Goal: Information Seeking & Learning: Check status

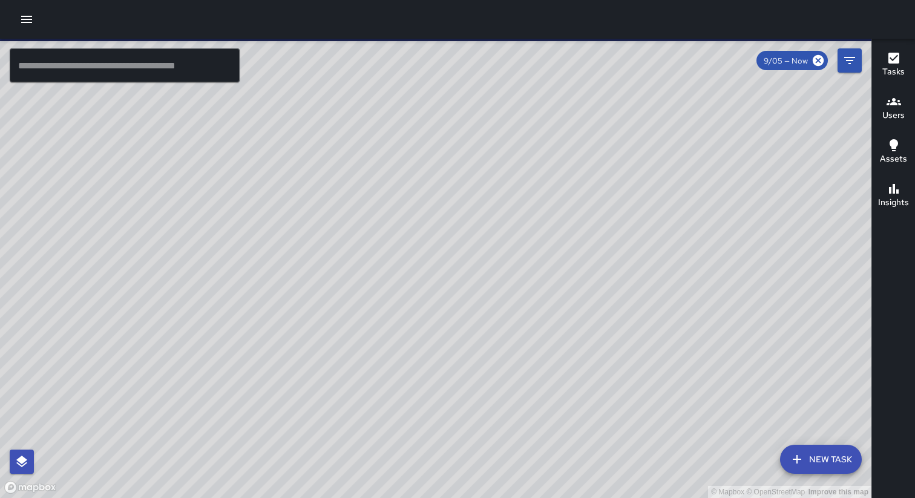
click at [28, 19] on icon "button" at bounding box center [26, 19] width 11 height 7
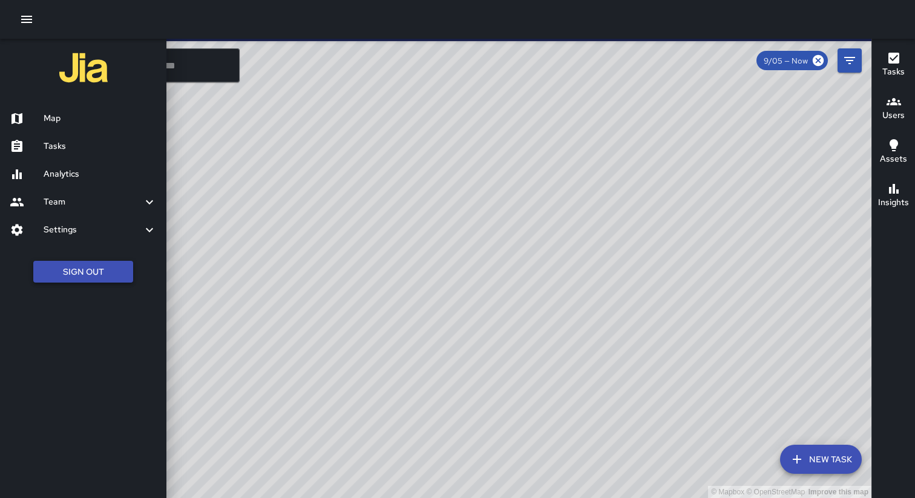
click at [94, 273] on button "Sign Out" at bounding box center [83, 272] width 100 height 22
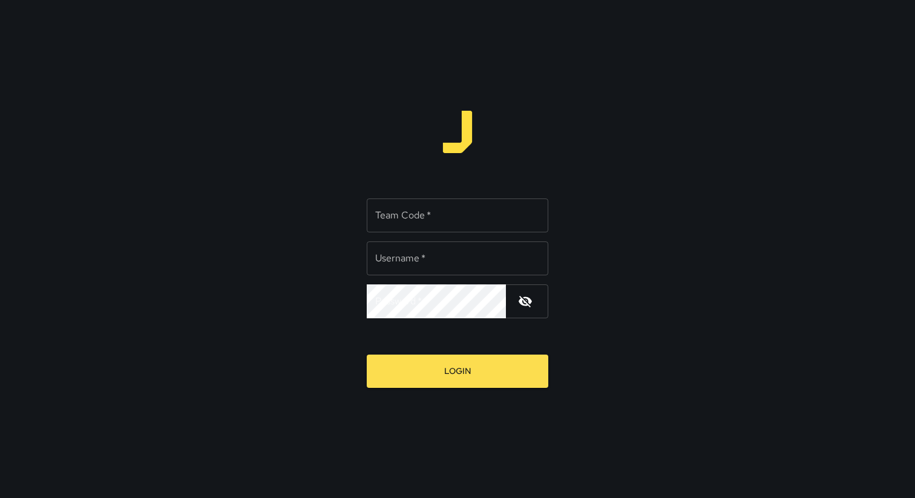
click at [392, 209] on div "Team Code   * Team Code   *" at bounding box center [458, 215] width 182 height 34
type input "*****"
type input "**********"
click at [367, 355] on button "Login" at bounding box center [458, 371] width 182 height 33
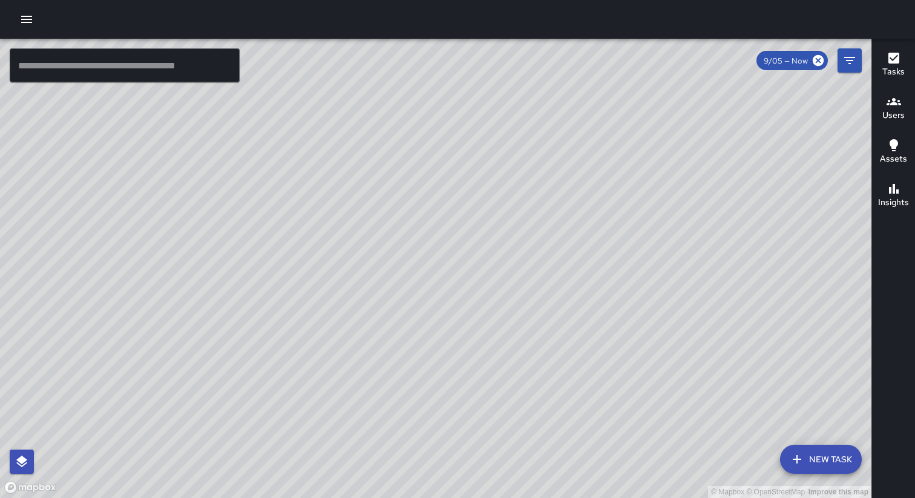
drag, startPoint x: 666, startPoint y: 277, endPoint x: 520, endPoint y: 273, distance: 145.9
click at [521, 273] on div "© Mapbox © OpenStreetMap Improve this map" at bounding box center [435, 268] width 871 height 459
drag, startPoint x: 373, startPoint y: 301, endPoint x: 484, endPoint y: 264, distance: 117.5
click at [476, 267] on div "© Mapbox © OpenStreetMap Improve this map" at bounding box center [435, 268] width 871 height 459
click at [42, 18] on div at bounding box center [457, 19] width 915 height 39
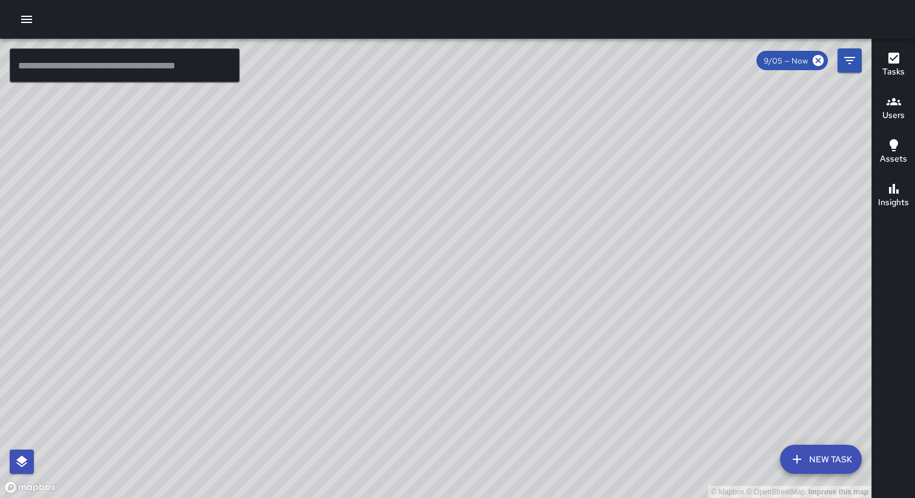
click at [34, 18] on button "button" at bounding box center [27, 19] width 24 height 24
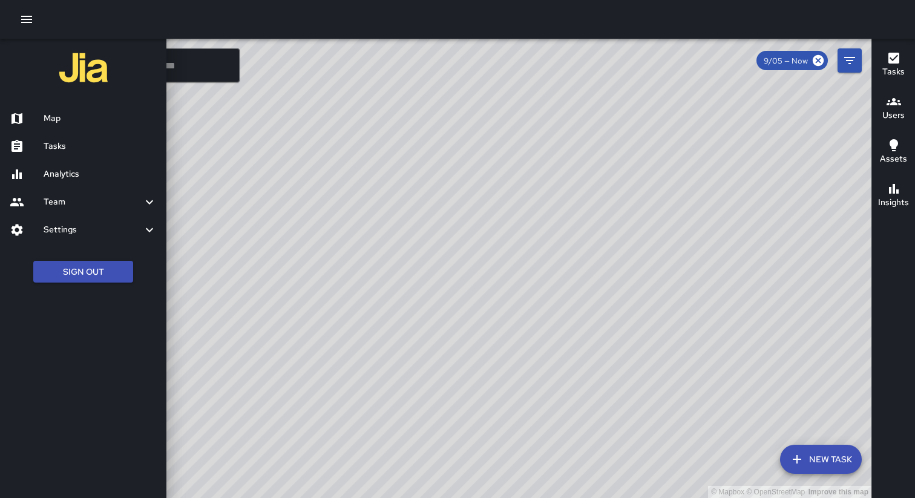
click at [64, 166] on div "Analytics" at bounding box center [83, 174] width 166 height 28
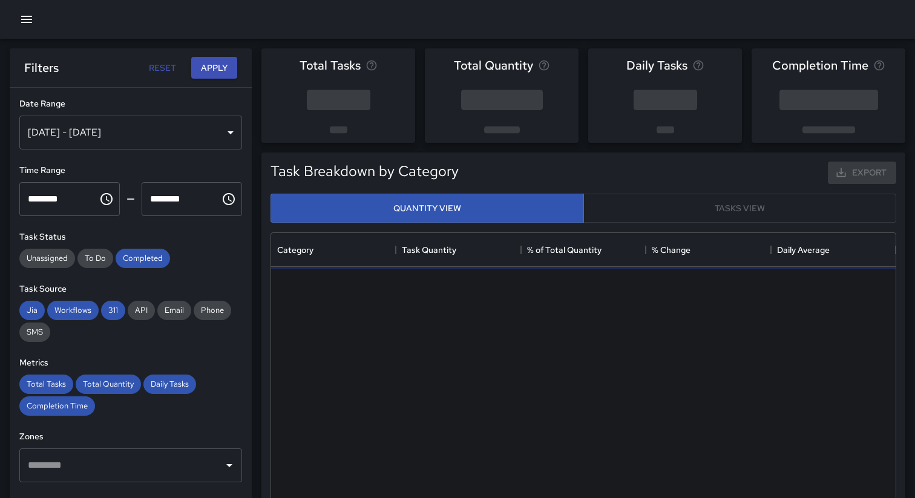
scroll to position [362, 624]
click at [157, 129] on div "Aug 30, 2025 - Sep 05, 2025" at bounding box center [130, 133] width 223 height 34
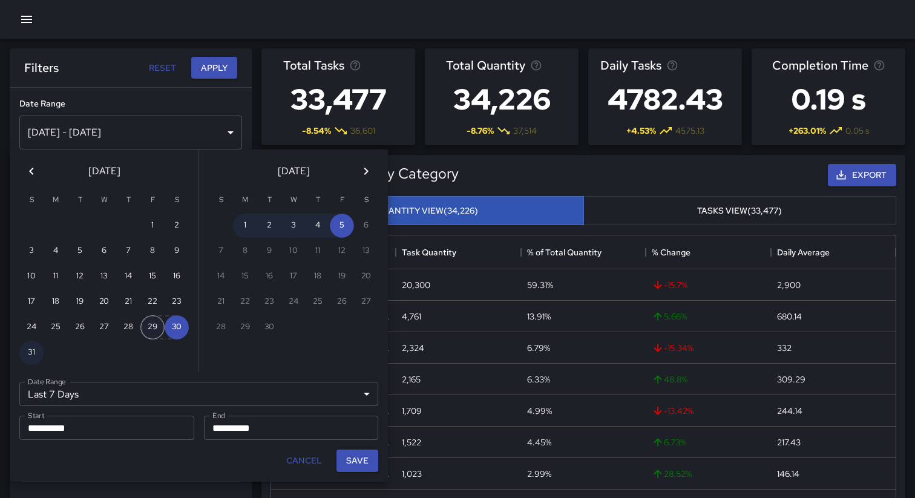
click at [152, 327] on button "29" at bounding box center [152, 327] width 24 height 24
type input "******"
type input "**********"
click at [152, 327] on button "29" at bounding box center [152, 327] width 24 height 24
type input "**********"
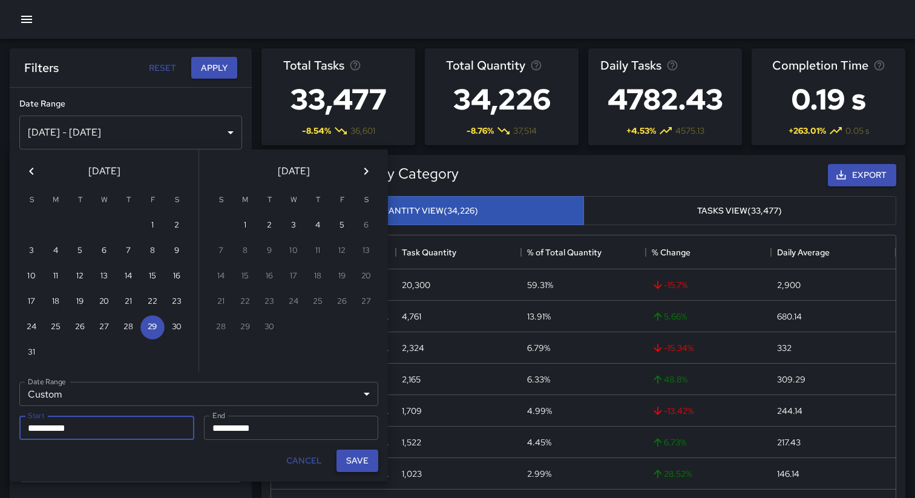
click at [369, 462] on button "Save" at bounding box center [357, 461] width 42 height 22
type input "**********"
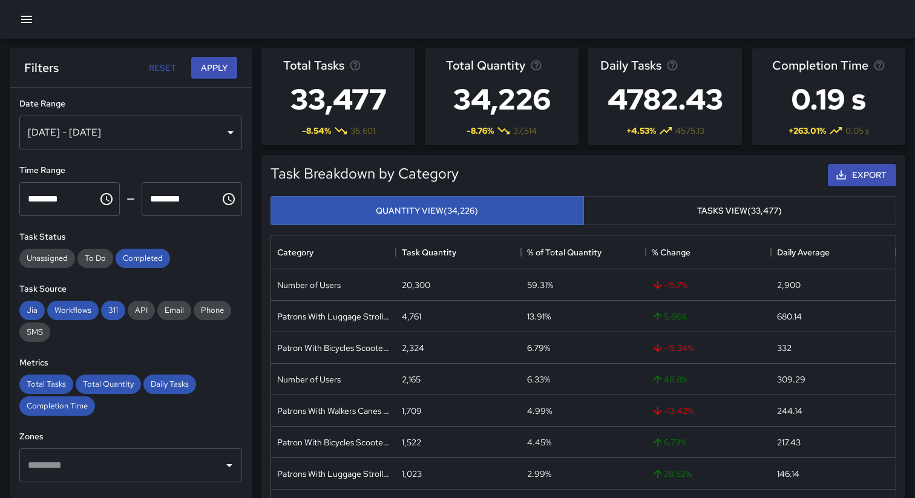
click at [65, 198] on input "********" at bounding box center [54, 199] width 70 height 34
type input "********"
click at [157, 201] on input "********" at bounding box center [177, 199] width 70 height 34
type input "********"
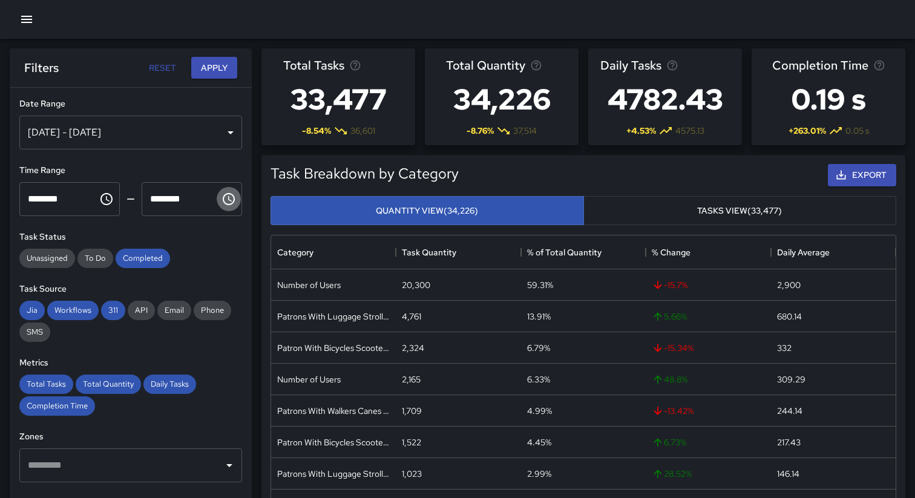
click at [171, 199] on input "********" at bounding box center [177, 199] width 70 height 34
click at [189, 199] on input "********" at bounding box center [177, 199] width 70 height 34
type input "********"
click at [217, 68] on button "Apply" at bounding box center [214, 68] width 46 height 22
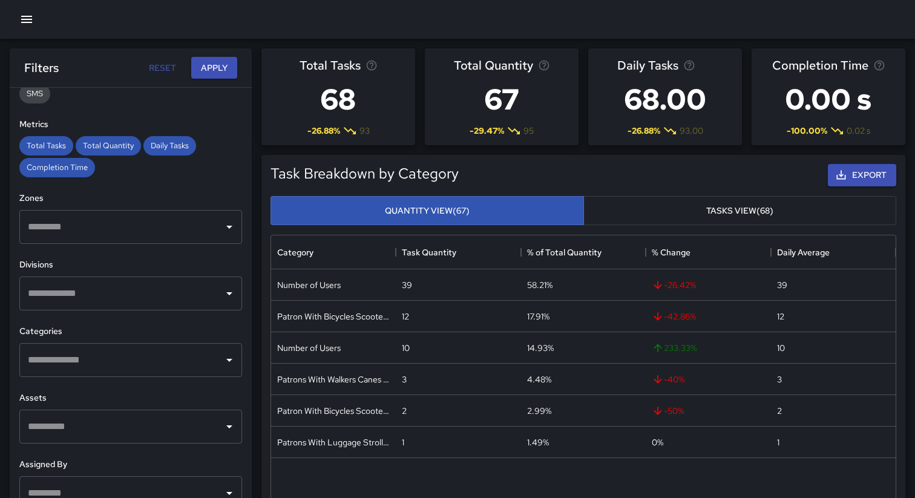
scroll to position [278, 0]
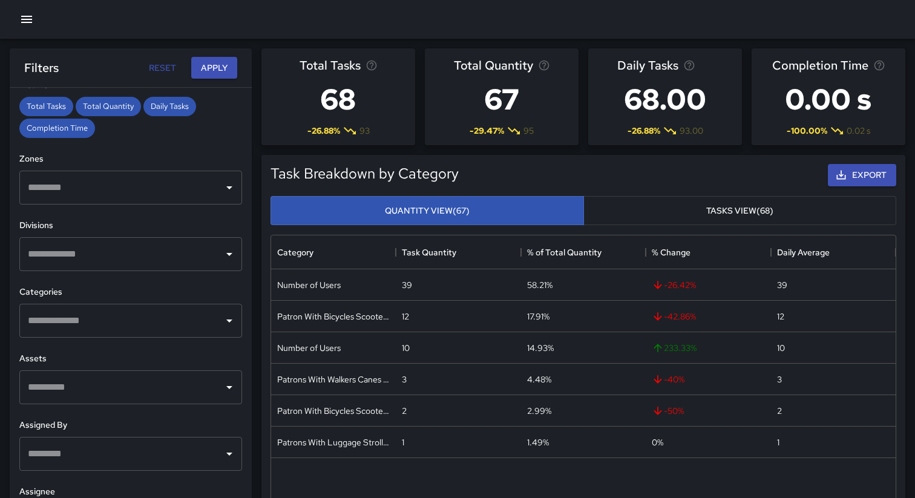
click at [142, 263] on input "text" at bounding box center [122, 254] width 194 height 23
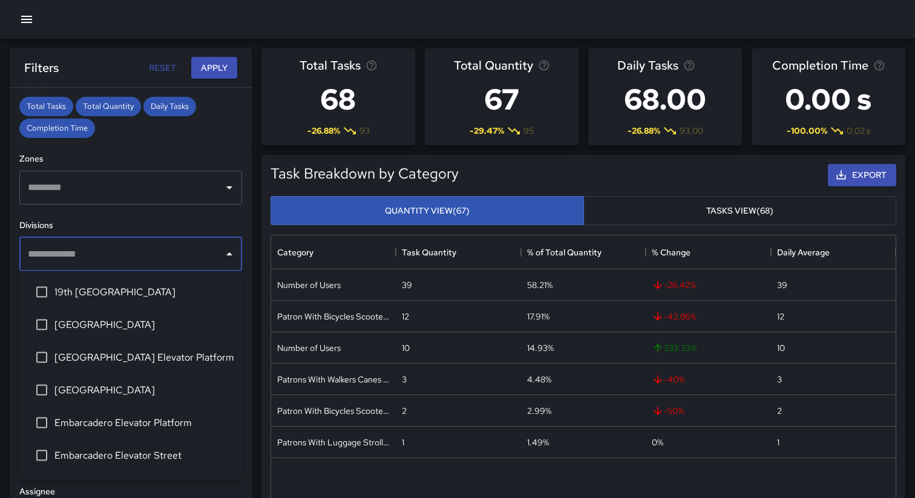
click at [117, 359] on span "Civic Center Elevator Platform" at bounding box center [143, 357] width 178 height 15
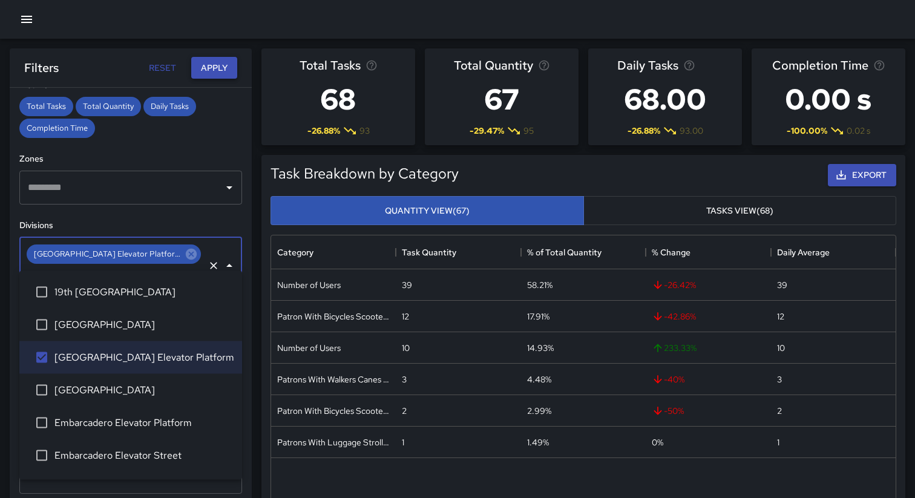
click at [214, 64] on button "Apply" at bounding box center [214, 68] width 46 height 22
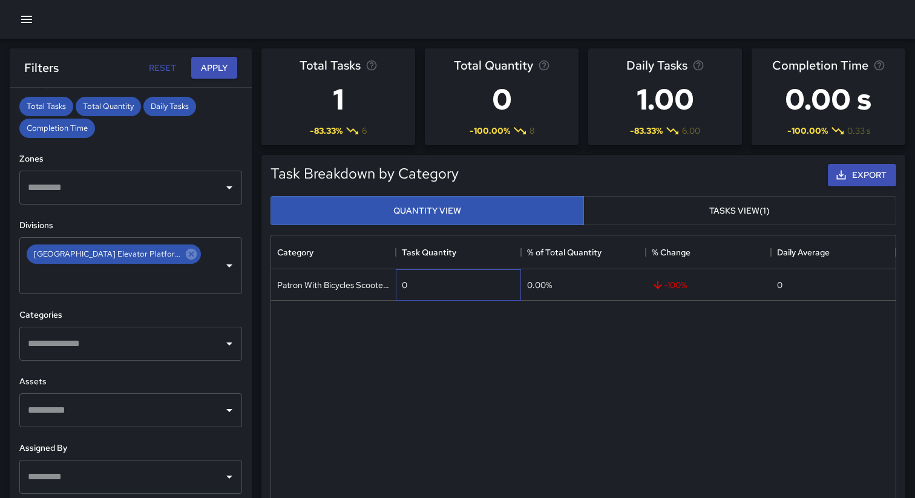
click at [410, 292] on div "0" at bounding box center [458, 284] width 125 height 31
click at [646, 212] on button "Tasks View (1)" at bounding box center [739, 211] width 313 height 30
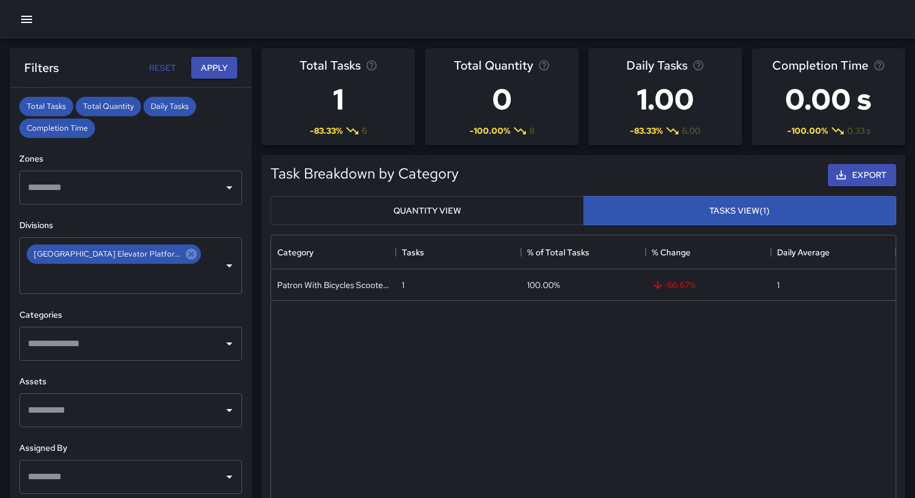
click at [391, 204] on button "Quantity View" at bounding box center [426, 211] width 313 height 30
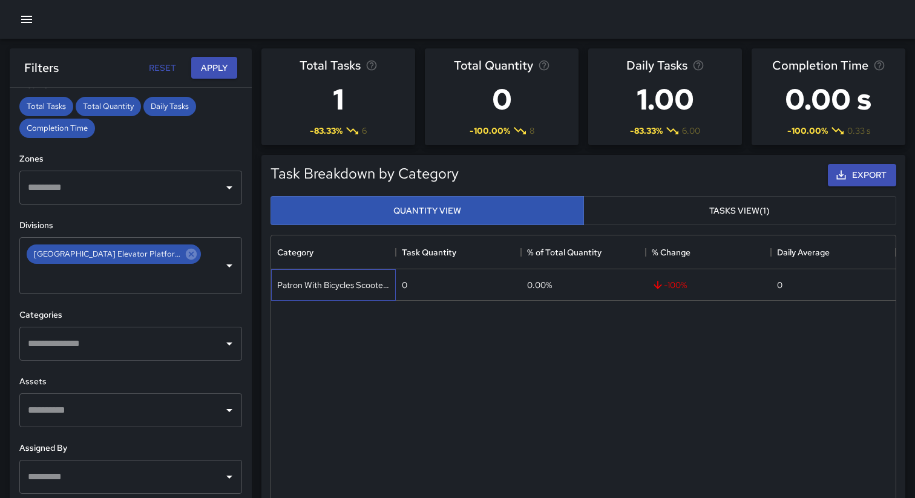
click at [369, 286] on div "Patron With Bicycles Scooters Electric Scooters" at bounding box center [333, 285] width 113 height 12
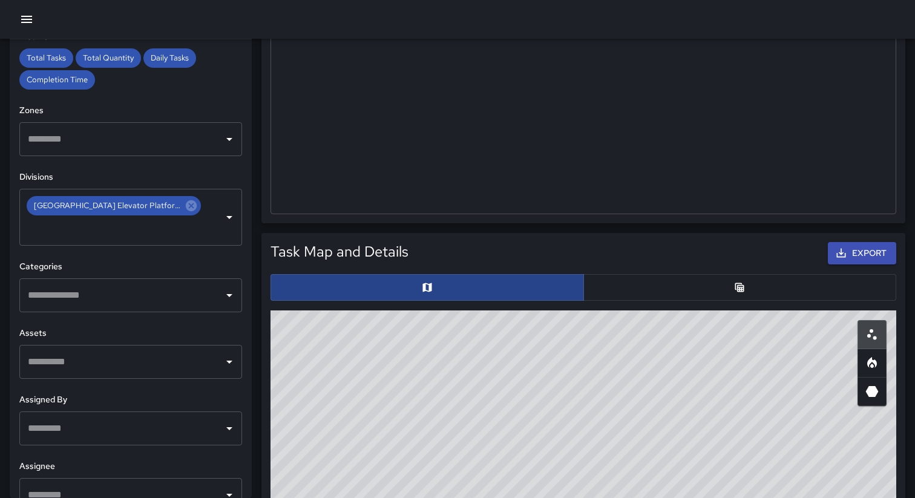
scroll to position [384, 0]
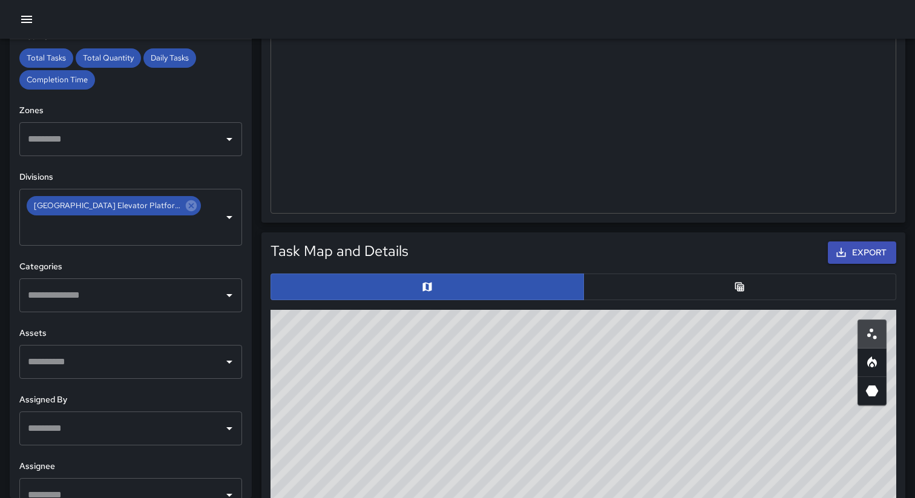
click at [621, 280] on button "button" at bounding box center [739, 287] width 313 height 27
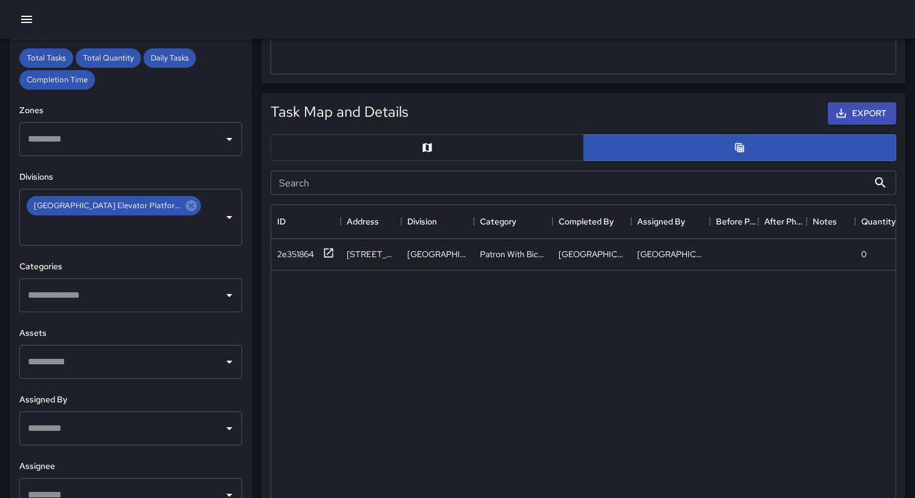
scroll to position [549, 0]
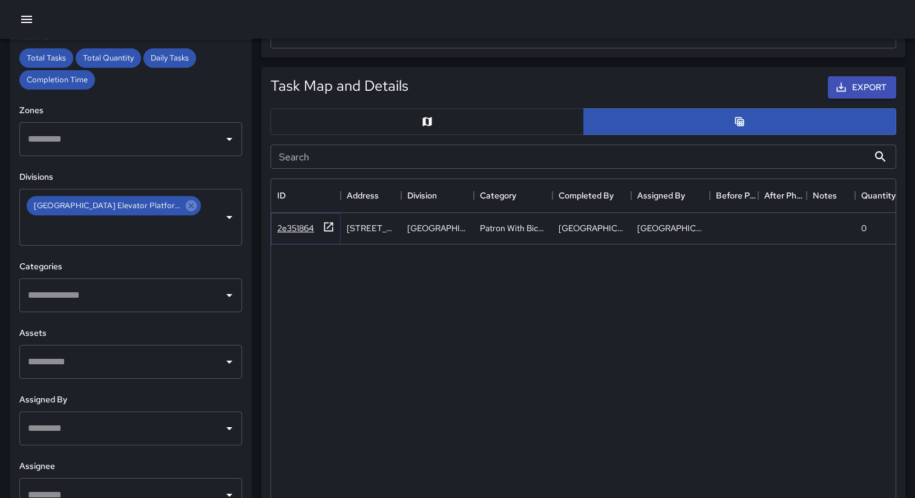
click at [293, 229] on div "2e351864" at bounding box center [295, 228] width 37 height 12
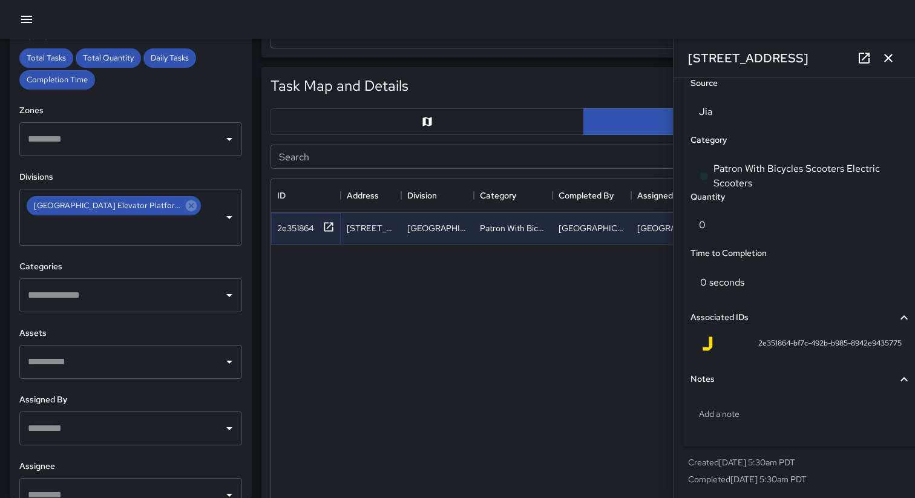
scroll to position [923, 0]
click at [748, 464] on p "Created 8/29/2025, 5:30am PDT" at bounding box center [801, 460] width 226 height 12
click at [771, 461] on p "Created 8/29/2025, 5:30am PDT" at bounding box center [801, 460] width 226 height 12
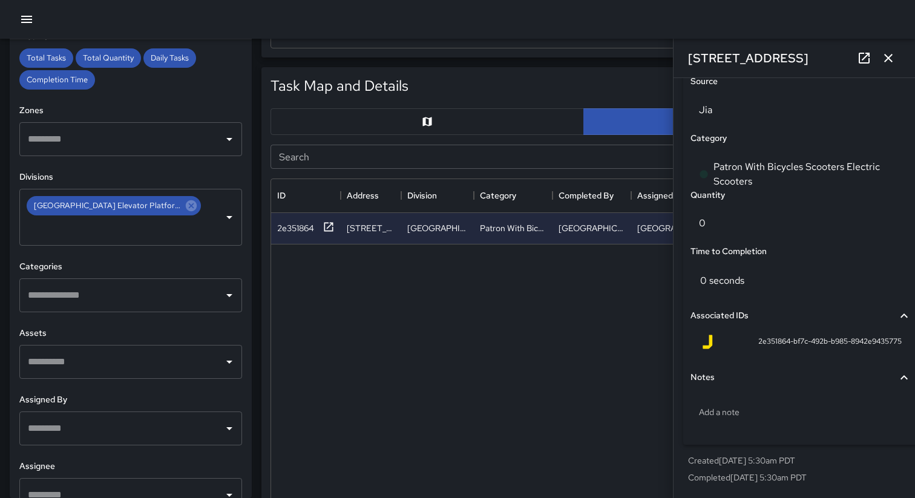
click at [781, 461] on p "Created 8/29/2025, 5:30am PDT" at bounding box center [801, 460] width 226 height 12
click at [797, 462] on p "Created 8/29/2025, 5:30am PDT" at bounding box center [801, 460] width 226 height 12
click at [747, 465] on p "Created 8/29/2025, 5:30am PDT" at bounding box center [801, 460] width 226 height 12
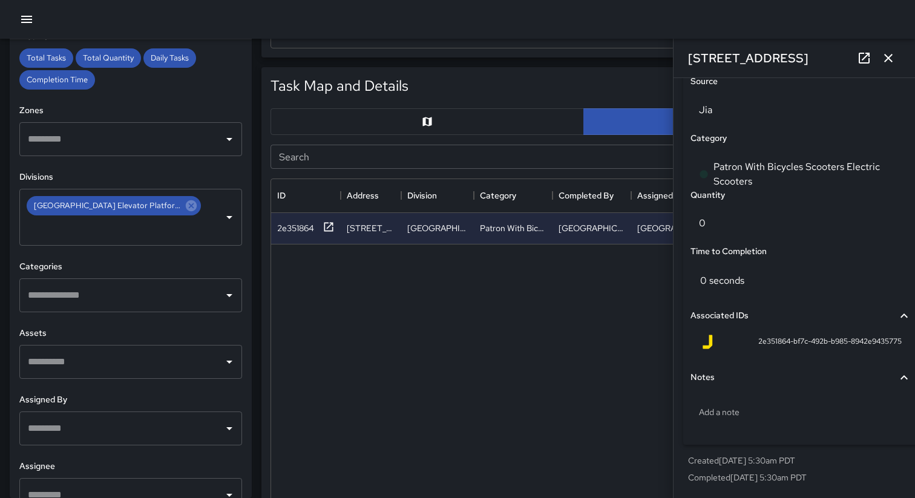
click at [785, 464] on p "Created 8/29/2025, 5:30am PDT" at bounding box center [801, 460] width 226 height 12
click at [799, 478] on p "Completed 8/29/2025, 5:30am PDT" at bounding box center [801, 477] width 226 height 12
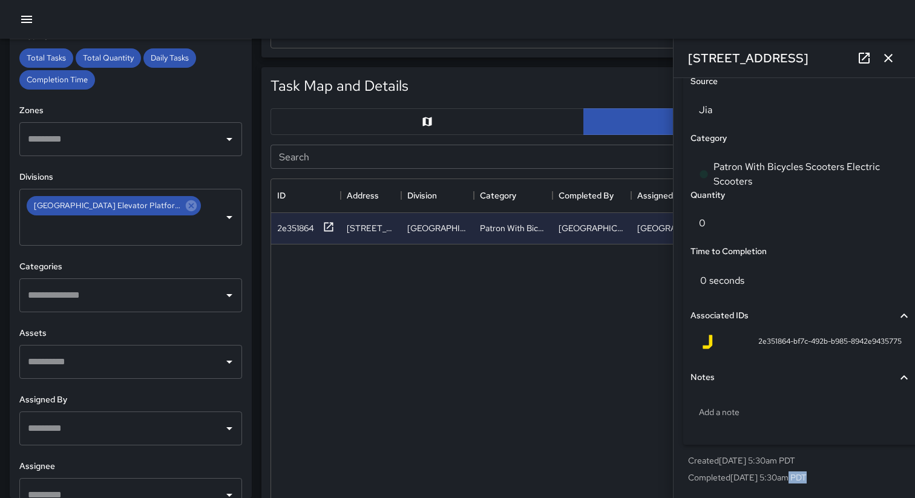
click at [799, 478] on p "Completed 8/29/2025, 5:30am PDT" at bounding box center [801, 477] width 226 height 12
click at [771, 462] on p "Created 8/29/2025, 5:30am PDT" at bounding box center [801, 460] width 226 height 12
click at [793, 343] on span "2e351864-bf7c-492b-b985-8942e9435775" at bounding box center [829, 342] width 143 height 12
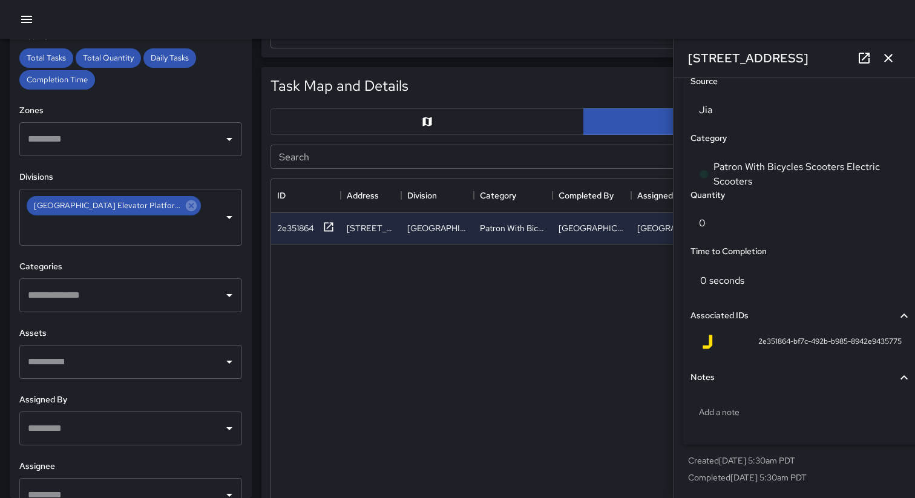
click at [793, 343] on span "2e351864-bf7c-492b-b985-8942e9435775" at bounding box center [829, 342] width 143 height 12
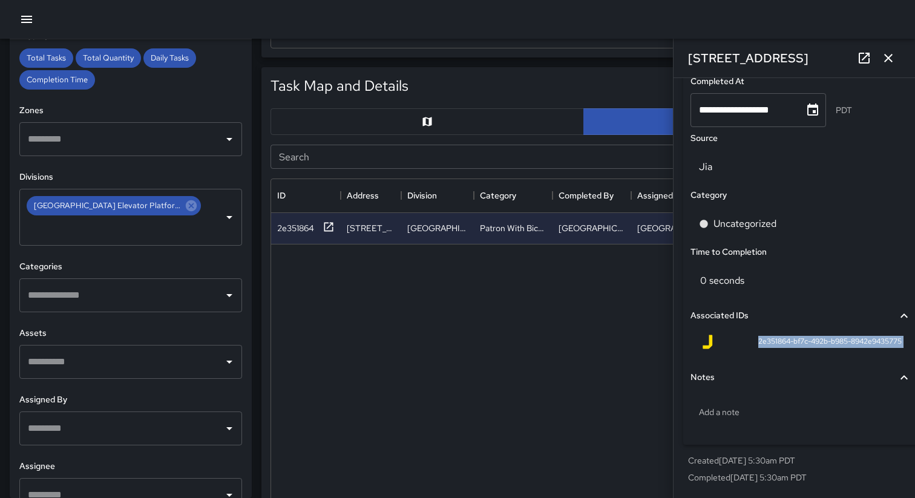
scroll to position [867, 0]
click at [522, 353] on div "2e351864 1150 Market Street Civic Center Elevator Platform Patron With Bicycles…" at bounding box center [808, 421] width 1074 height 417
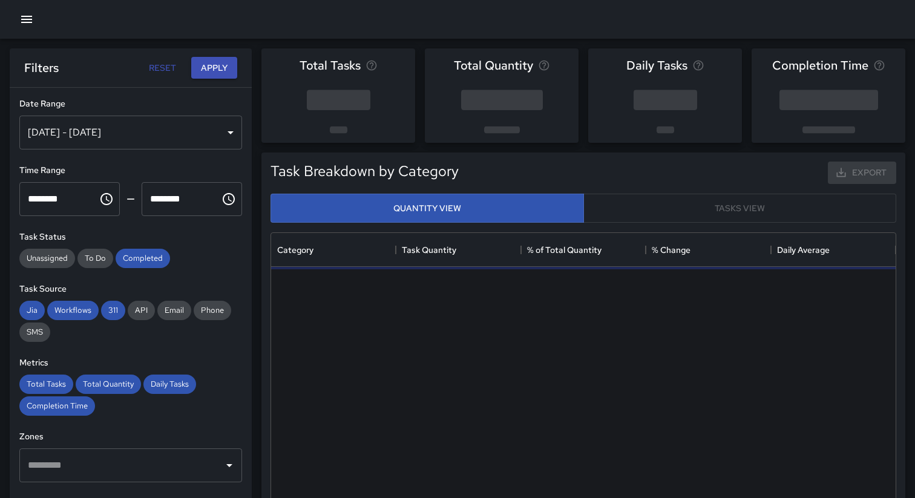
scroll to position [362, 624]
click at [180, 137] on div "[DATE] - [DATE]" at bounding box center [130, 133] width 223 height 34
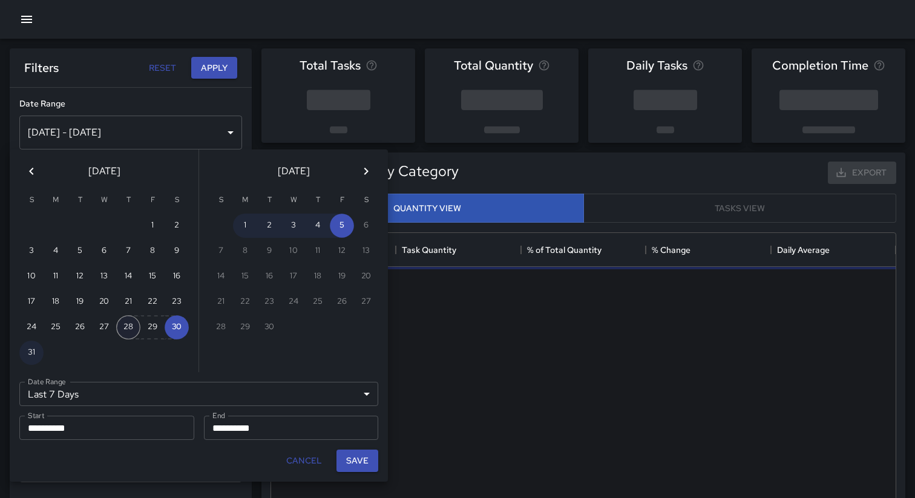
click at [125, 332] on button "28" at bounding box center [128, 327] width 24 height 24
type input "******"
type input "**********"
click at [125, 332] on button "28" at bounding box center [128, 327] width 24 height 24
type input "**********"
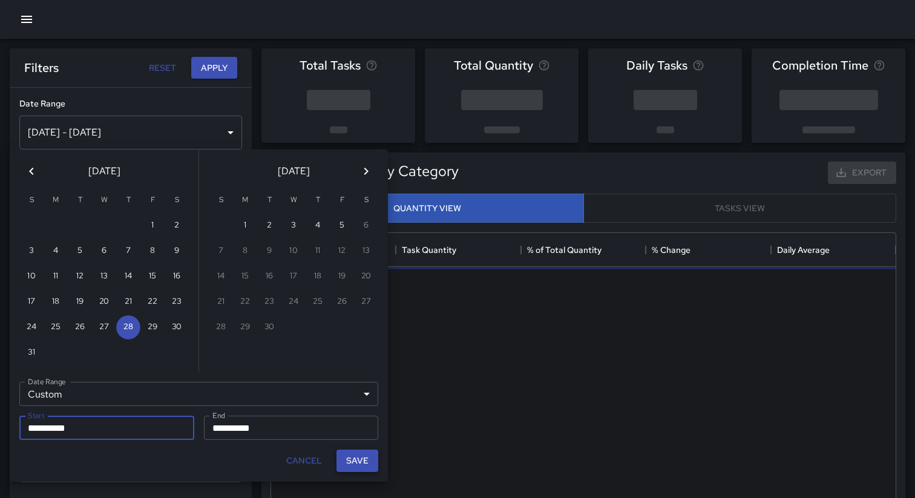
click at [357, 459] on button "Save" at bounding box center [357, 461] width 42 height 22
type input "**********"
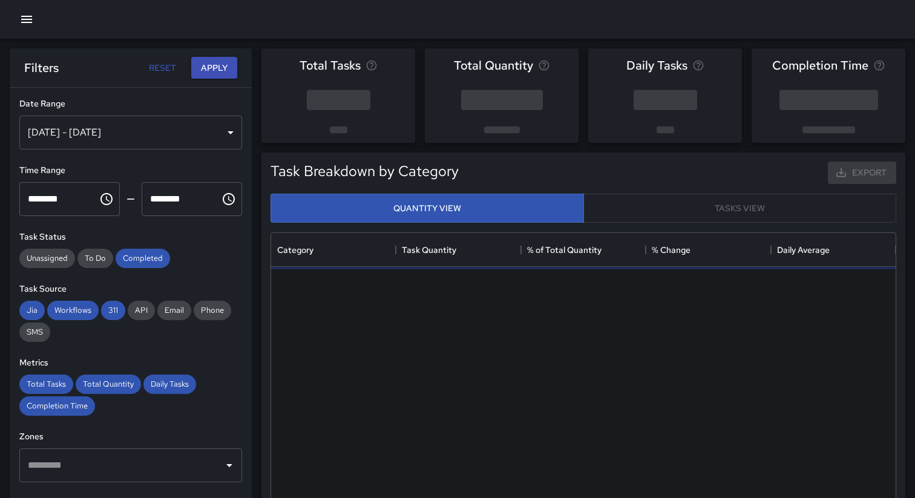
click at [72, 201] on input "********" at bounding box center [54, 199] width 70 height 34
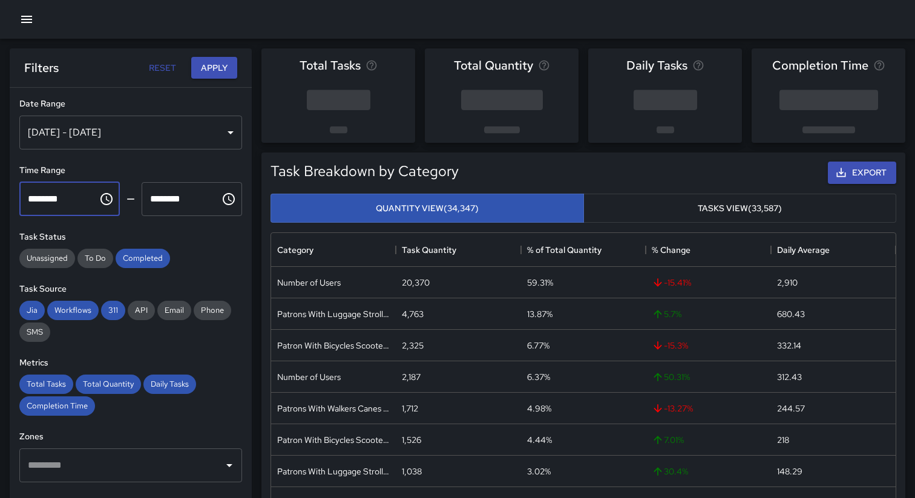
type input "********"
click at [160, 197] on input "********" at bounding box center [177, 199] width 70 height 34
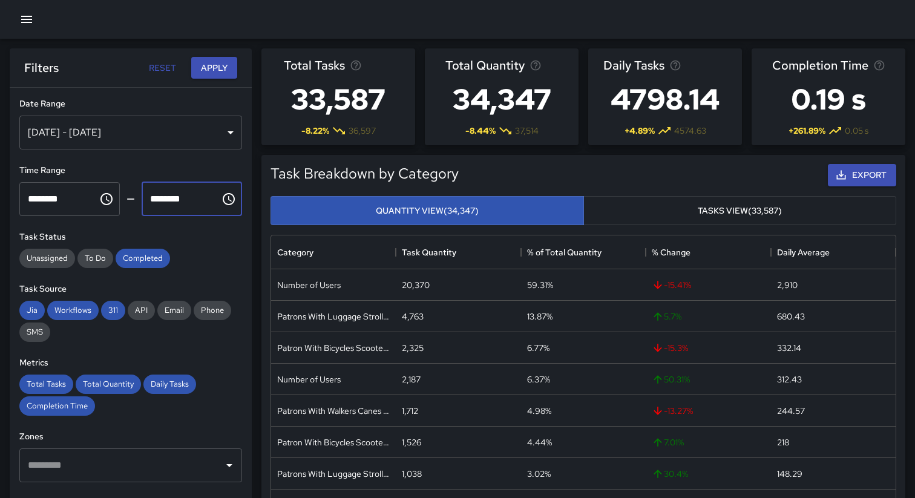
click at [153, 197] on input "********" at bounding box center [177, 199] width 70 height 34
type input "********"
click at [183, 197] on input "********" at bounding box center [177, 199] width 70 height 34
type input "********"
click at [220, 64] on button "Apply" at bounding box center [214, 68] width 46 height 22
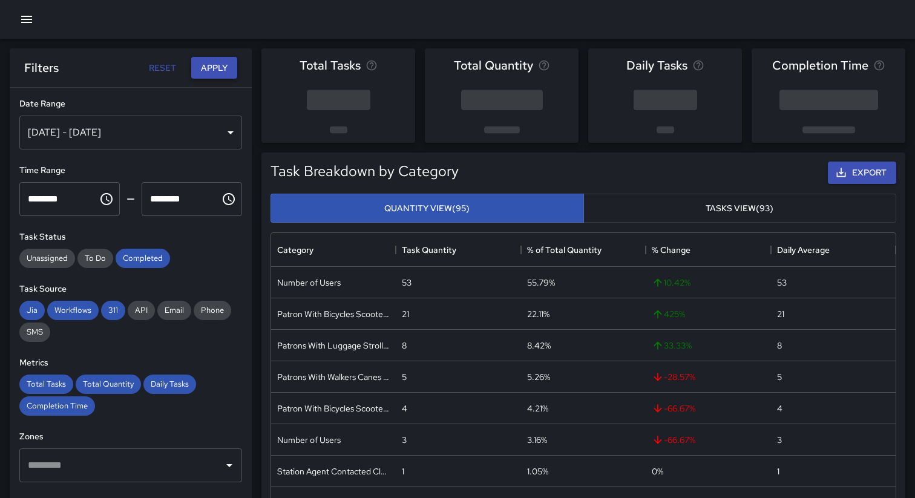
click at [210, 70] on button "Apply" at bounding box center [214, 68] width 46 height 22
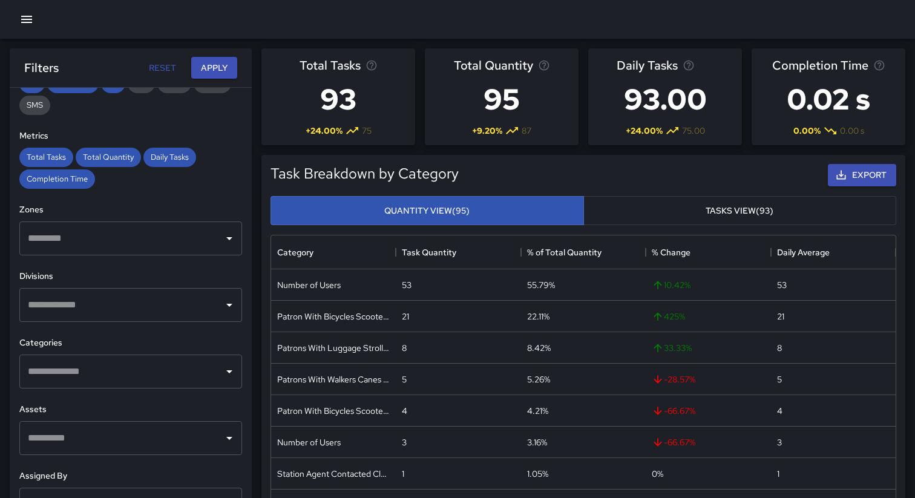
scroll to position [239, 0]
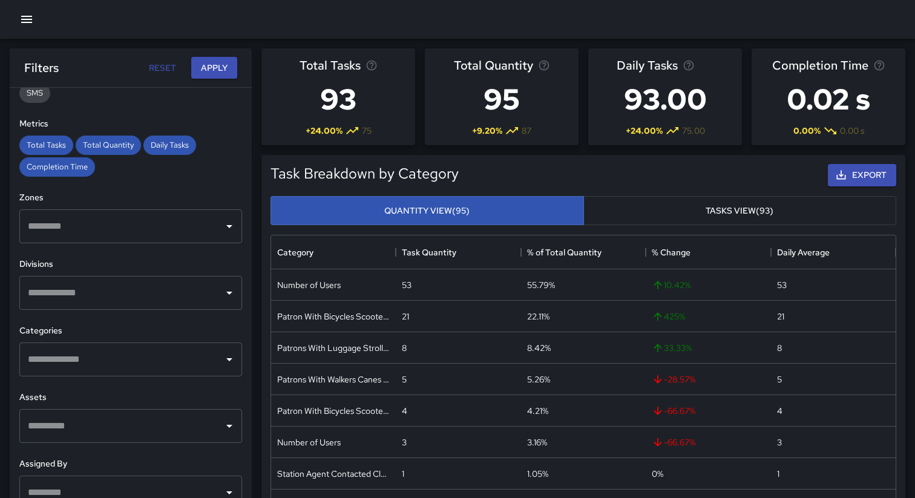
click at [157, 291] on input "text" at bounding box center [122, 292] width 194 height 23
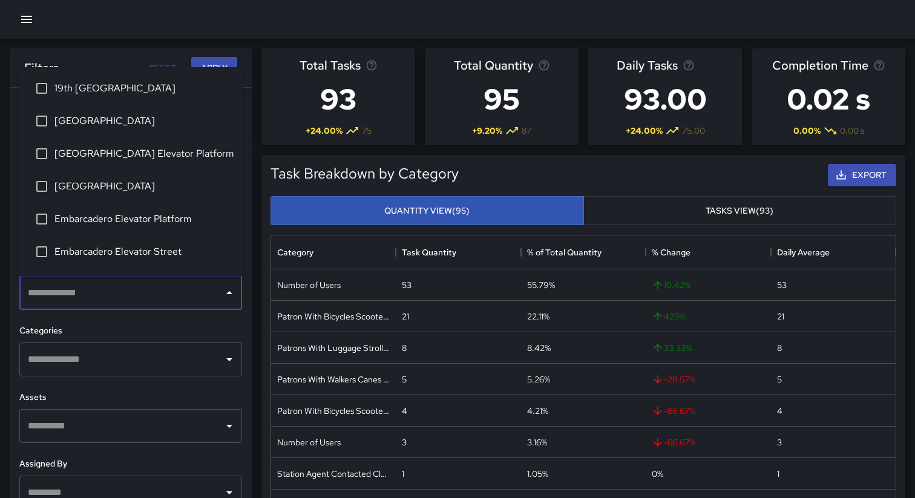
click at [91, 160] on span "Civic Center Elevator Platform" at bounding box center [143, 153] width 178 height 15
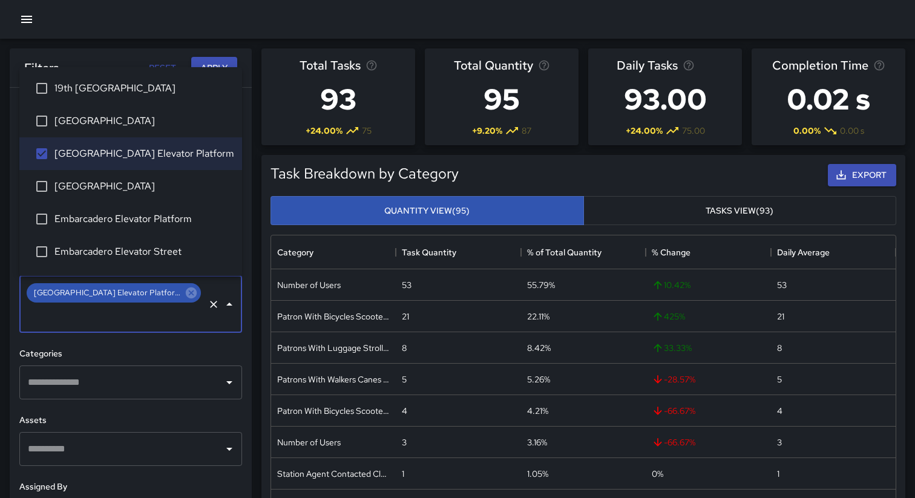
click at [129, 53] on div "Filters Reset Apply" at bounding box center [131, 67] width 242 height 39
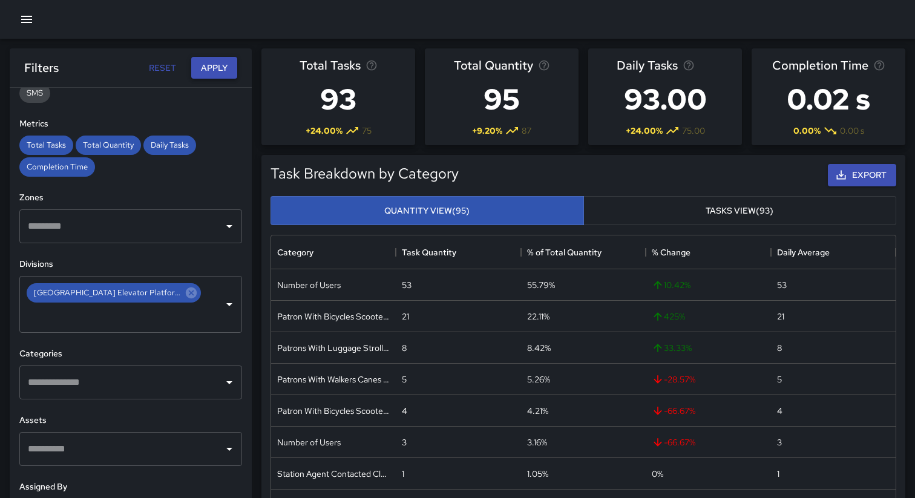
click at [209, 67] on button "Apply" at bounding box center [214, 68] width 46 height 22
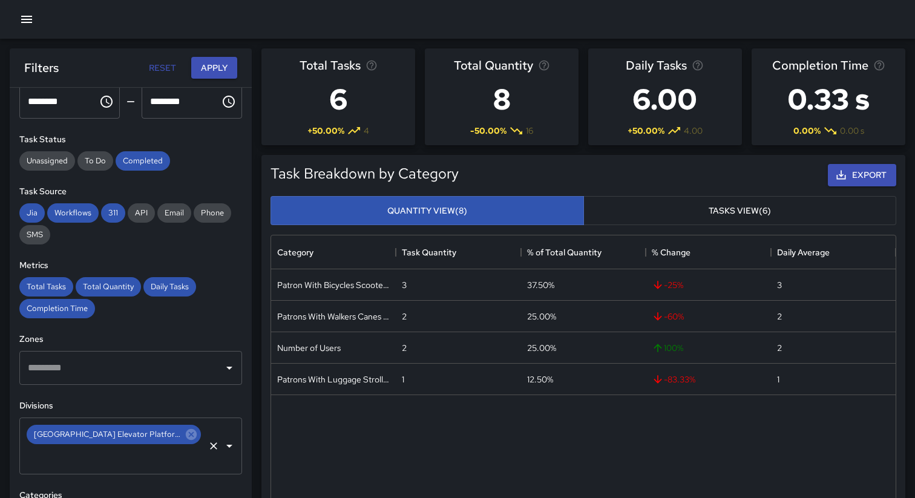
scroll to position [0, 0]
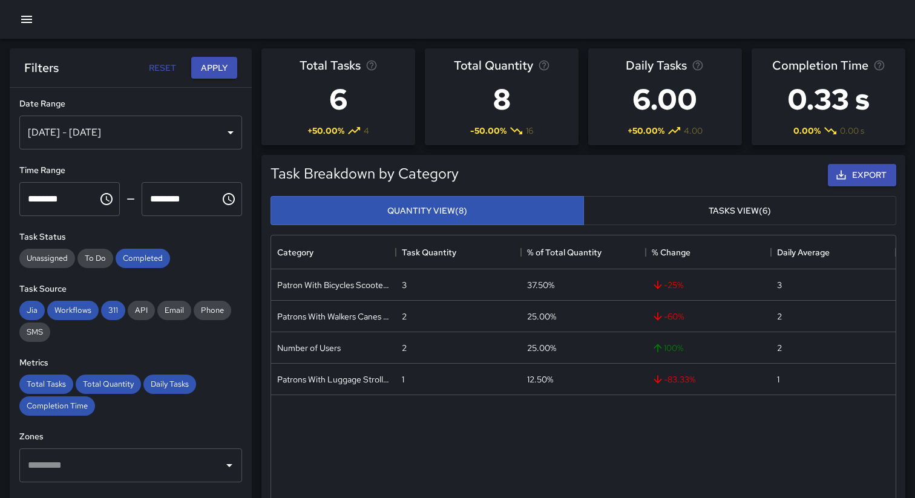
click at [670, 204] on button "Tasks View (6)" at bounding box center [739, 211] width 313 height 30
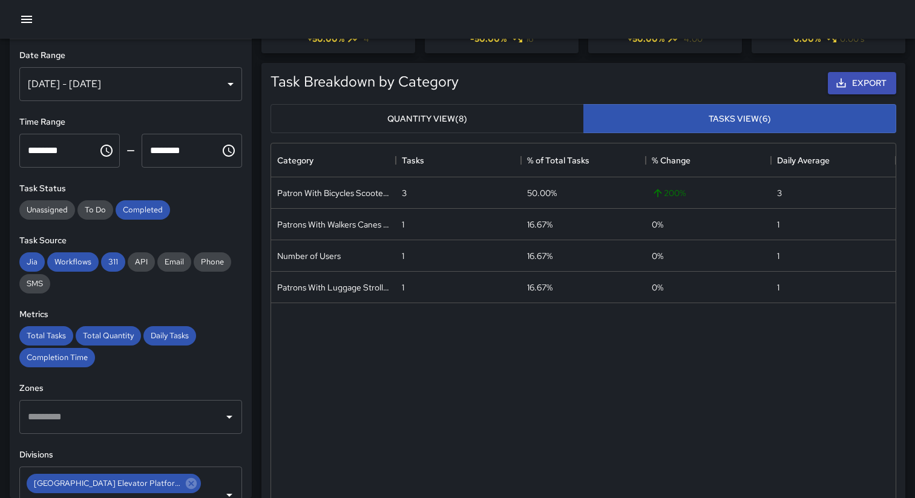
click at [83, 86] on div "Aug 28, 2025 - Aug 28, 2025" at bounding box center [130, 84] width 223 height 34
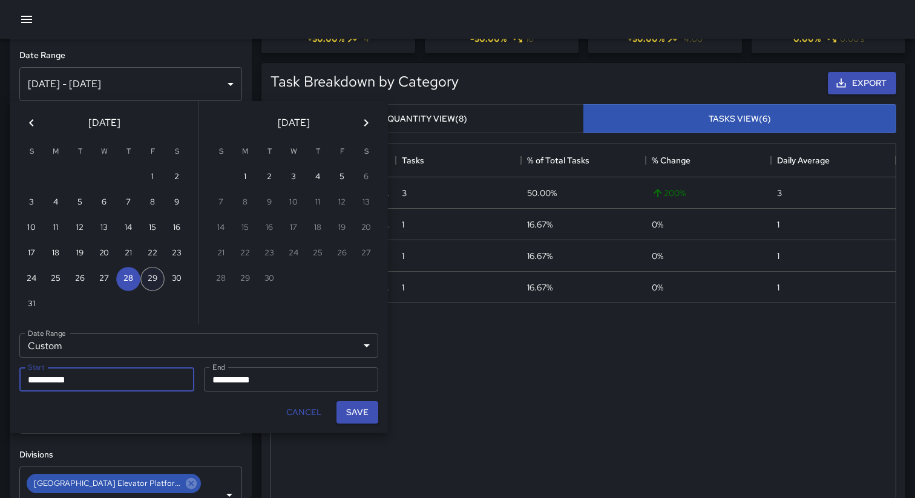
click at [159, 280] on button "29" at bounding box center [152, 279] width 24 height 24
type input "**********"
click at [159, 280] on button "29" at bounding box center [152, 279] width 24 height 24
type input "**********"
click at [364, 410] on button "Save" at bounding box center [357, 412] width 42 height 22
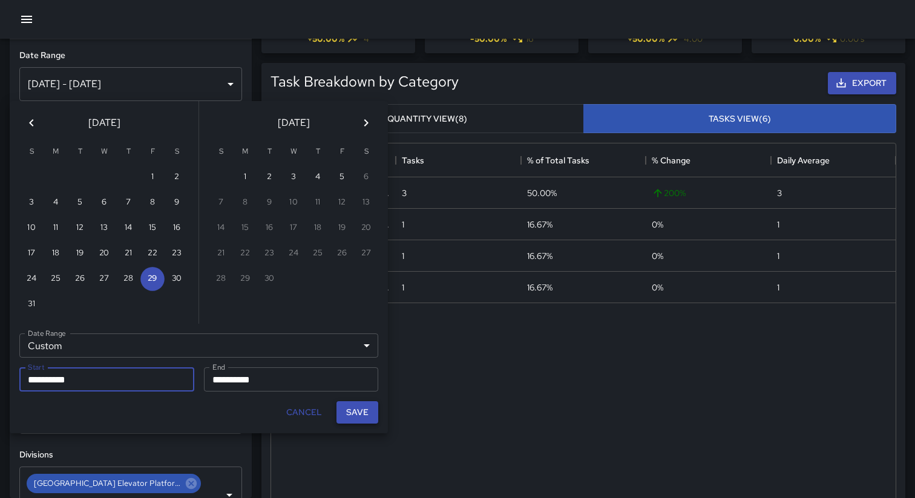
type input "**********"
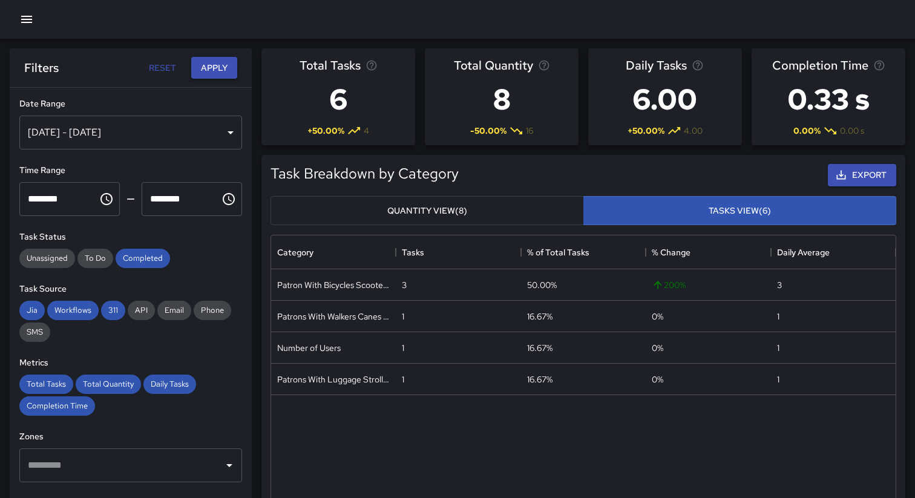
click at [215, 74] on button "Apply" at bounding box center [214, 68] width 46 height 22
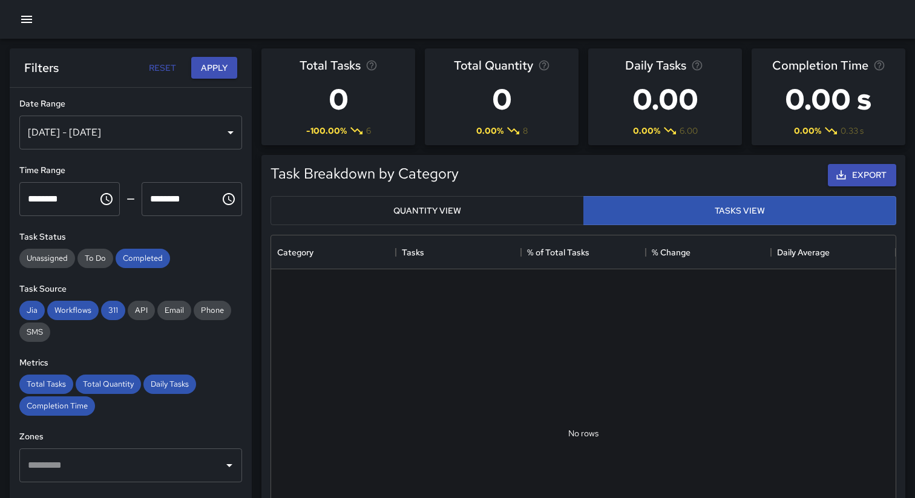
click at [329, 209] on button "Quantity View" at bounding box center [426, 211] width 313 height 30
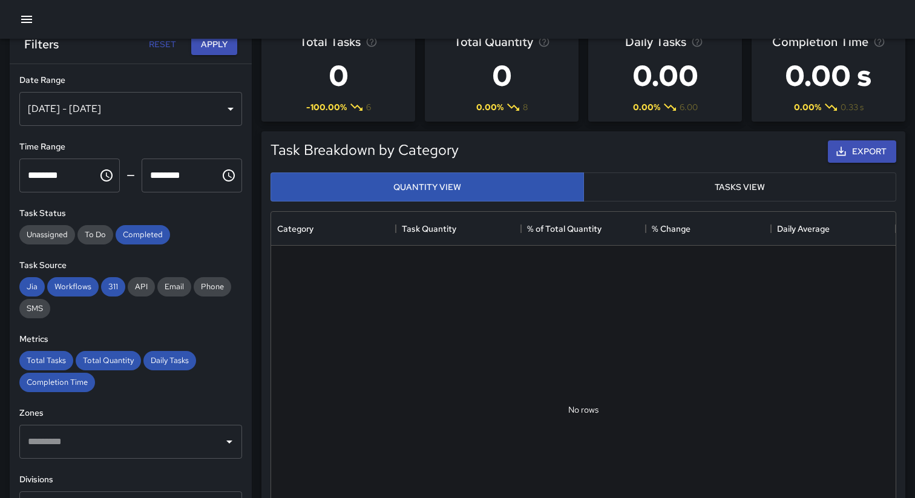
scroll to position [31, 0]
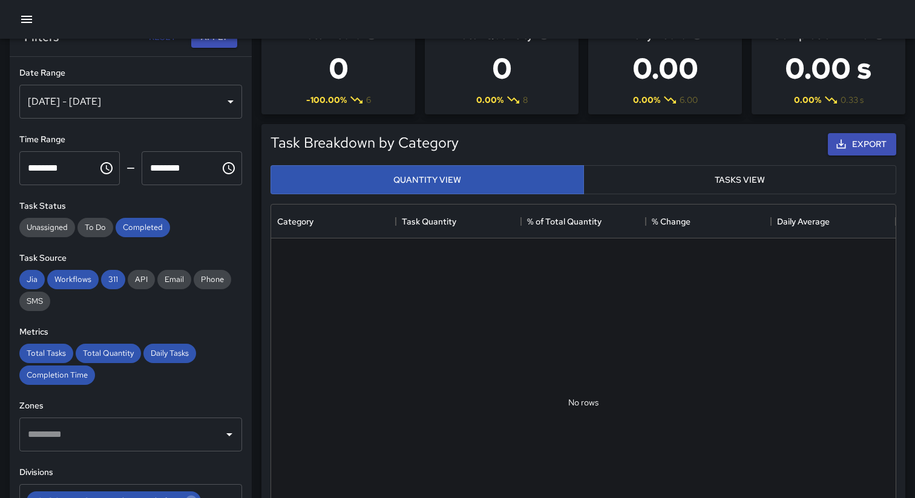
click at [146, 103] on div "Aug 29, 2025 - Aug 29, 2025" at bounding box center [130, 102] width 223 height 34
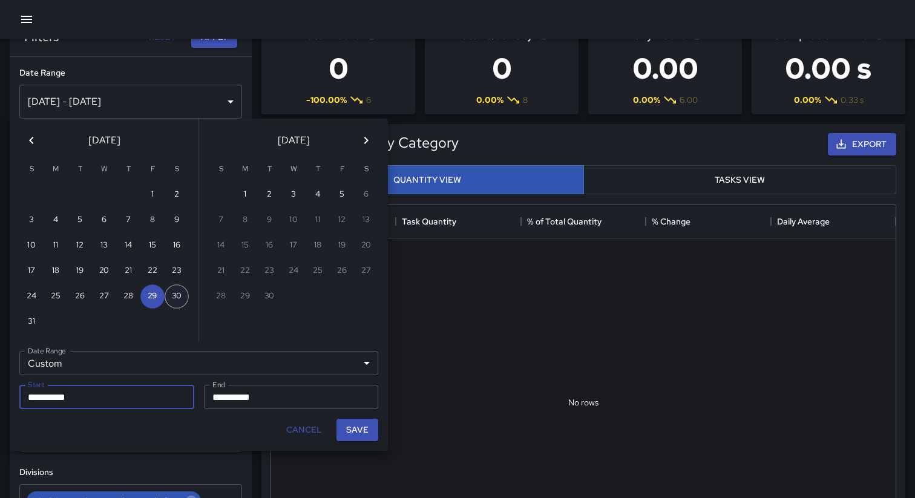
click at [178, 296] on button "30" at bounding box center [177, 296] width 24 height 24
type input "**********"
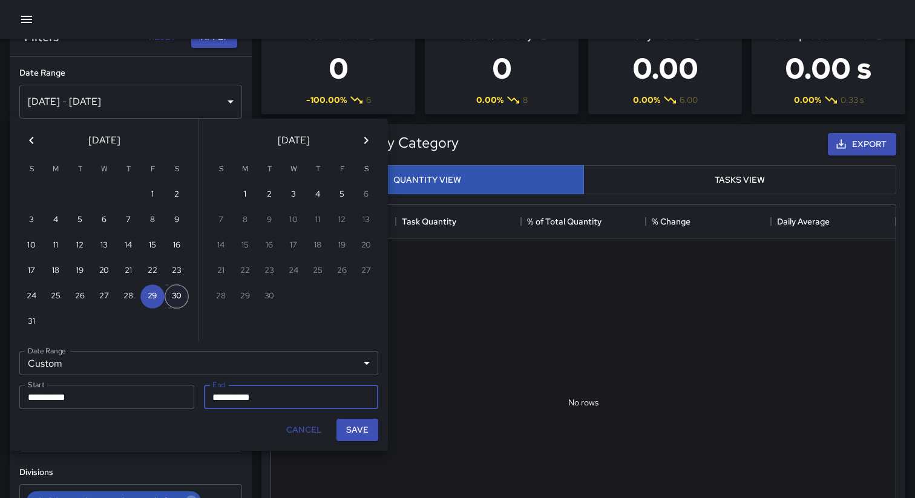
click at [178, 296] on button "30" at bounding box center [177, 296] width 24 height 24
type input "**********"
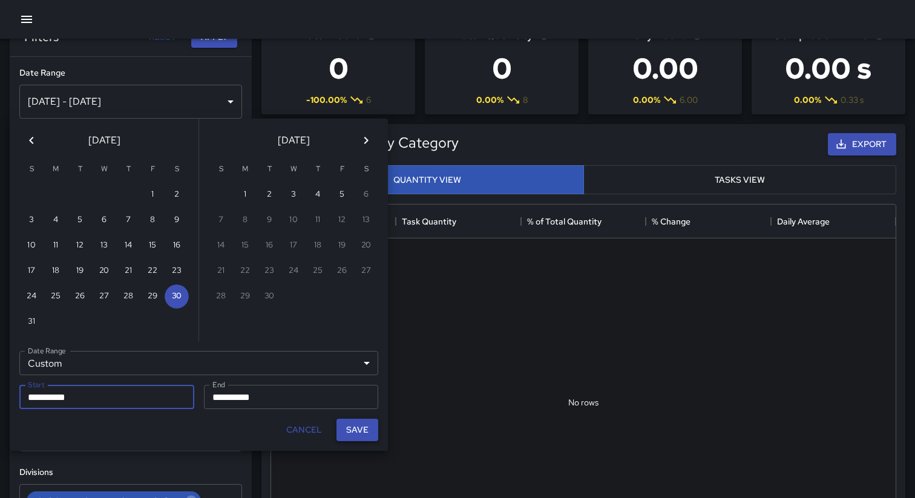
click at [366, 433] on button "Save" at bounding box center [357, 430] width 42 height 22
type input "**********"
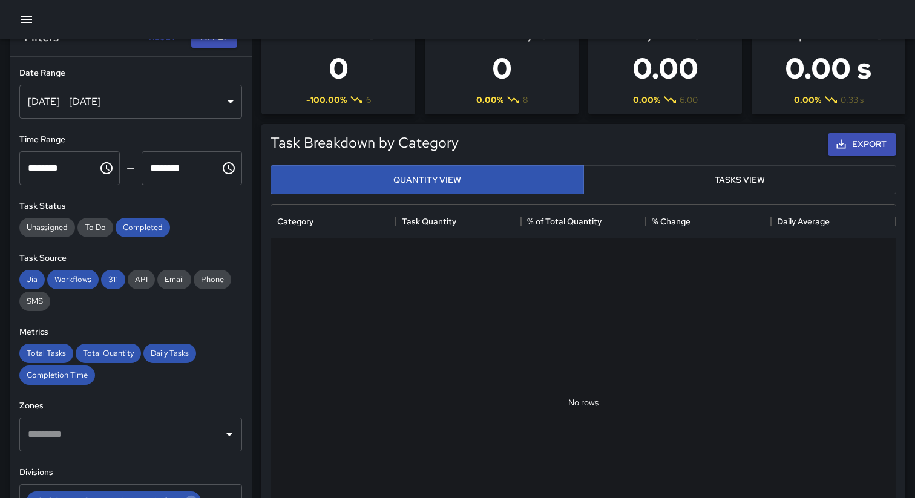
click at [34, 169] on input "********" at bounding box center [54, 168] width 70 height 34
type input "********"
click at [156, 169] on input "********" at bounding box center [177, 168] width 70 height 34
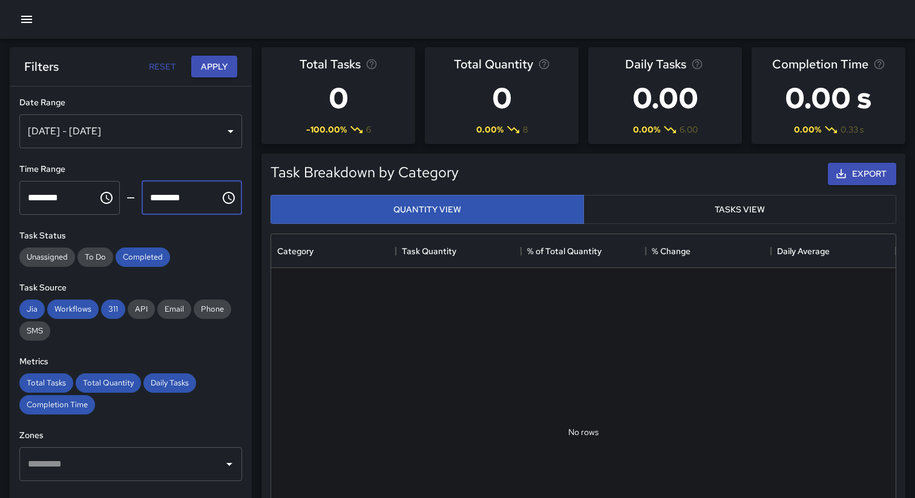
scroll to position [0, 0]
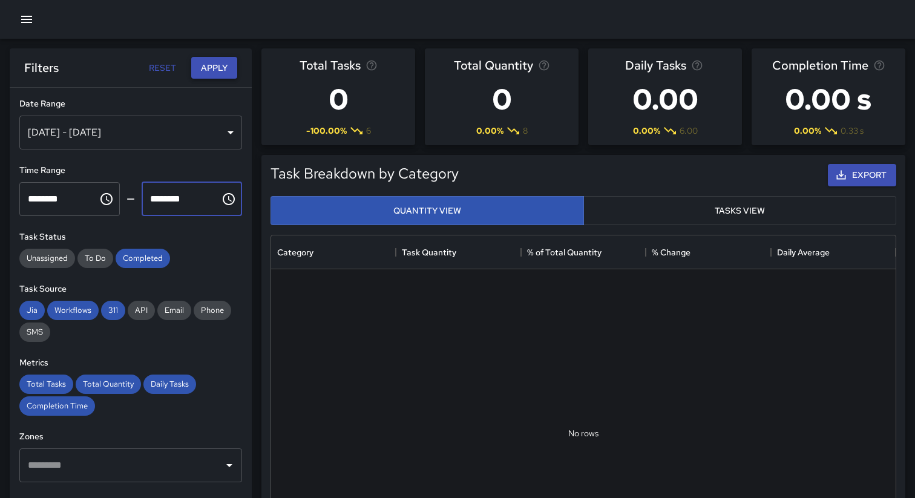
type input "********"
click at [220, 68] on button "Apply" at bounding box center [214, 68] width 46 height 22
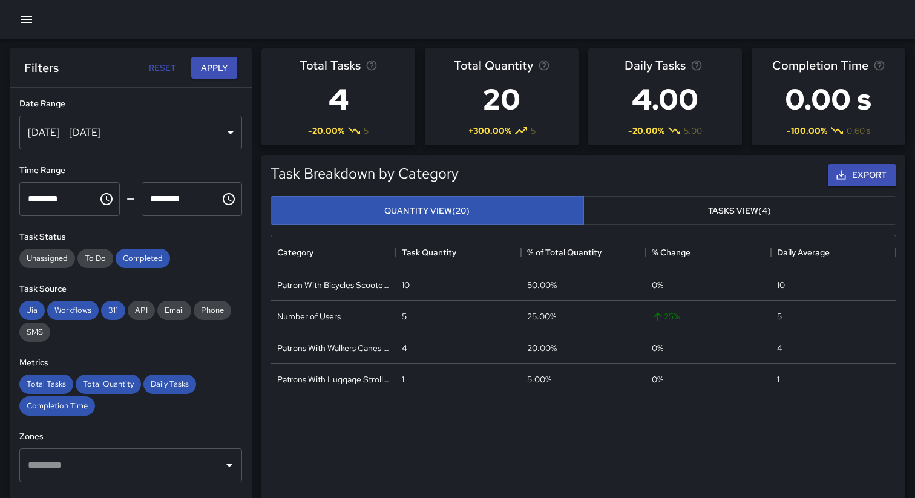
click at [654, 215] on button "Tasks View (4)" at bounding box center [739, 211] width 313 height 30
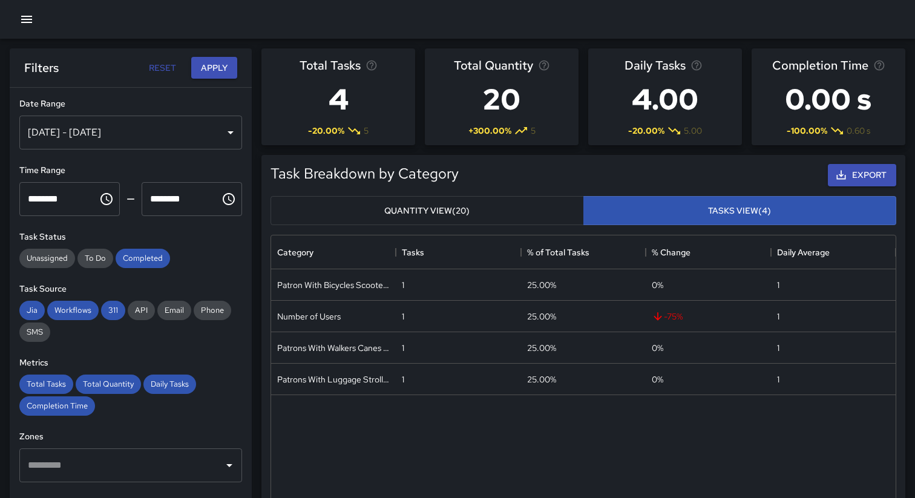
click at [483, 209] on button "Quantity View (20)" at bounding box center [426, 211] width 313 height 30
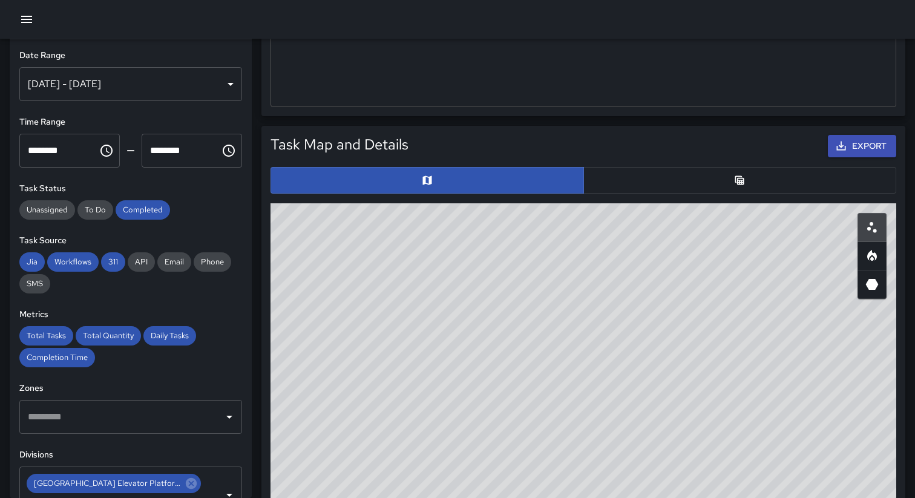
scroll to position [513, 0]
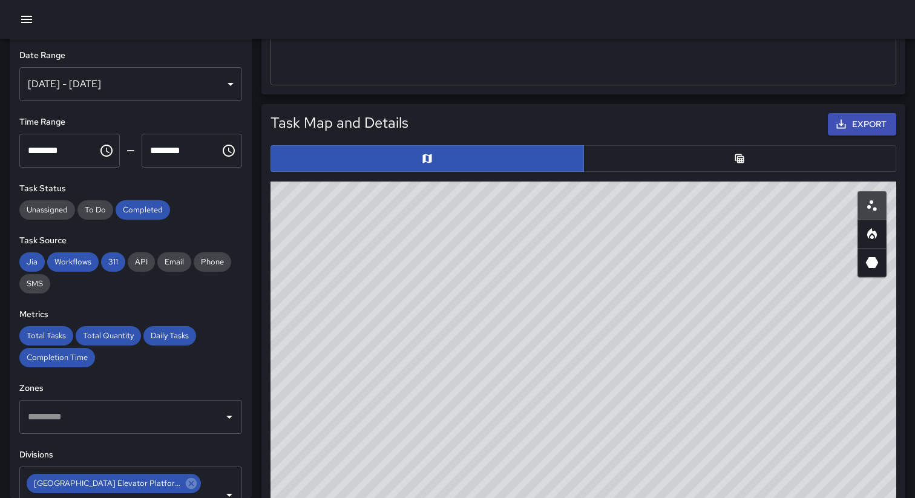
click at [661, 151] on button "button" at bounding box center [739, 158] width 313 height 27
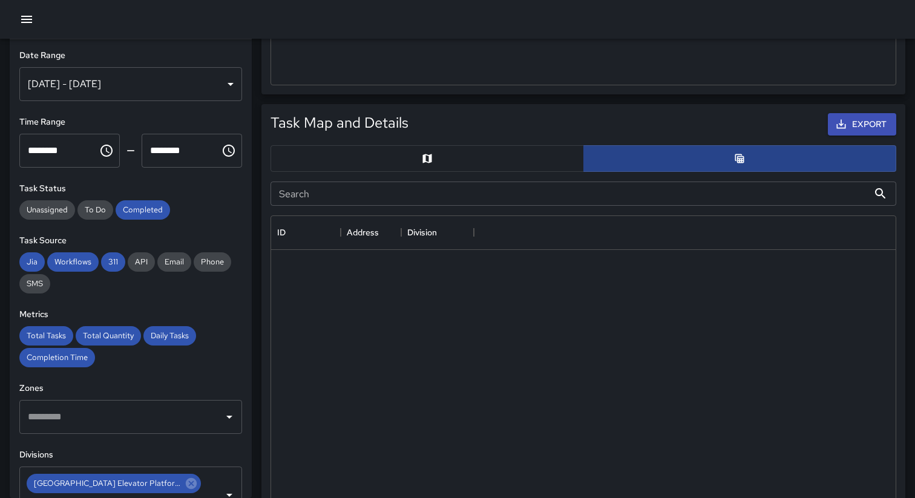
scroll to position [1, 1]
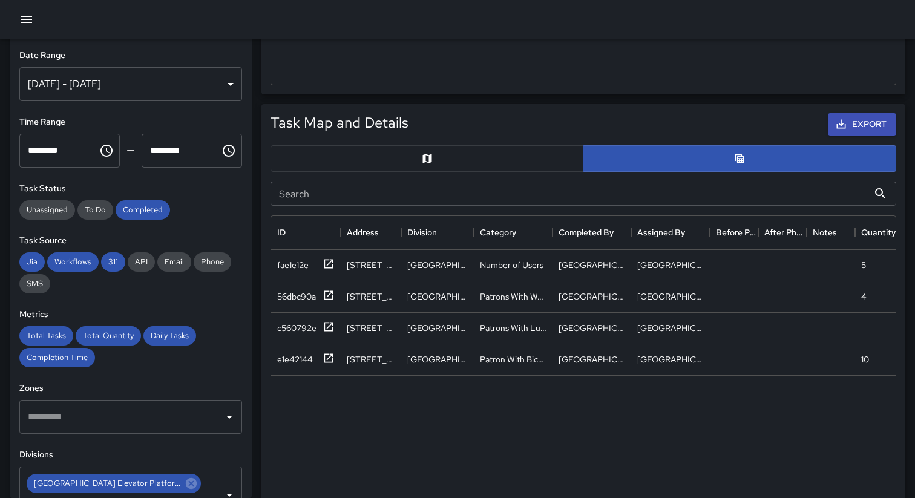
click at [522, 166] on button "button" at bounding box center [426, 158] width 313 height 27
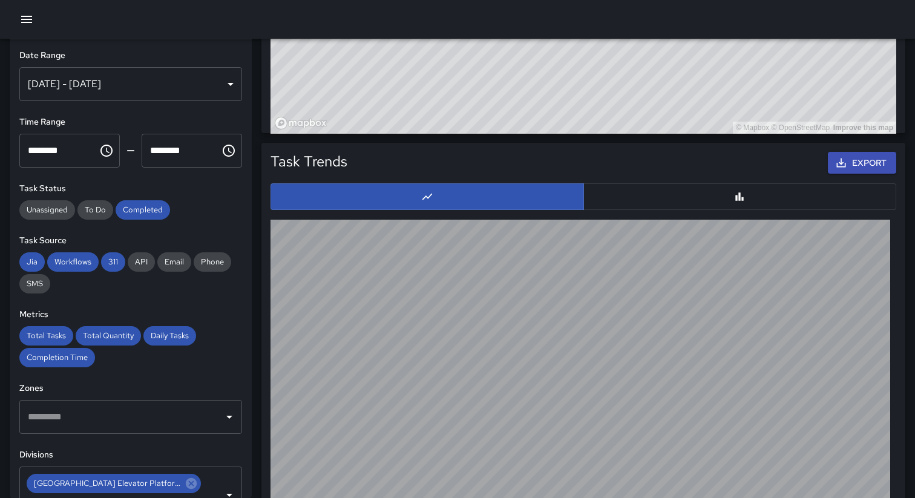
scroll to position [1094, 0]
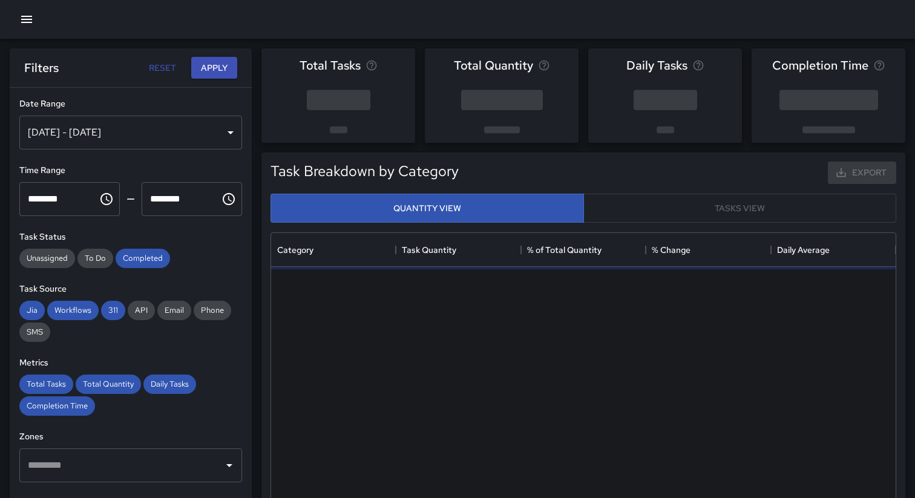
scroll to position [362, 624]
click at [122, 137] on div "Aug 30, 2025 - Sep 05, 2025" at bounding box center [130, 133] width 223 height 34
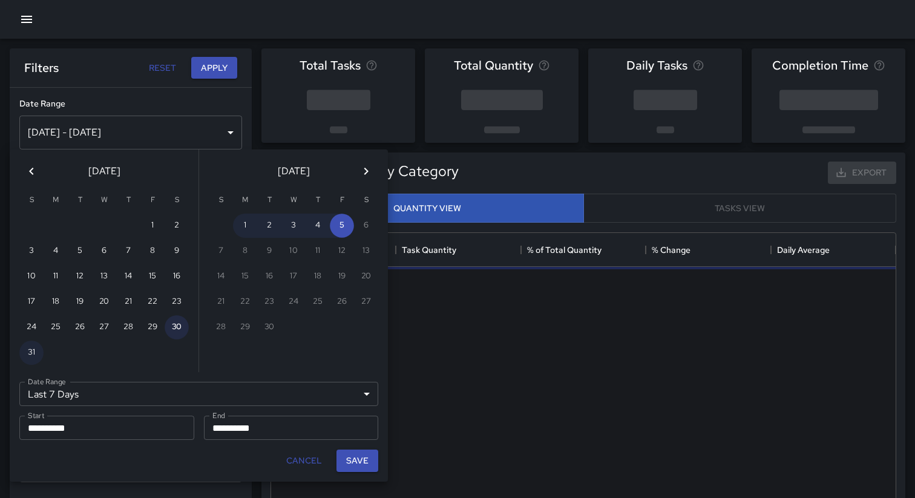
click at [178, 334] on button "30" at bounding box center [177, 327] width 24 height 24
type input "******"
click at [178, 334] on button "30" at bounding box center [177, 327] width 24 height 24
type input "**********"
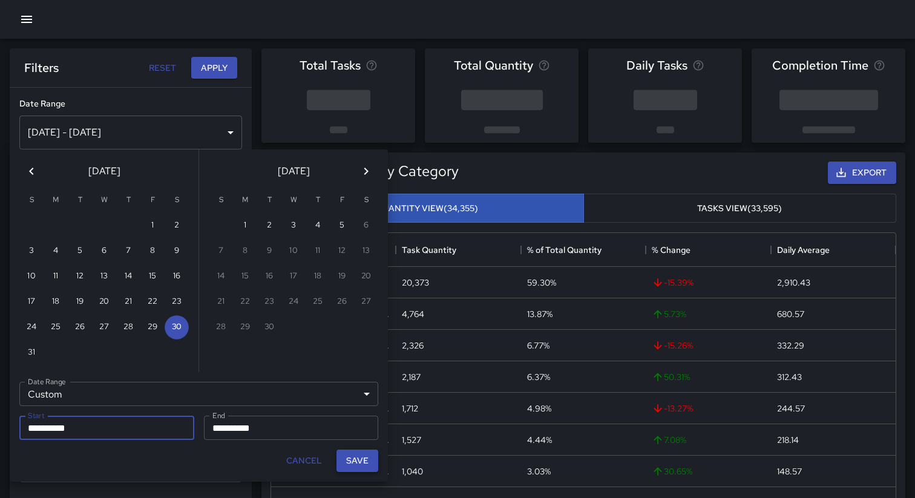
click at [367, 466] on button "Save" at bounding box center [357, 461] width 42 height 22
type input "**********"
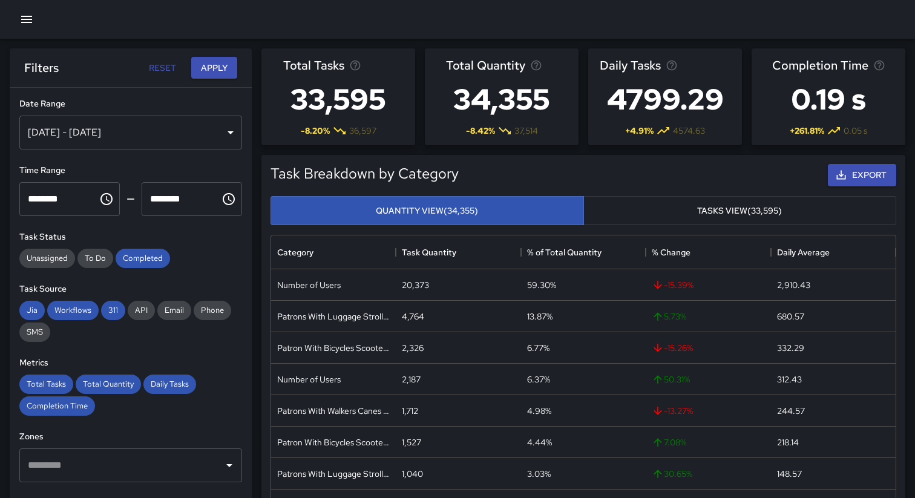
click at [154, 202] on input "********" at bounding box center [177, 199] width 70 height 34
type input "********"
click at [168, 203] on input "********" at bounding box center [177, 199] width 70 height 34
click at [165, 198] on input "********" at bounding box center [177, 199] width 70 height 34
type input "********"
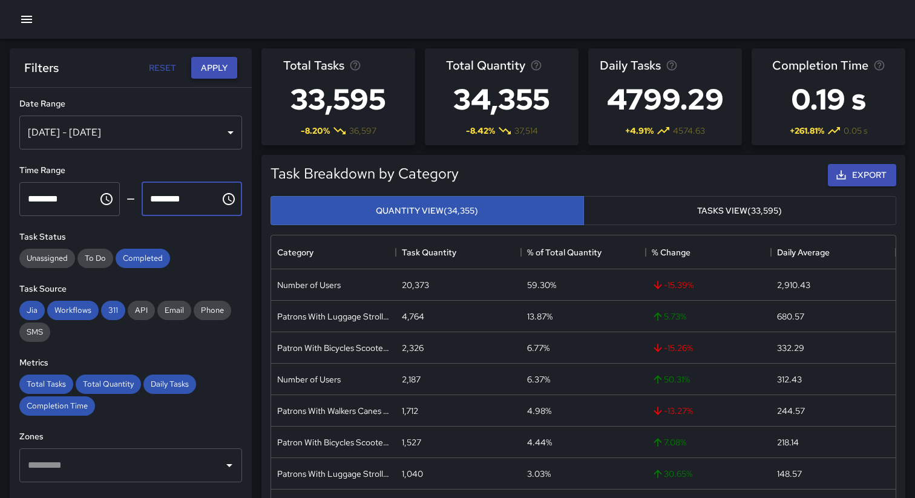
click at [206, 64] on button "Apply" at bounding box center [214, 68] width 46 height 22
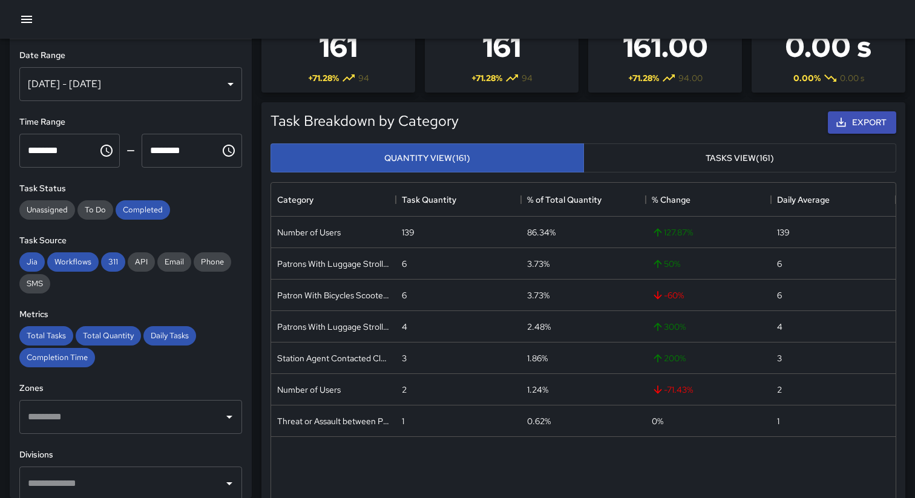
scroll to position [57, 0]
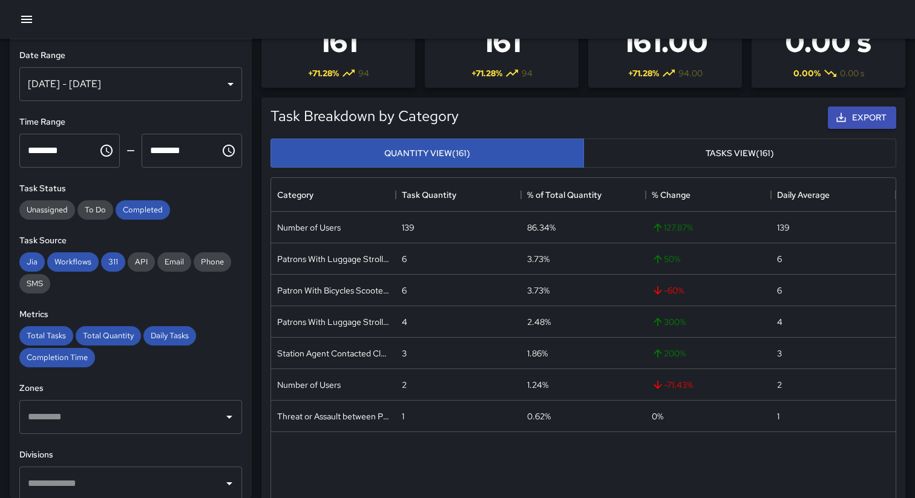
click at [653, 165] on button "Tasks View (161)" at bounding box center [739, 154] width 313 height 30
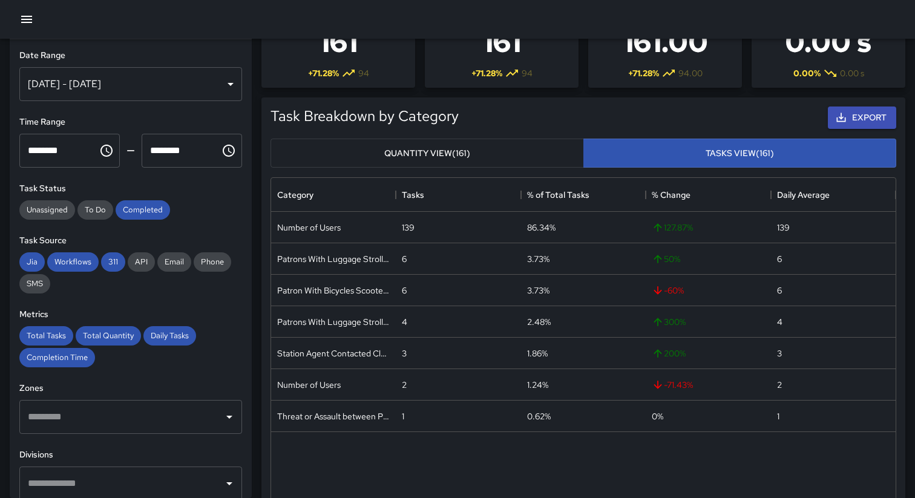
click at [404, 158] on button "Quantity View (161)" at bounding box center [426, 154] width 313 height 30
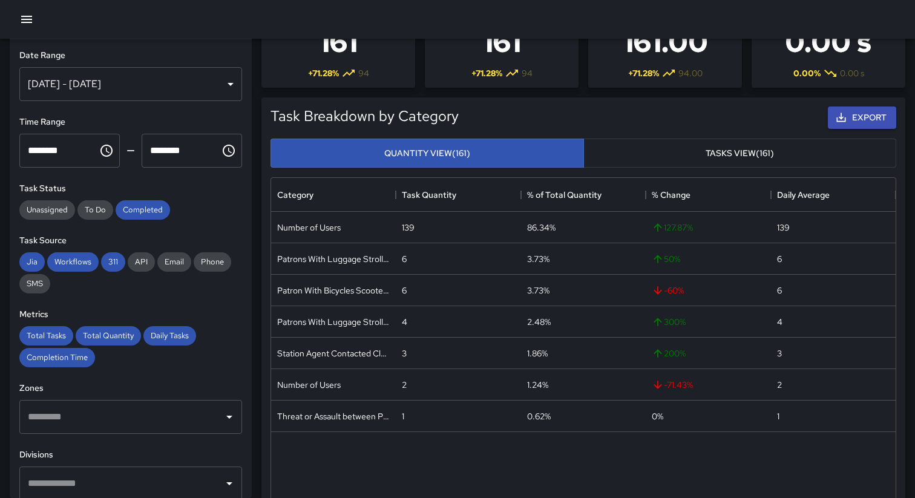
click at [638, 146] on button "Tasks View (161)" at bounding box center [739, 154] width 313 height 30
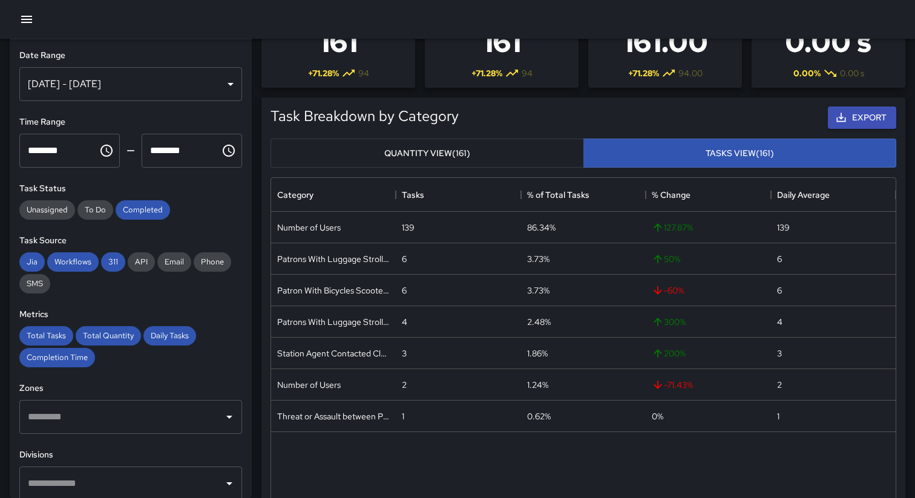
click at [497, 156] on button "Quantity View (161)" at bounding box center [426, 154] width 313 height 30
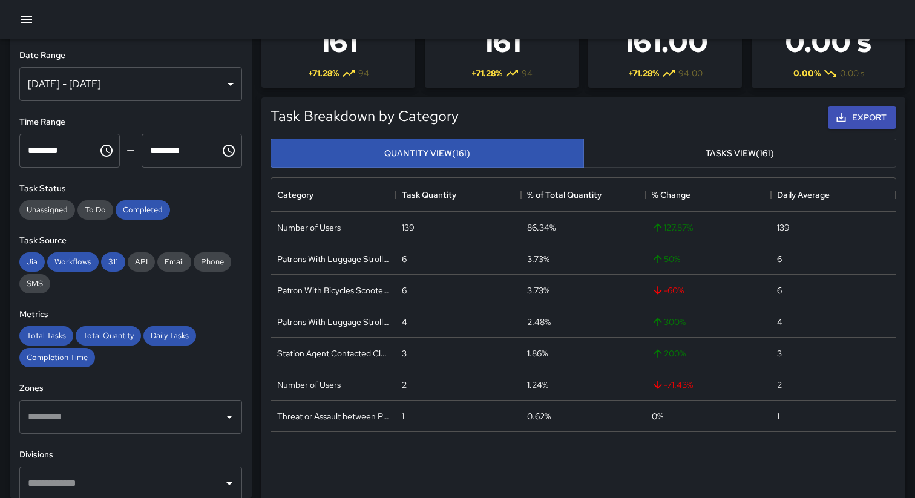
click at [637, 159] on button "Tasks View (161)" at bounding box center [739, 154] width 313 height 30
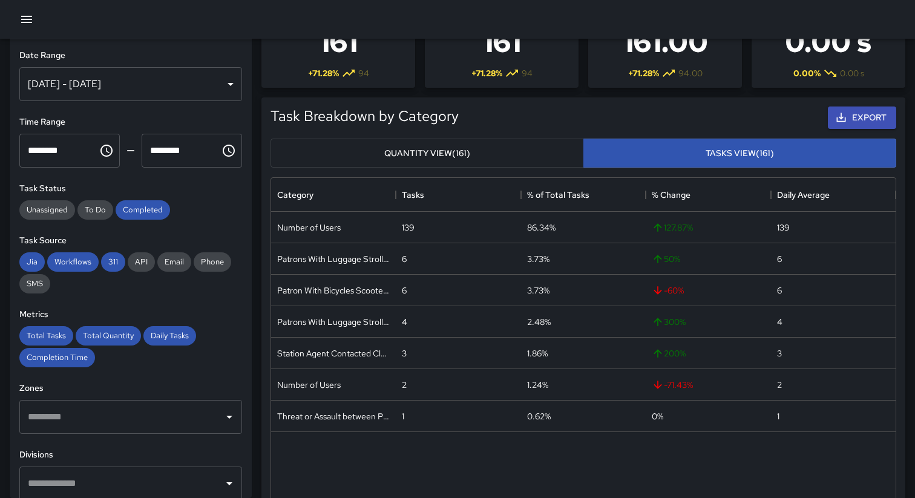
click at [542, 154] on button "Quantity View (161)" at bounding box center [426, 154] width 313 height 30
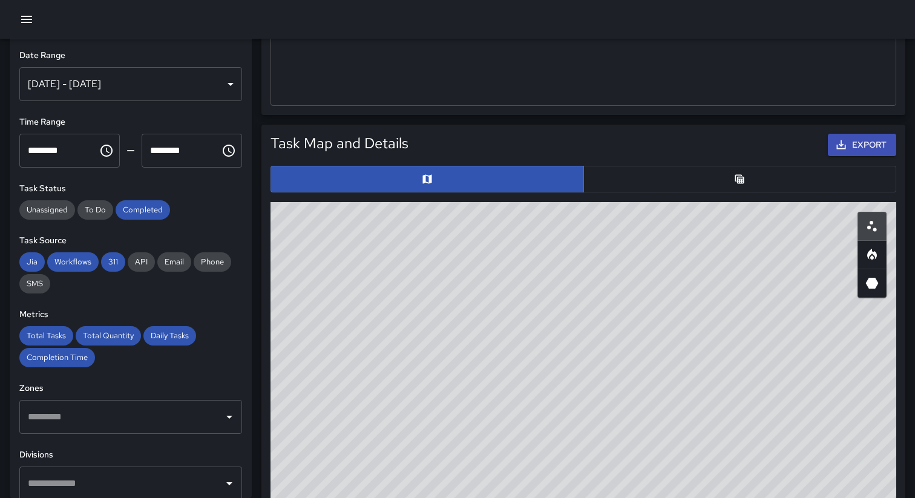
scroll to position [493, 0]
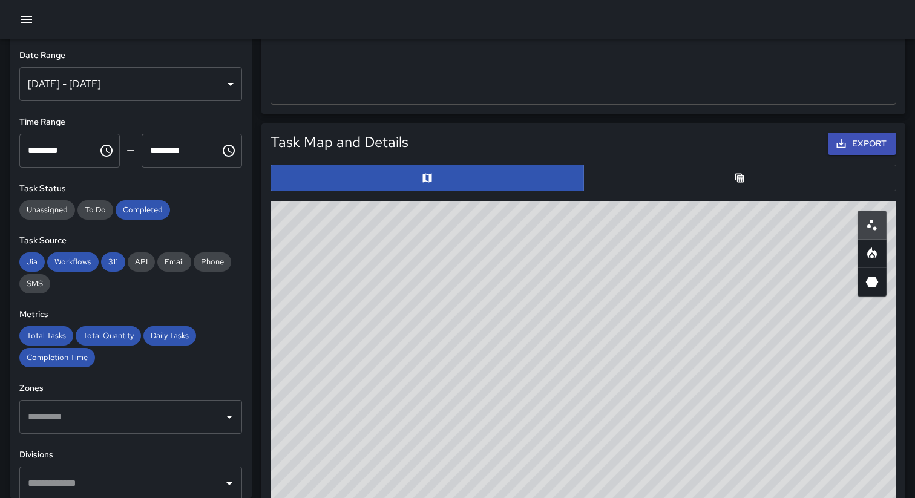
click at [652, 185] on button "button" at bounding box center [739, 178] width 313 height 27
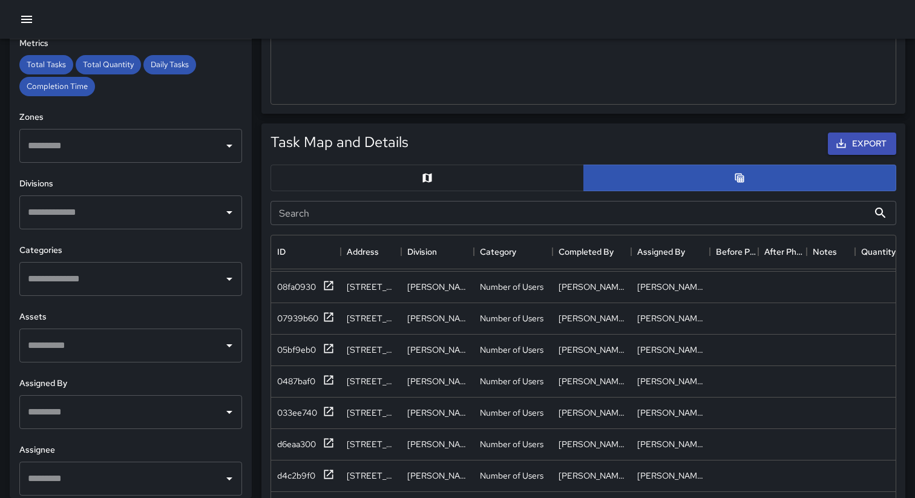
scroll to position [278, 0]
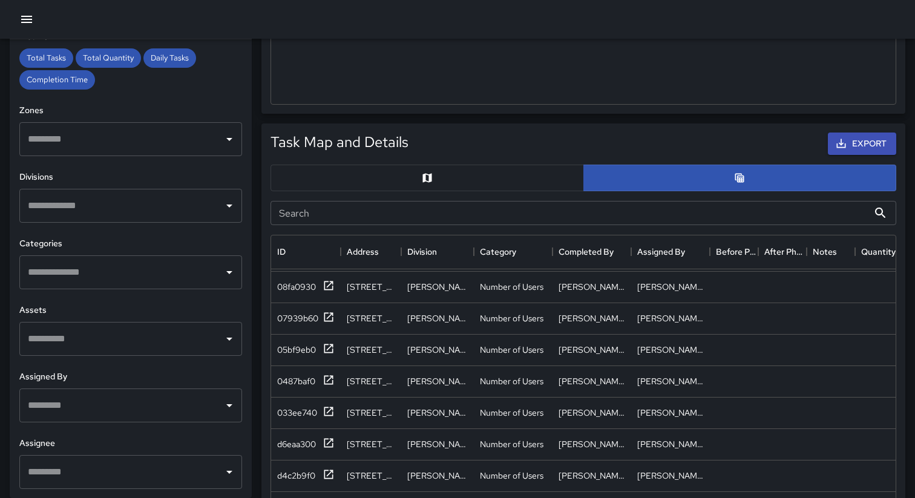
type button "table"
click at [178, 195] on input "text" at bounding box center [122, 205] width 194 height 23
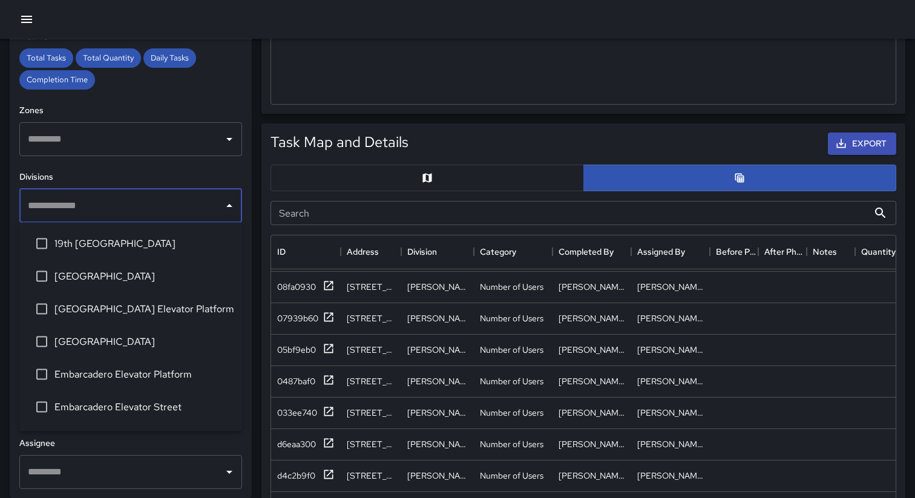
click at [125, 303] on span "Civic Center Elevator Platform" at bounding box center [143, 309] width 178 height 15
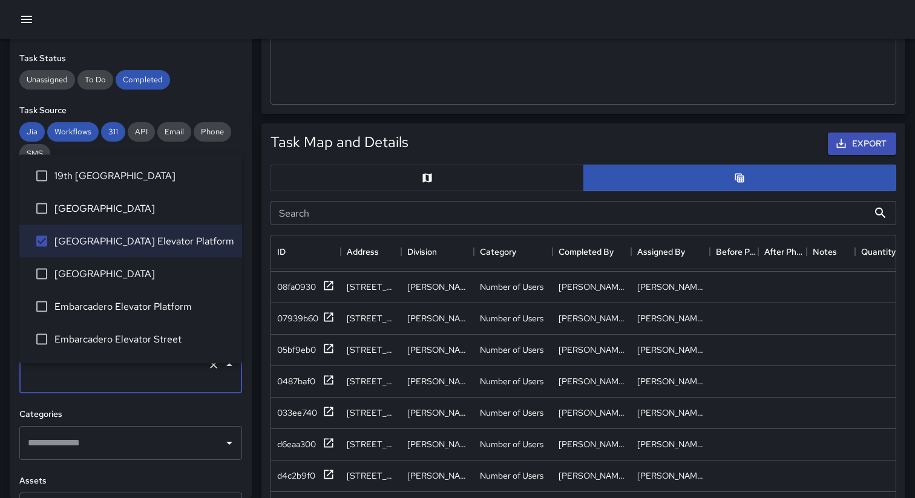
scroll to position [0, 0]
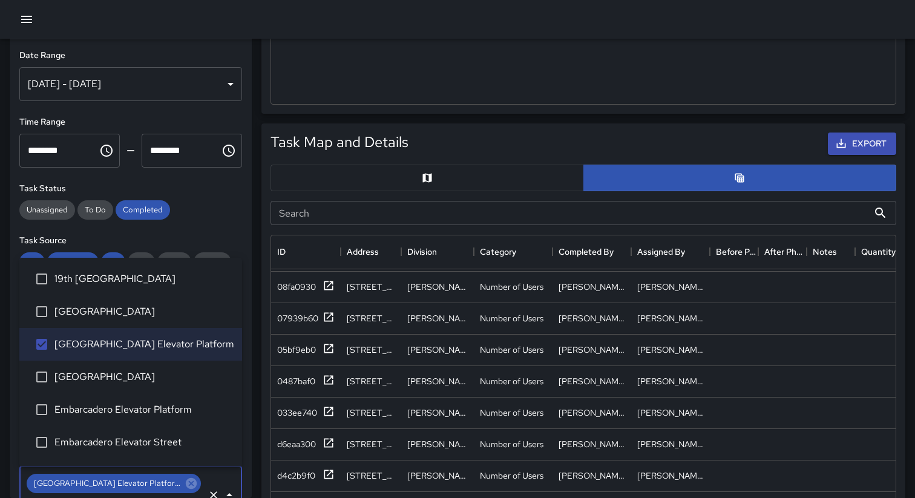
click at [189, 116] on h6 "Time Range" at bounding box center [130, 122] width 223 height 13
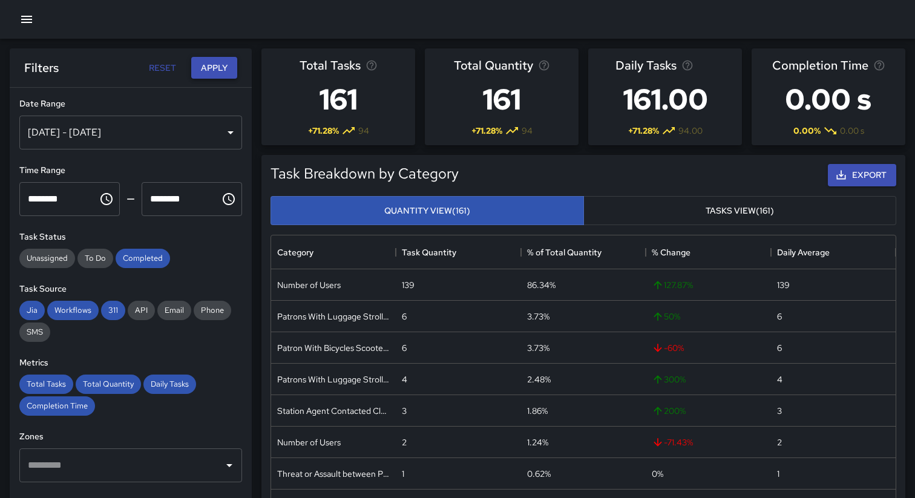
click at [209, 65] on button "Apply" at bounding box center [214, 68] width 46 height 22
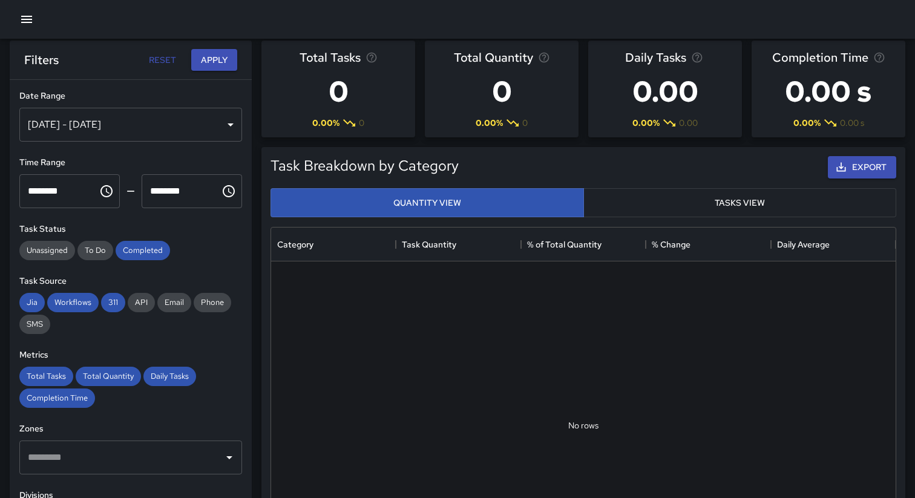
click at [25, 21] on icon "button" at bounding box center [26, 19] width 15 height 15
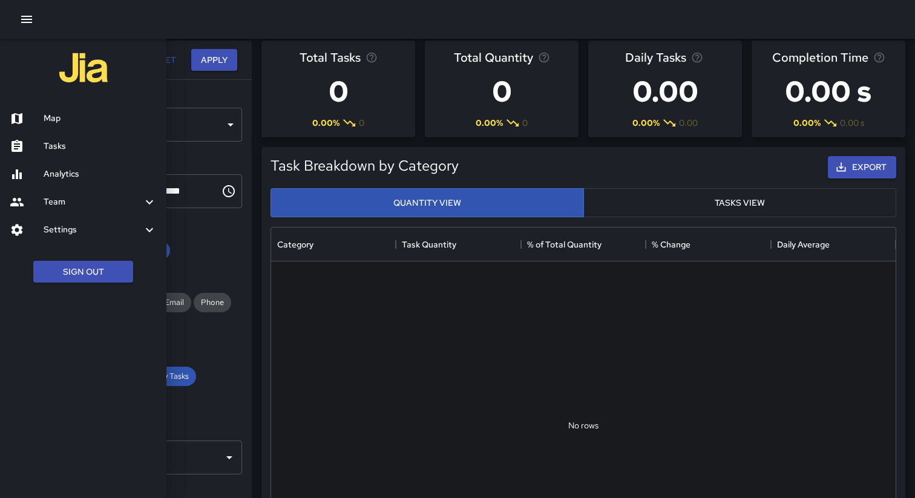
click at [67, 119] on h6 "Map" at bounding box center [100, 118] width 113 height 13
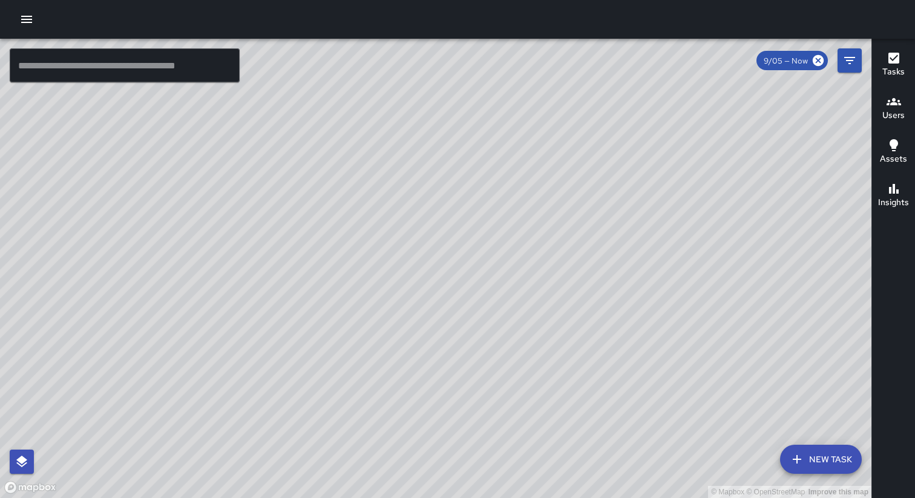
click at [26, 22] on icon "button" at bounding box center [26, 19] width 11 height 7
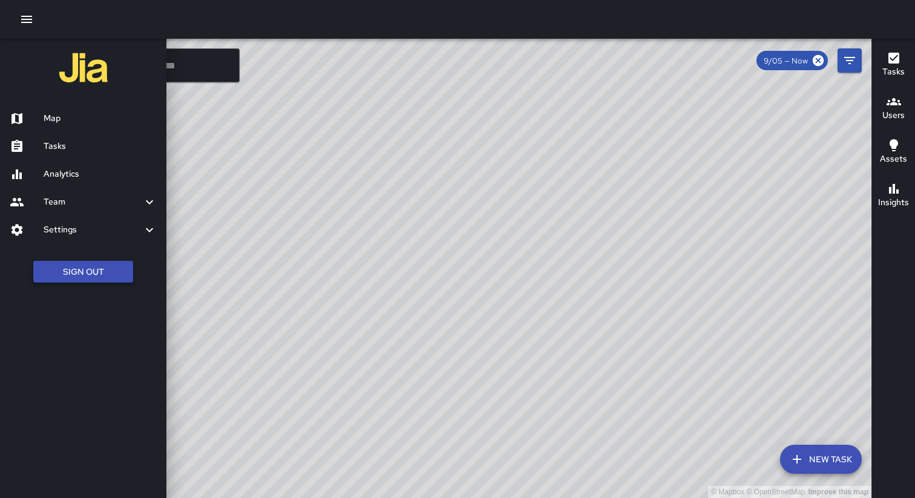
click at [95, 269] on button "Sign Out" at bounding box center [83, 272] width 100 height 22
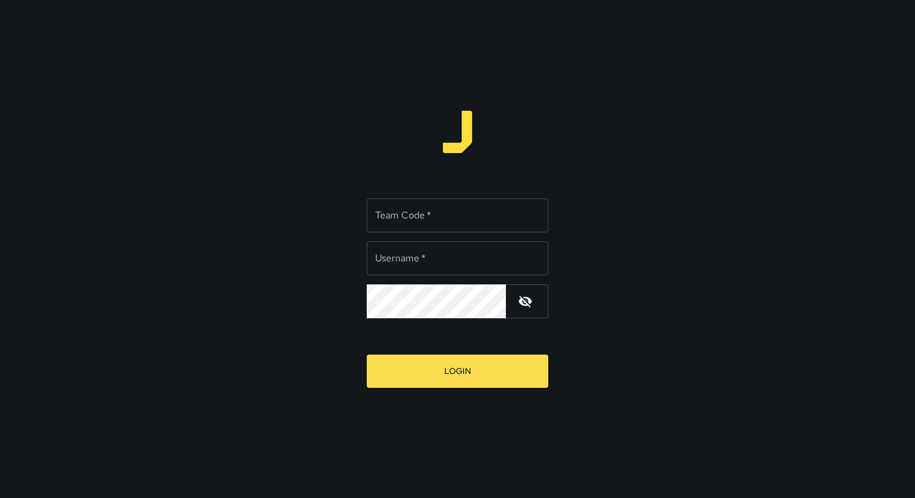
click at [520, 45] on div "Team Code   * Team Code   * Username   * Username   * Password   * Password   *…" at bounding box center [457, 249] width 915 height 498
click at [385, 206] on input "Team Code   *" at bounding box center [458, 215] width 182 height 34
type input "**********"
click at [367, 355] on button "Login" at bounding box center [458, 371] width 182 height 33
click at [386, 211] on input "Team Code   *" at bounding box center [458, 215] width 182 height 34
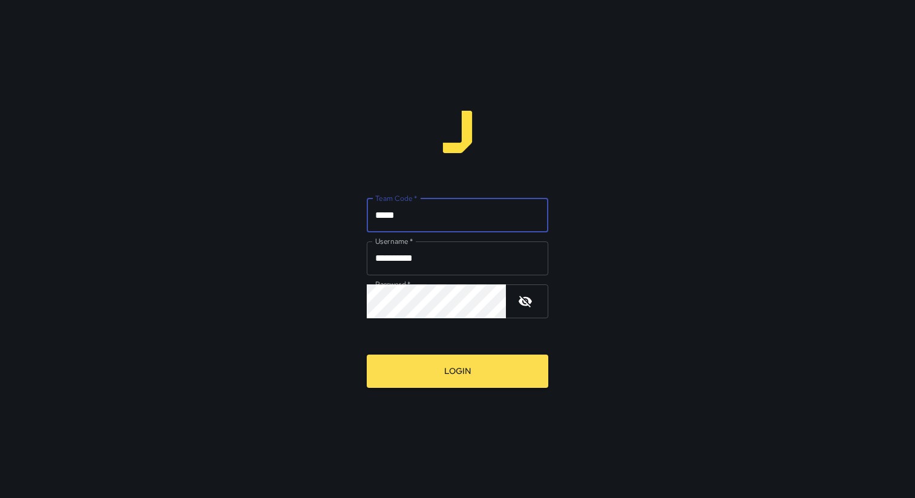
type input "*****"
click at [367, 355] on button "Login" at bounding box center [458, 371] width 182 height 33
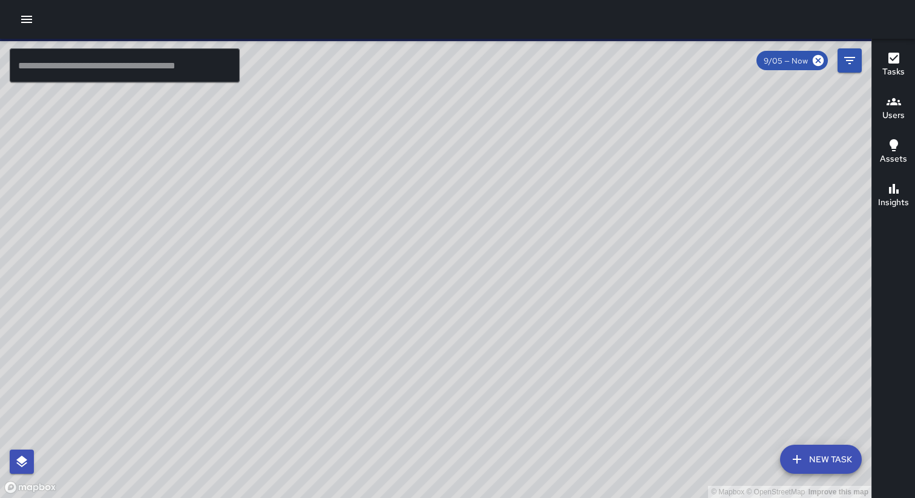
click at [27, 21] on icon "button" at bounding box center [26, 19] width 15 height 15
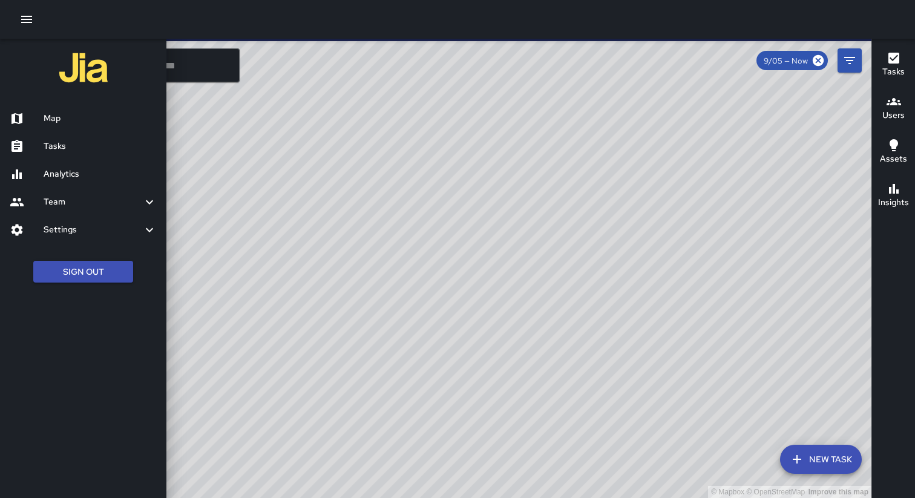
click at [51, 142] on h6 "Tasks" at bounding box center [100, 146] width 113 height 13
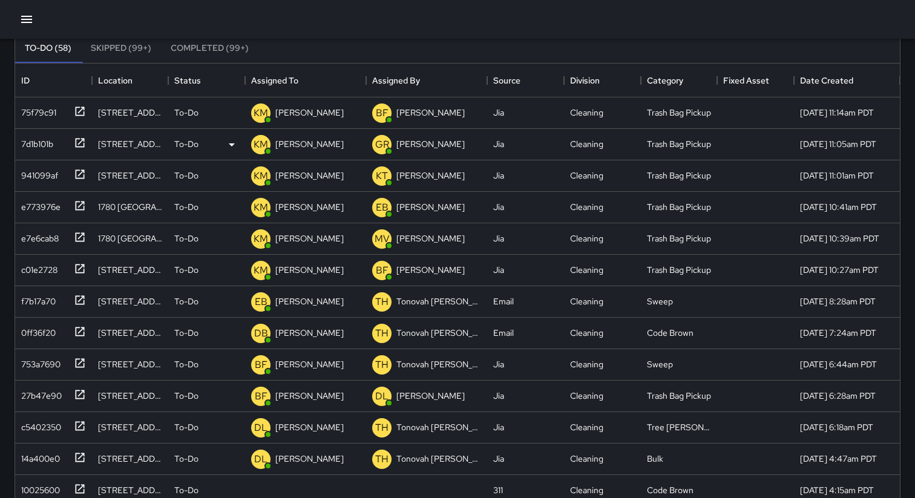
scroll to position [93, 0]
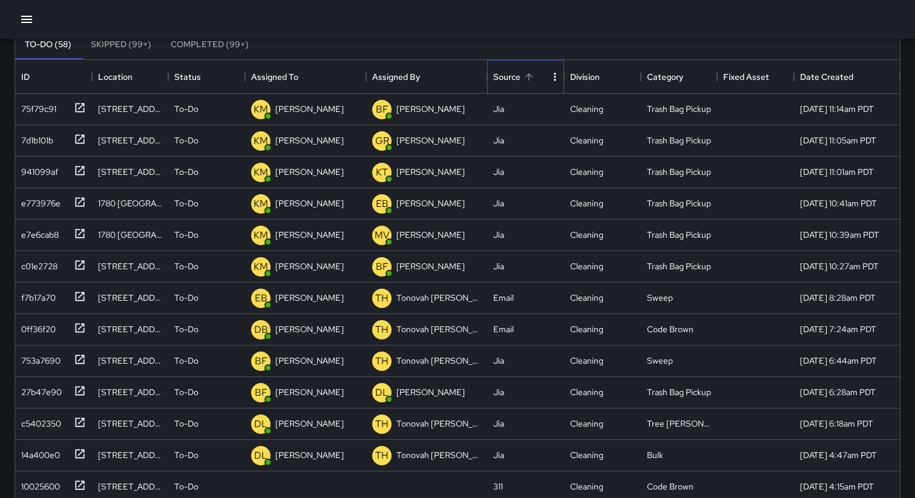
click at [511, 76] on div "Source" at bounding box center [506, 77] width 27 height 34
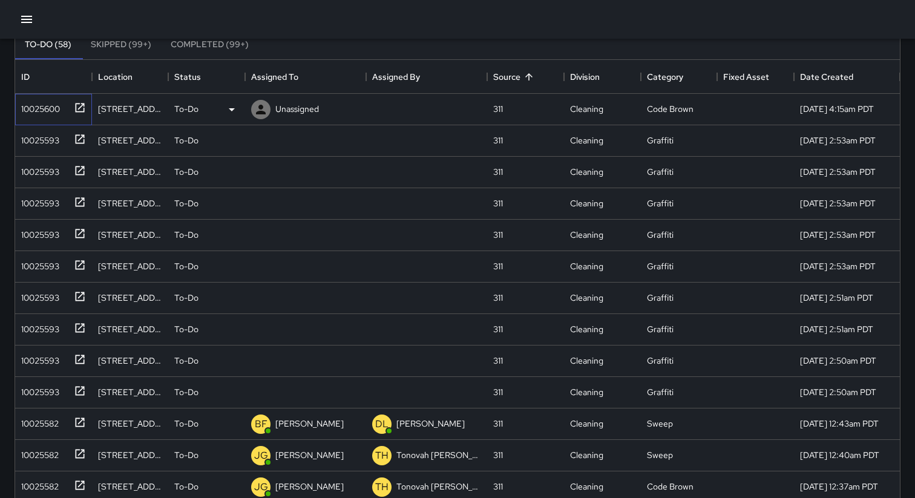
click at [46, 111] on div "10025600" at bounding box center [38, 106] width 44 height 17
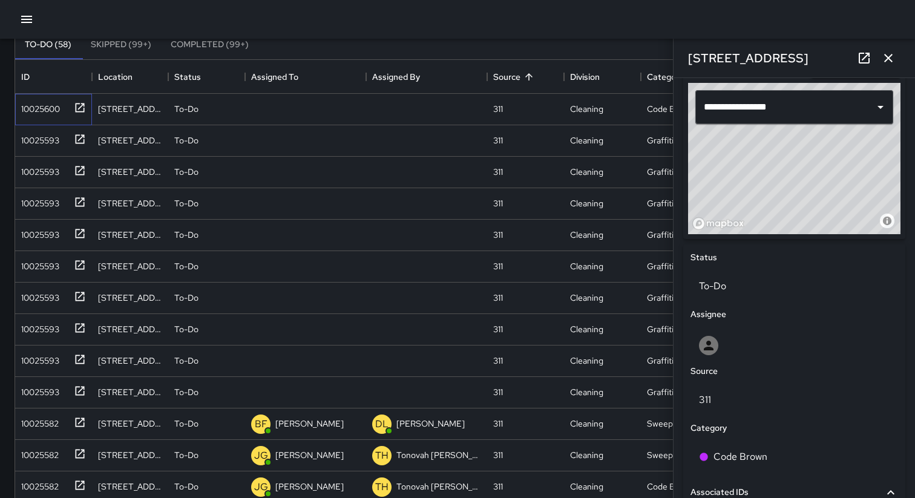
scroll to position [323, 0]
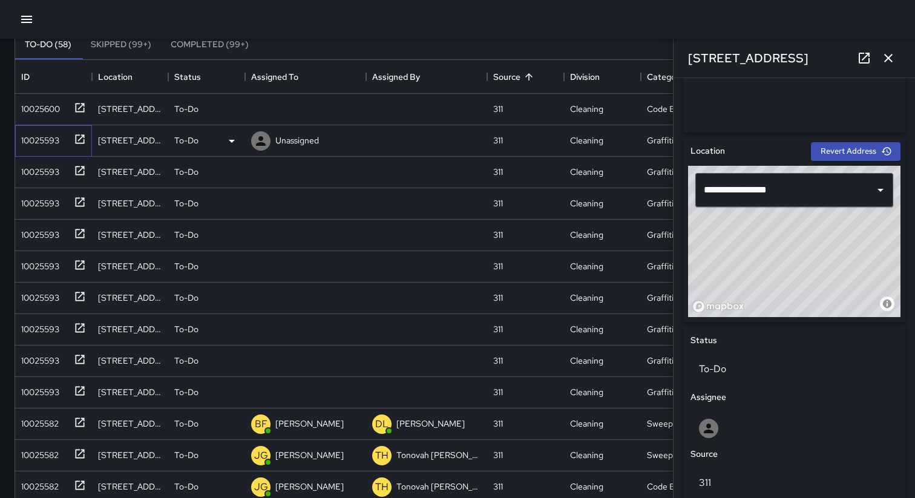
click at [38, 151] on div "10025593" at bounding box center [53, 140] width 77 height 31
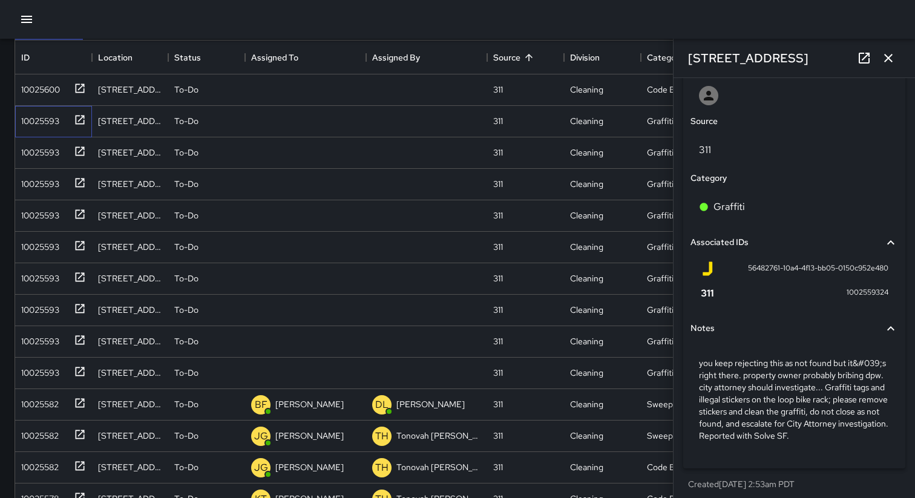
scroll to position [662, 0]
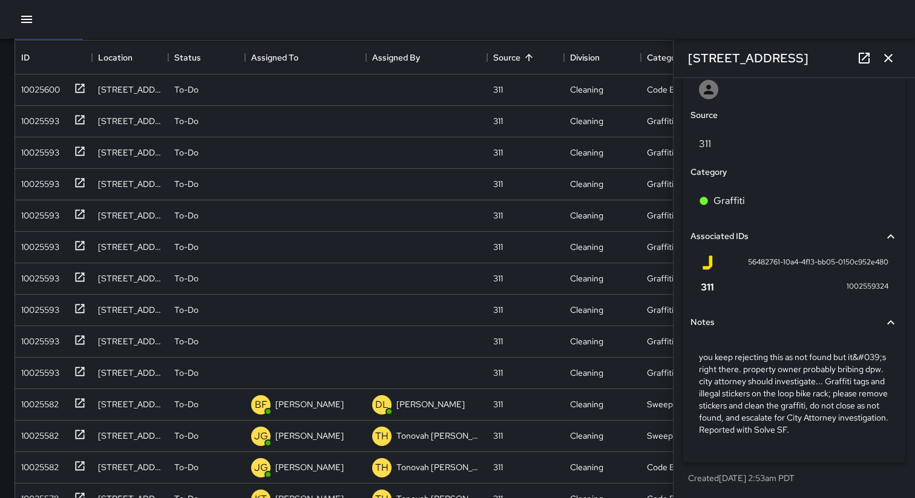
click at [784, 258] on span "56482761-10a4-4f13-bb05-0150c952e480" at bounding box center [818, 263] width 140 height 12
copy div "56482761-10a4-4f13-bb05-0150c952e480"
click at [44, 157] on div "10025593" at bounding box center [37, 150] width 43 height 17
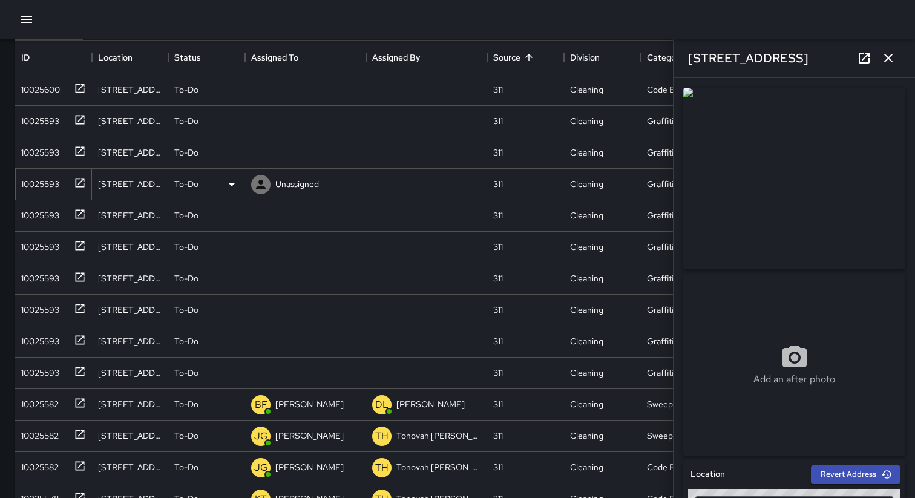
click at [44, 184] on div "10025593" at bounding box center [37, 181] width 43 height 17
click at [43, 209] on div "10025593" at bounding box center [37, 213] width 43 height 17
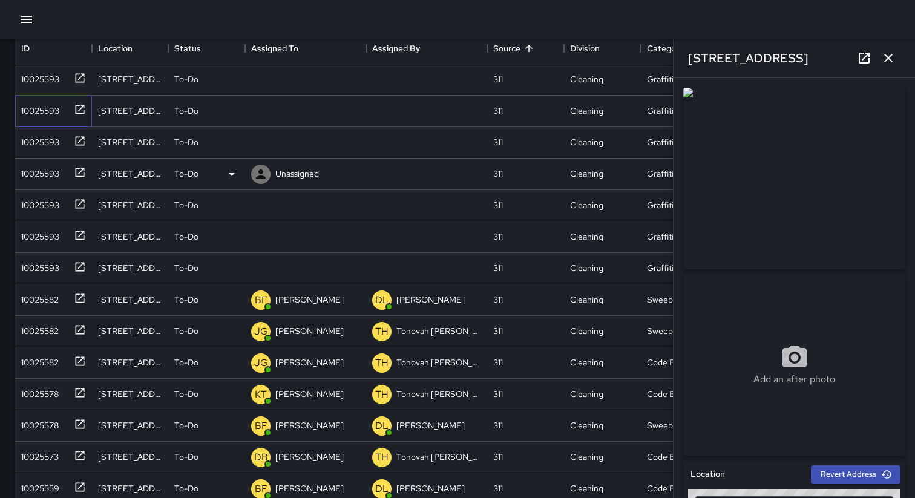
scroll to position [124, 0]
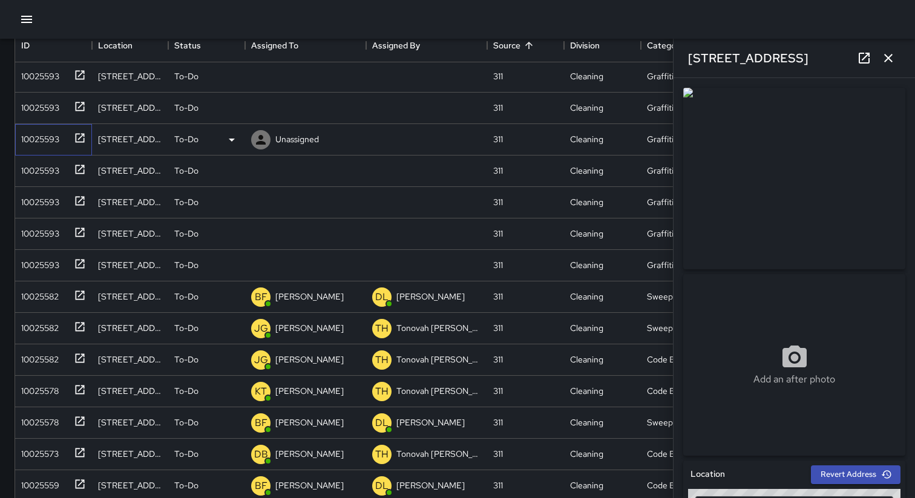
click at [41, 137] on div "10025593" at bounding box center [37, 136] width 43 height 17
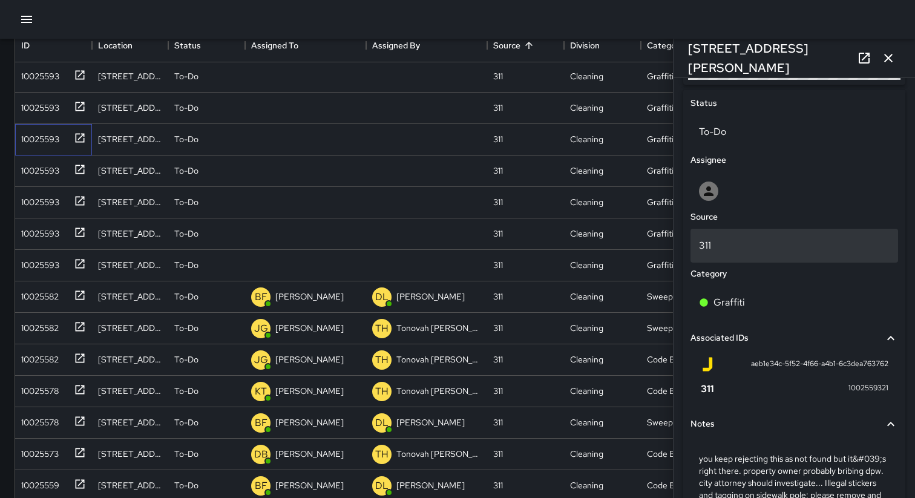
scroll to position [650, 0]
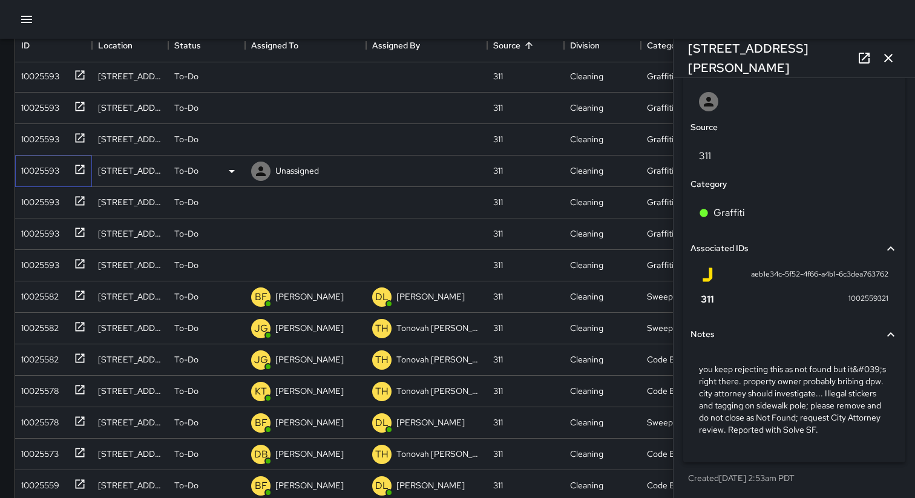
click at [44, 169] on div "10025593" at bounding box center [37, 168] width 43 height 17
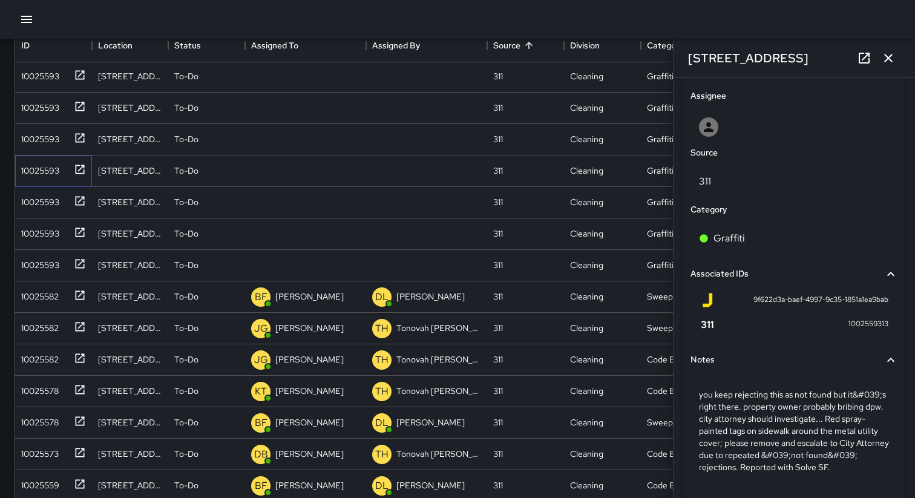
scroll to position [662, 0]
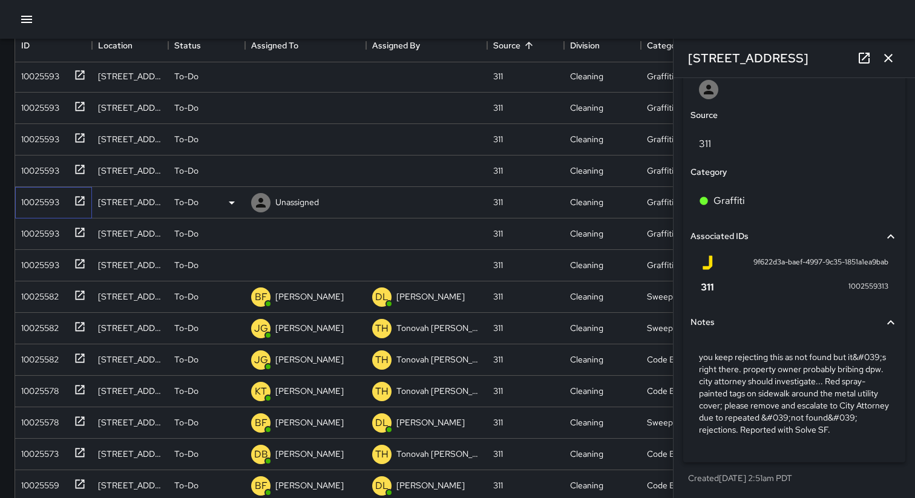
click at [33, 208] on div "10025593" at bounding box center [37, 199] width 43 height 17
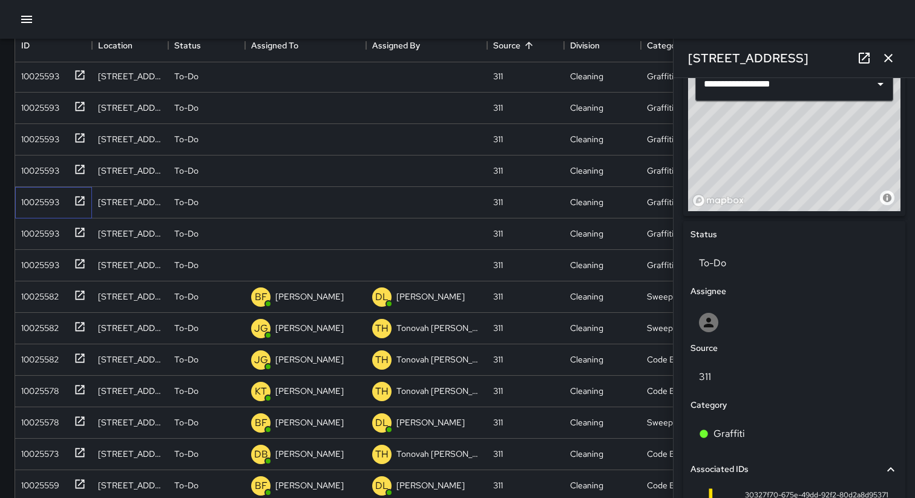
scroll to position [614, 0]
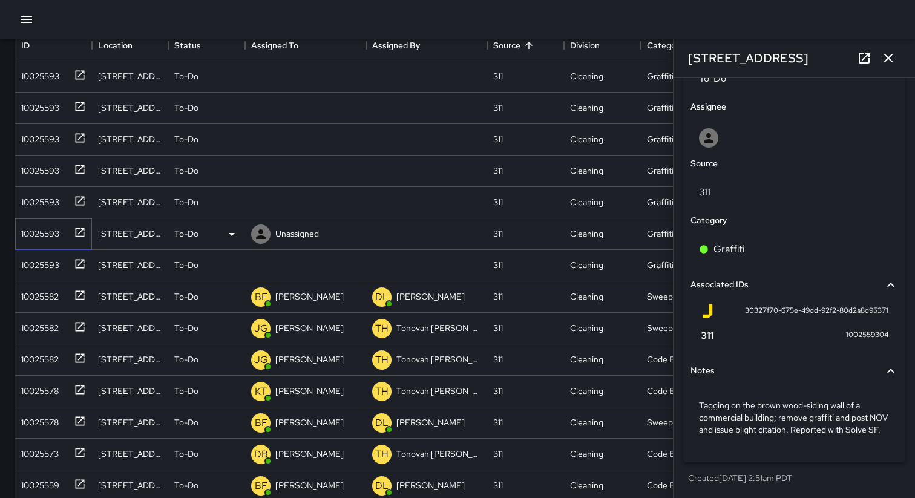
click at [41, 237] on div "10025593" at bounding box center [37, 231] width 43 height 17
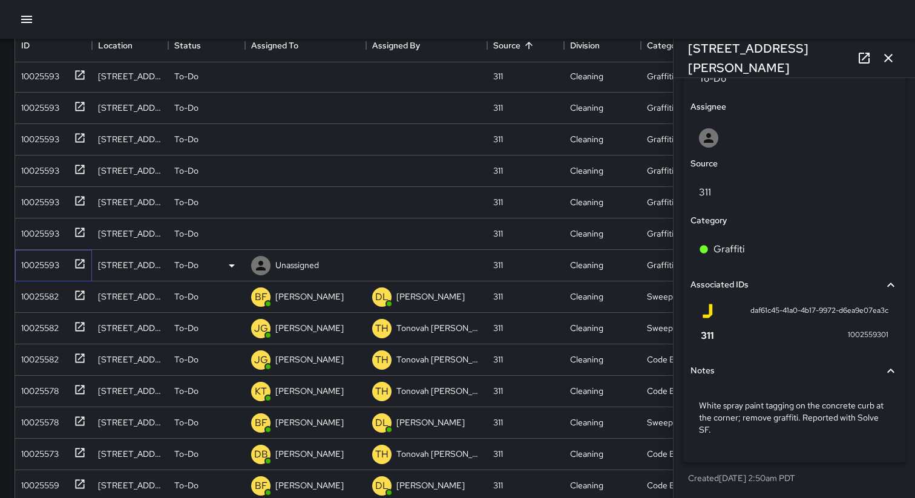
click at [30, 264] on div "10025593" at bounding box center [37, 262] width 43 height 17
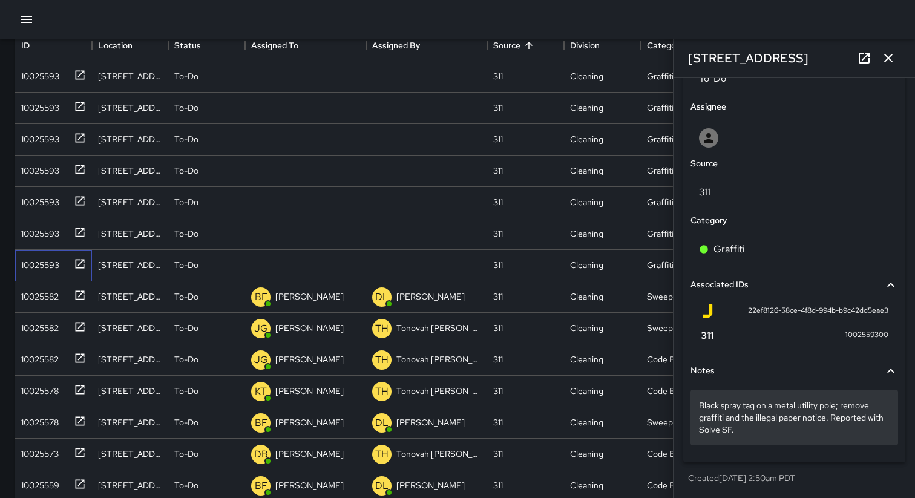
scroll to position [0, 0]
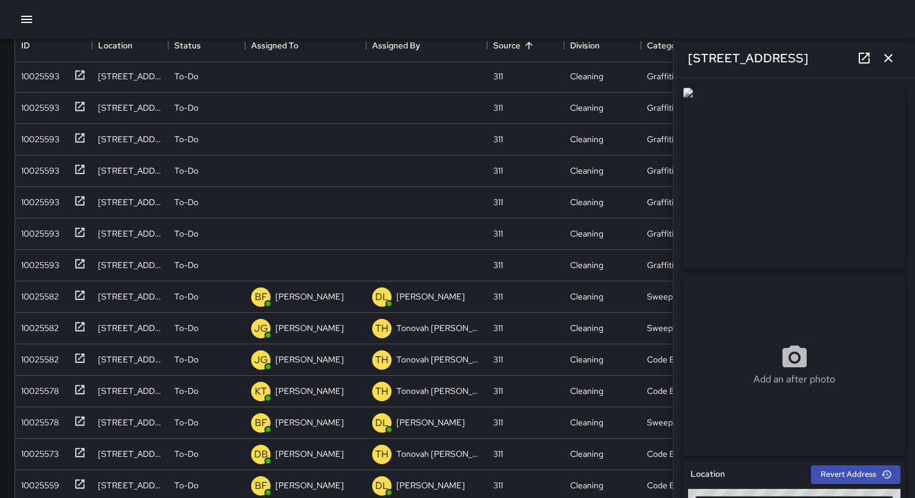
click at [889, 59] on icon "button" at bounding box center [888, 58] width 8 height 8
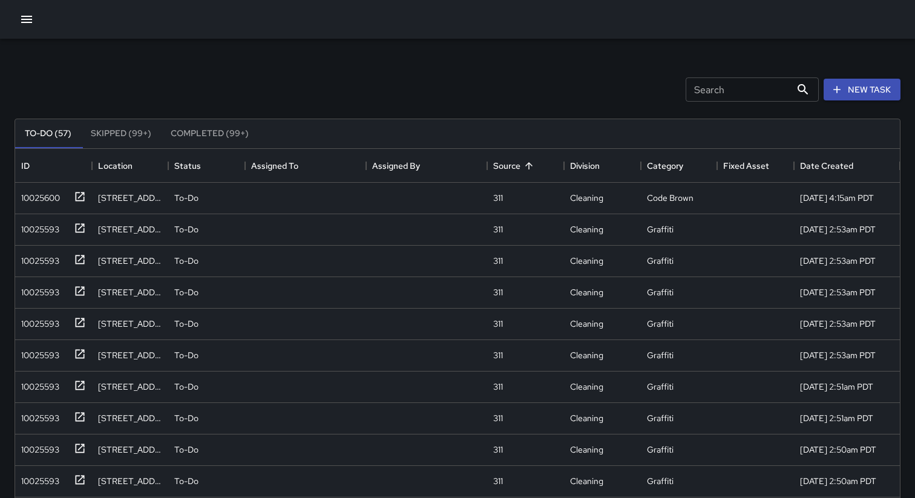
scroll to position [2, 0]
click at [334, 94] on div "Search Search New Task" at bounding box center [457, 90] width 891 height 63
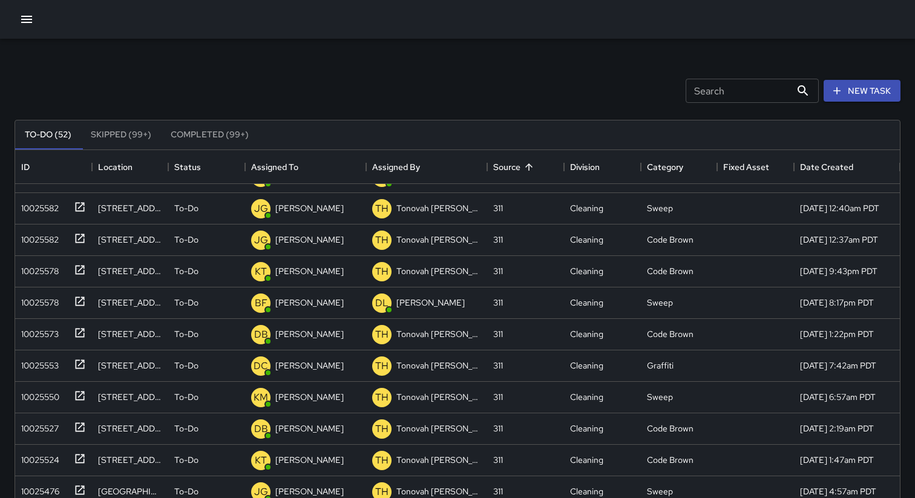
scroll to position [359, 0]
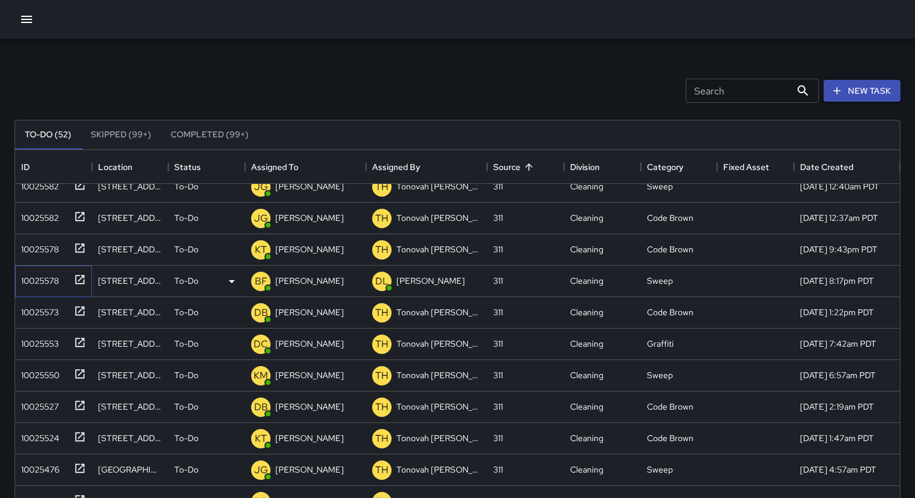
click at [48, 280] on div "10025578" at bounding box center [37, 278] width 42 height 17
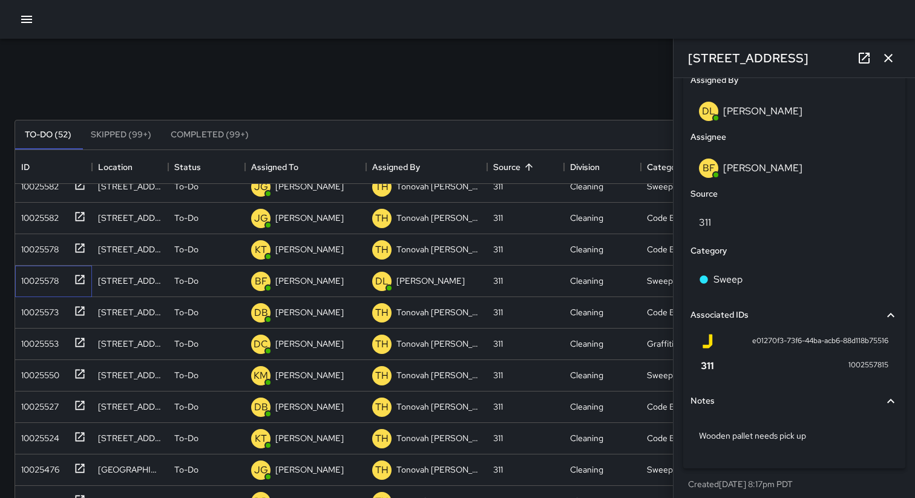
scroll to position [646, 0]
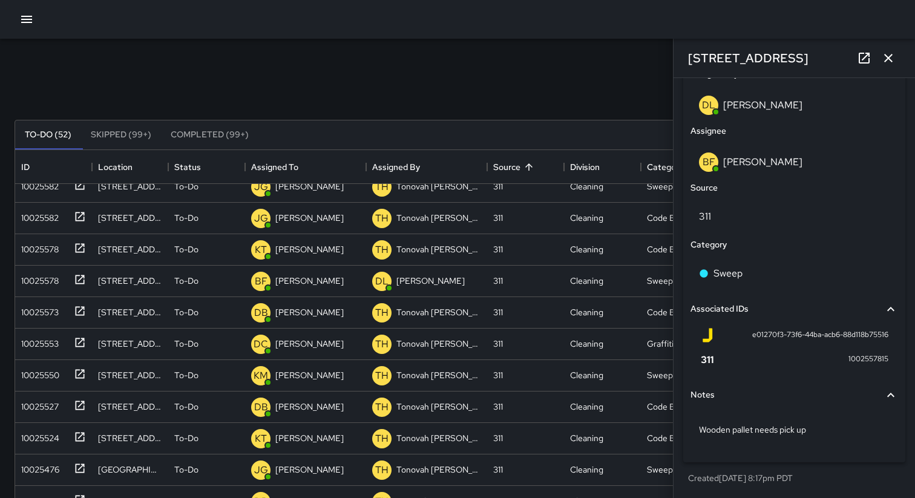
click at [888, 50] on button "button" at bounding box center [888, 58] width 24 height 24
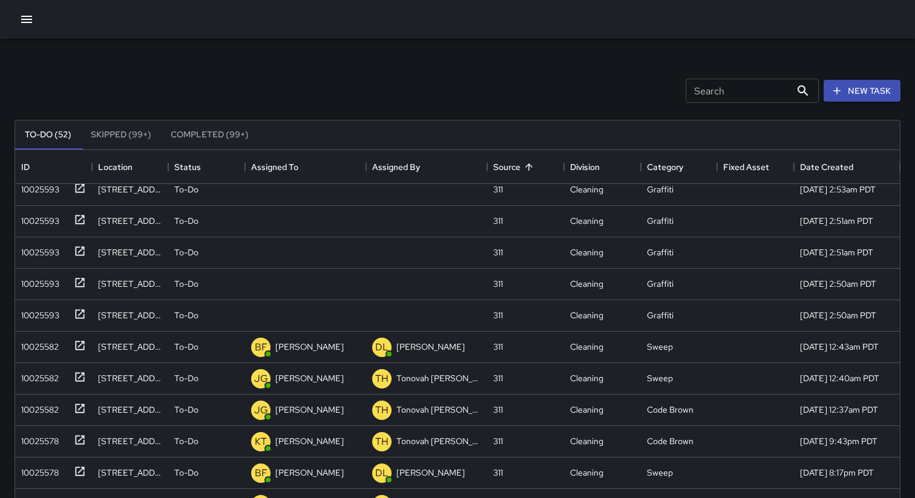
scroll to position [149, 0]
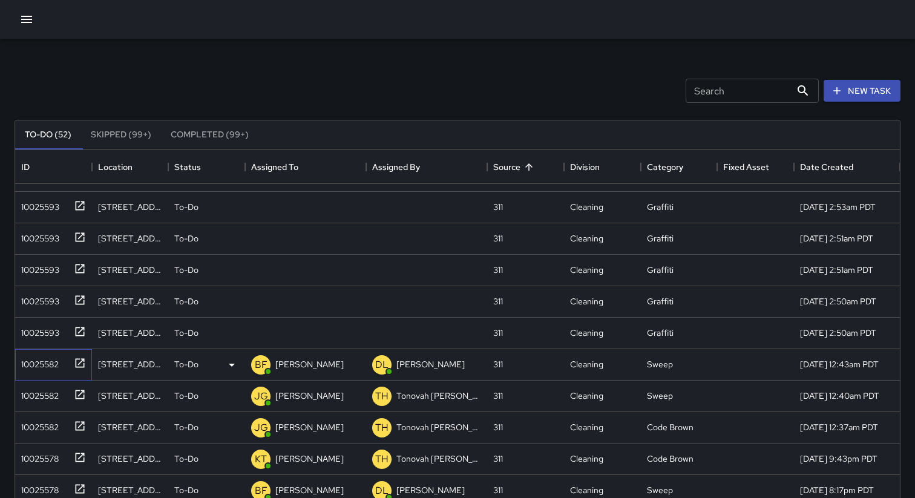
click at [38, 359] on div "10025582" at bounding box center [37, 361] width 42 height 17
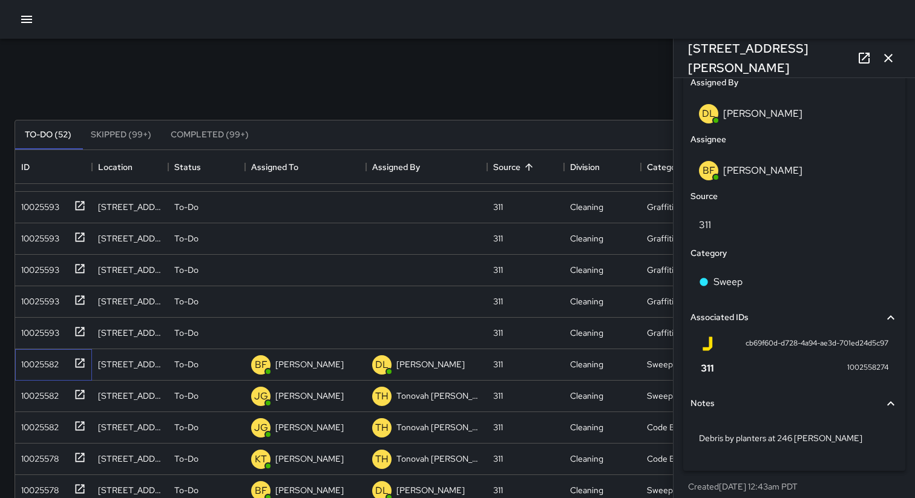
scroll to position [646, 0]
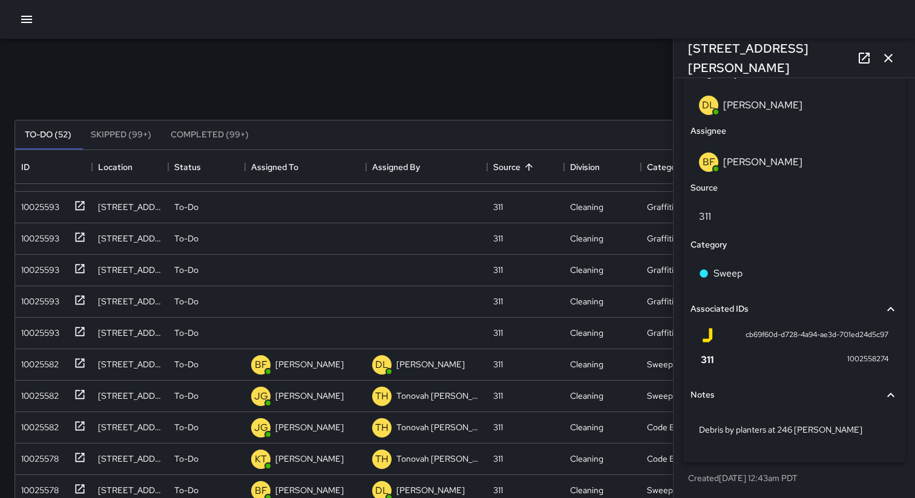
click at [891, 59] on icon "button" at bounding box center [888, 58] width 15 height 15
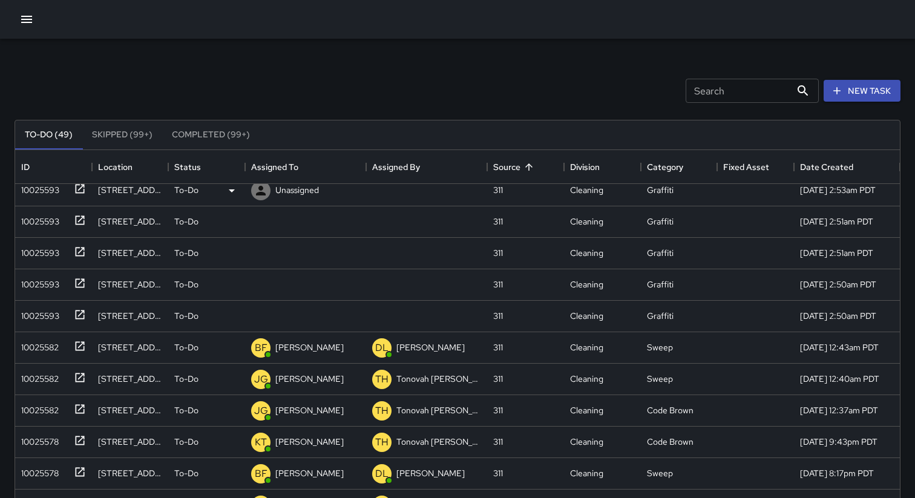
scroll to position [0, 0]
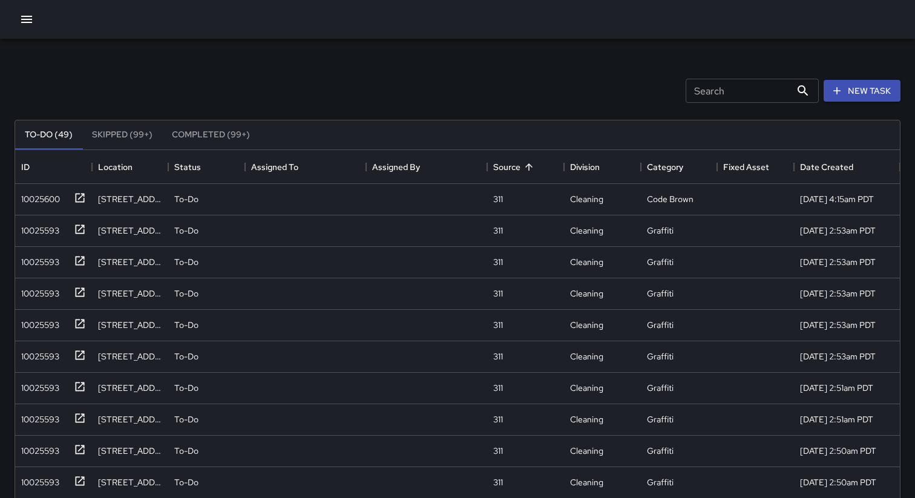
click at [455, 93] on div "Search Search New Task" at bounding box center [457, 90] width 891 height 63
click at [650, 64] on div "Search Search New Task" at bounding box center [457, 90] width 891 height 63
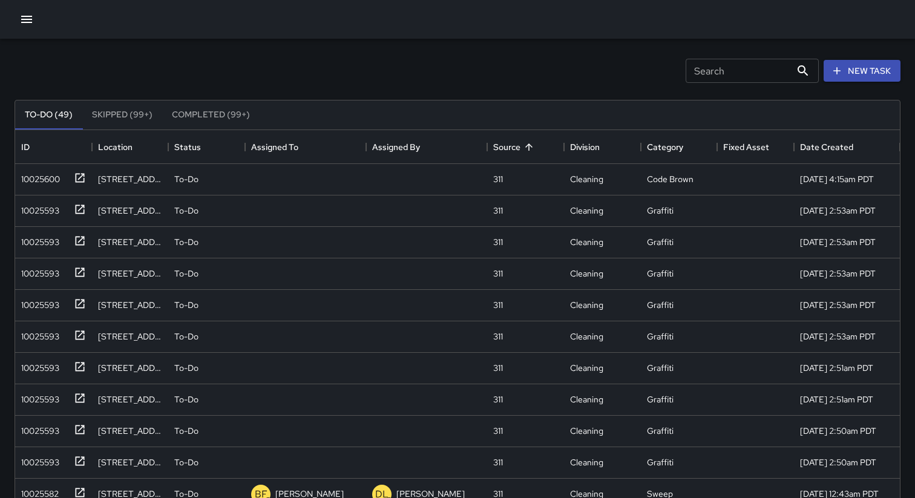
scroll to position [24, 0]
click at [50, 301] on div "10025593" at bounding box center [37, 301] width 43 height 17
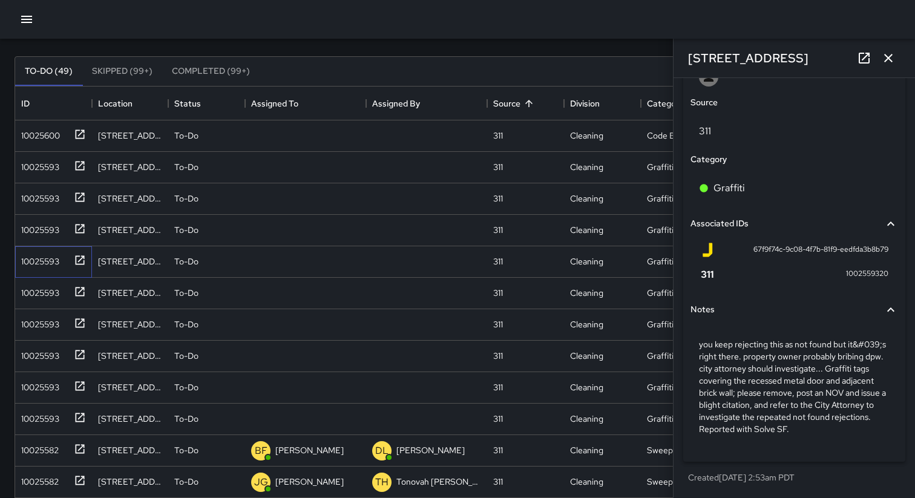
scroll to position [95, 0]
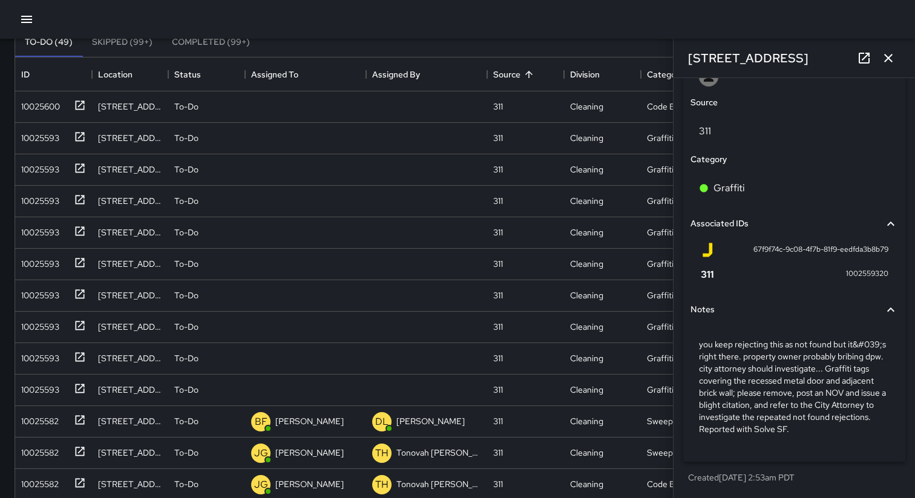
click at [889, 60] on icon "button" at bounding box center [888, 58] width 15 height 15
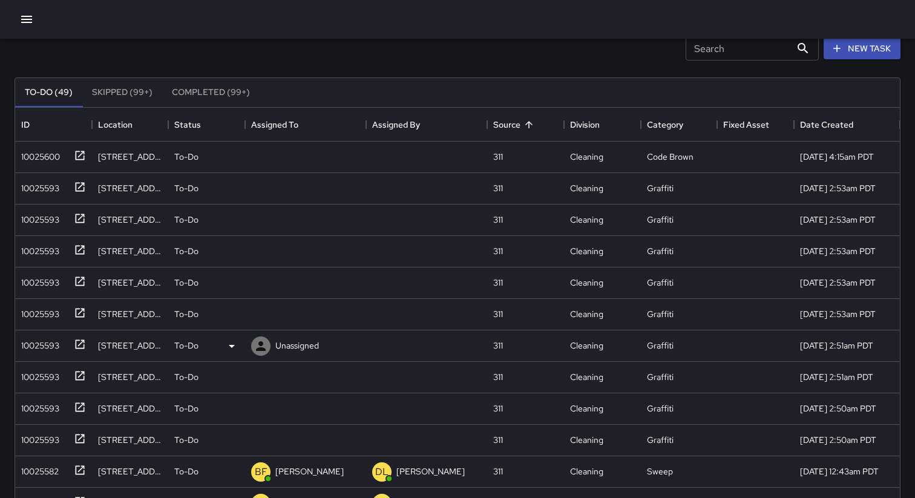
scroll to position [47, 0]
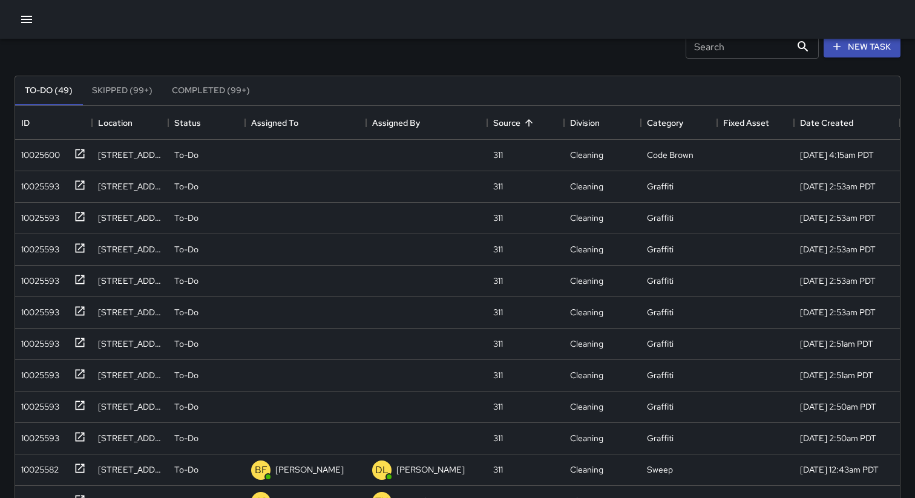
click at [143, 100] on button "Skipped (99+)" at bounding box center [122, 90] width 80 height 29
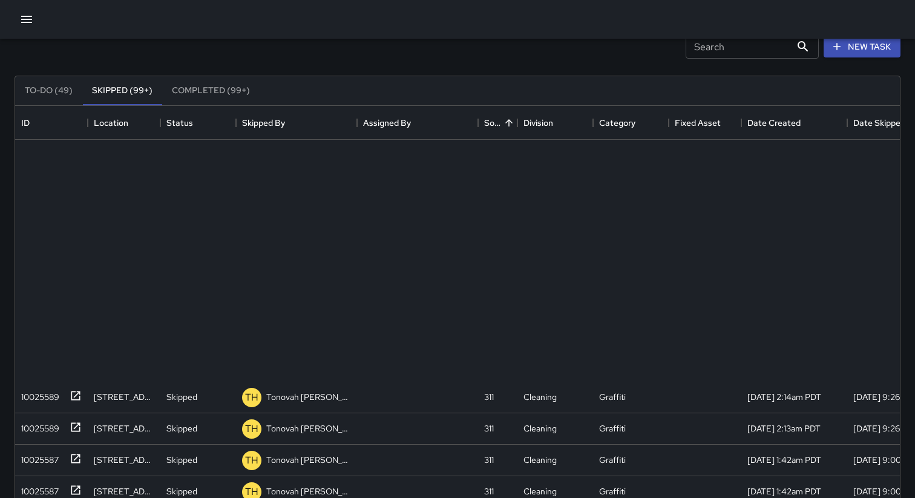
scroll to position [0, 0]
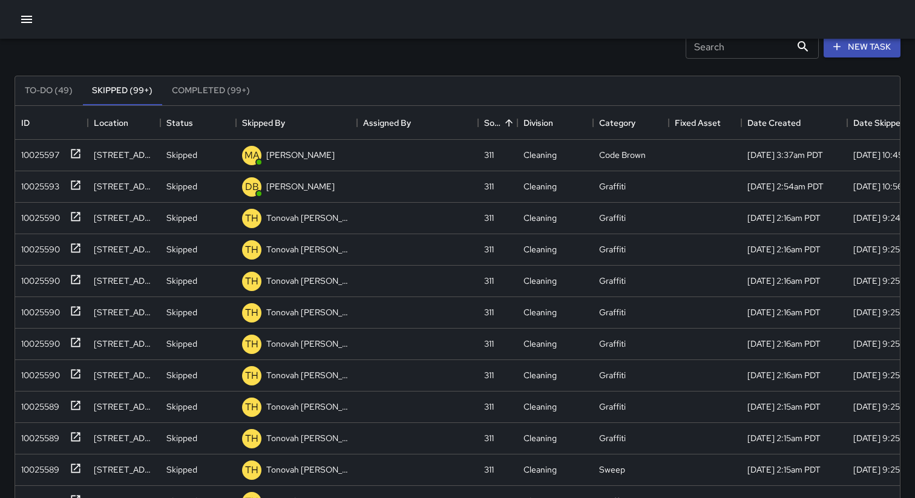
click at [189, 91] on button "Completed (99+)" at bounding box center [210, 90] width 97 height 29
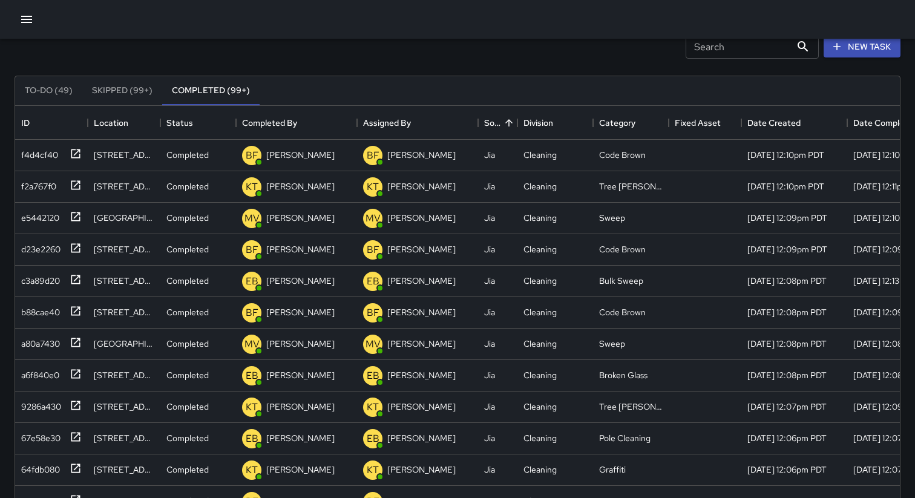
click at [50, 92] on button "To-Do (49)" at bounding box center [48, 90] width 67 height 29
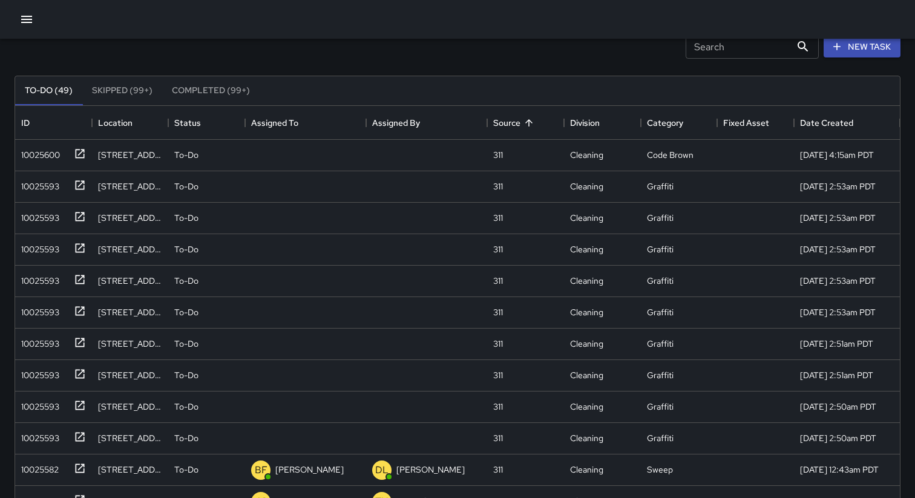
click at [315, 51] on div "Search Search New Task" at bounding box center [457, 46] width 891 height 63
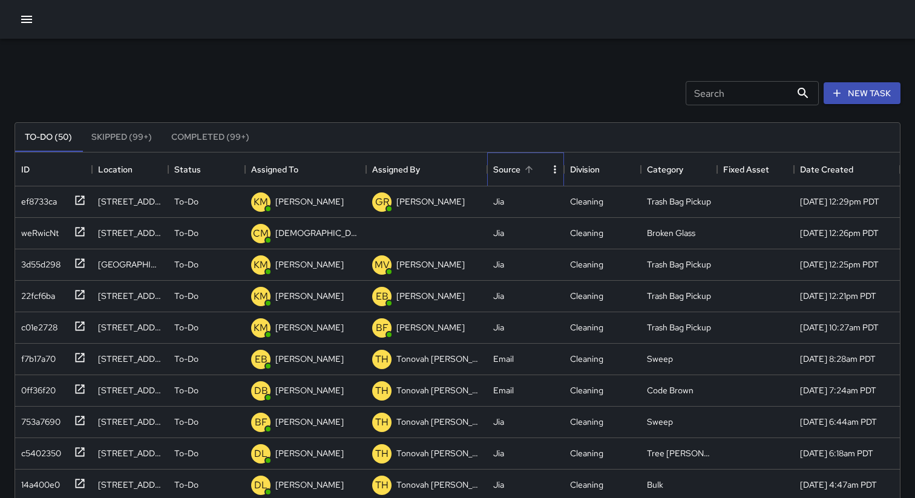
click at [509, 174] on div "Source" at bounding box center [506, 169] width 27 height 34
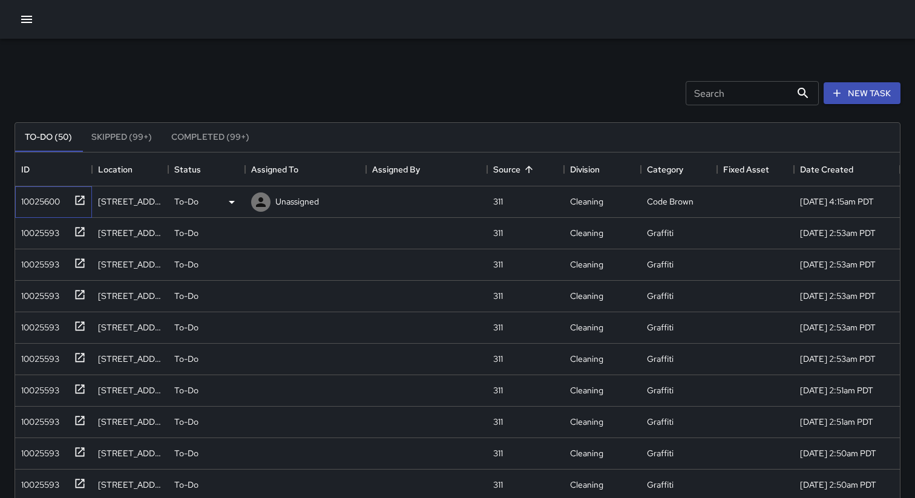
click at [39, 200] on div "10025600" at bounding box center [38, 199] width 44 height 17
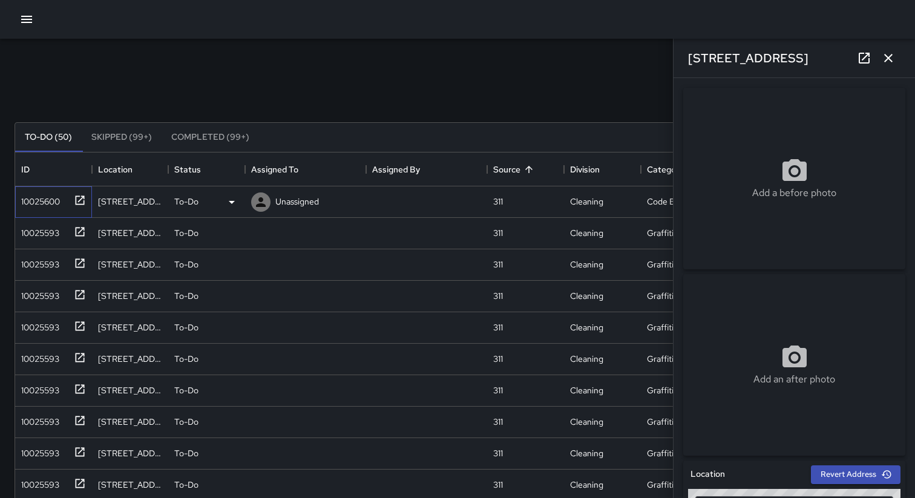
type input "**********"
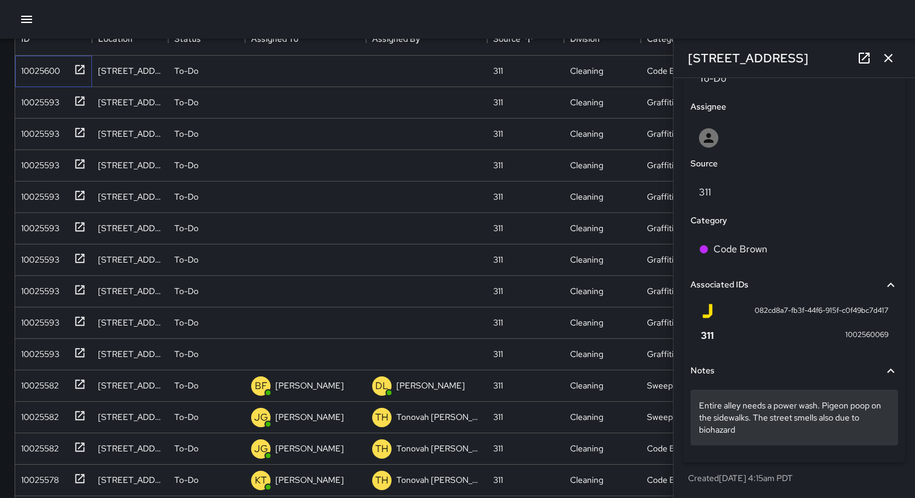
scroll to position [134, 0]
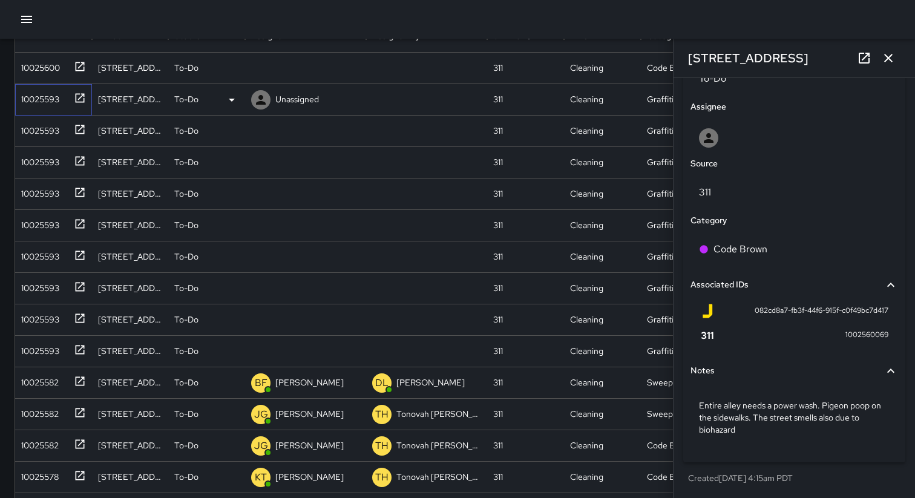
click at [44, 103] on div "10025593" at bounding box center [37, 96] width 43 height 17
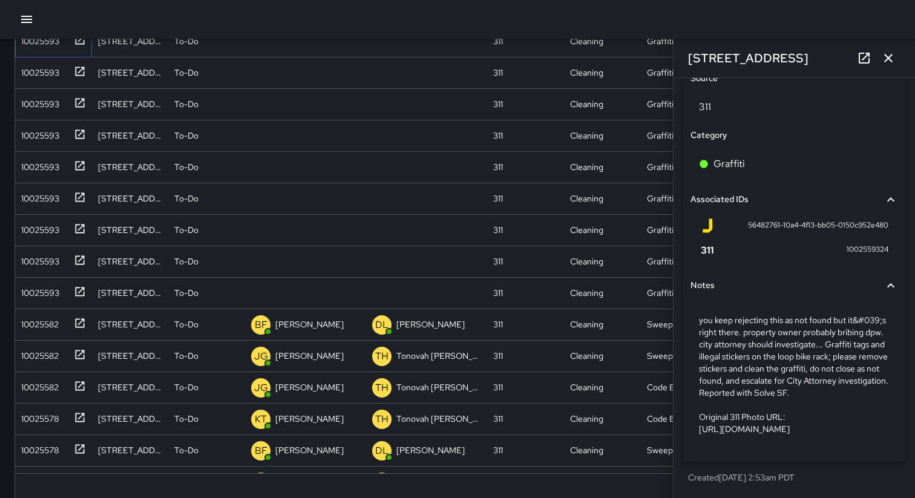
scroll to position [199, 0]
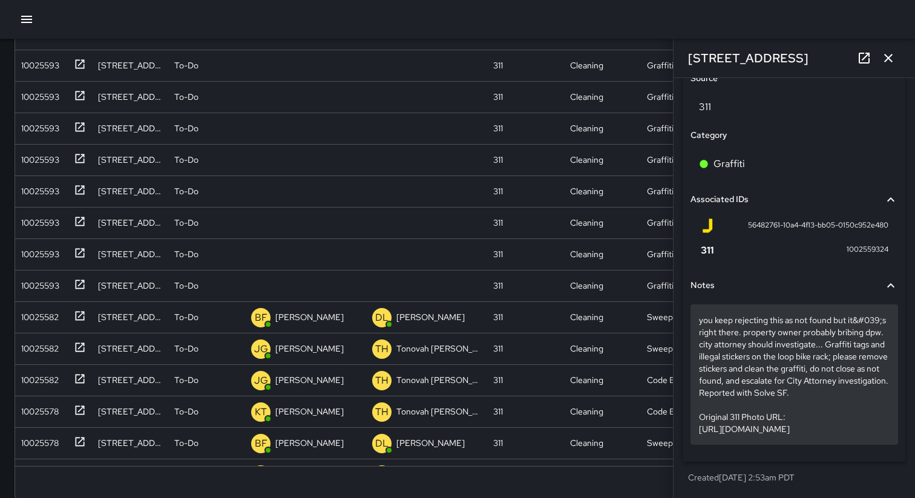
drag, startPoint x: 698, startPoint y: 407, endPoint x: 867, endPoint y: 429, distance: 170.8
click at [867, 429] on div "you keep rejecting this as not found but it&#039;s right there. property owner …" at bounding box center [794, 374] width 208 height 140
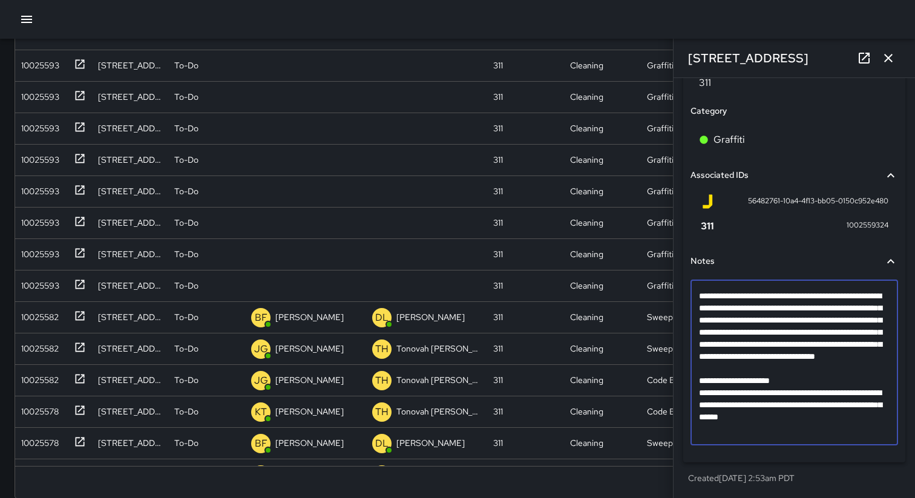
scroll to position [602, 0]
click at [681, 367] on div "**********" at bounding box center [794, 113] width 232 height 761
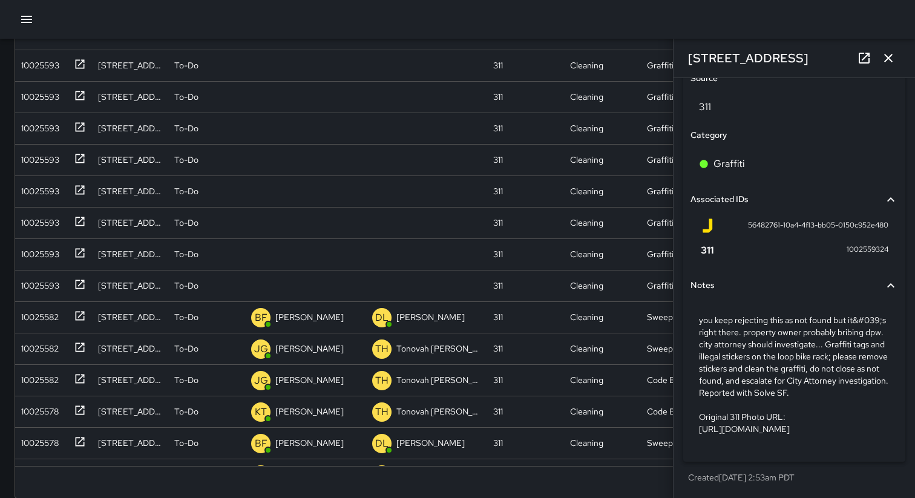
scroll to position [723, 0]
click at [896, 192] on icon at bounding box center [890, 199] width 15 height 15
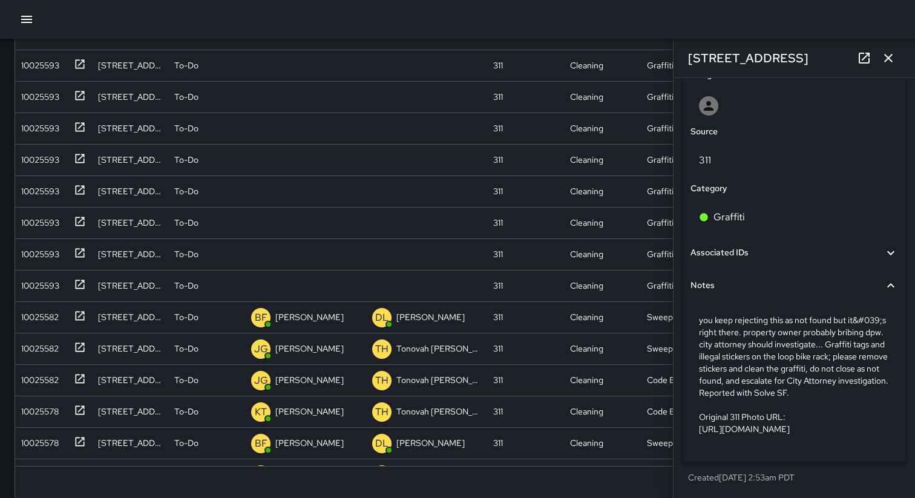
click at [890, 246] on icon at bounding box center [890, 253] width 15 height 15
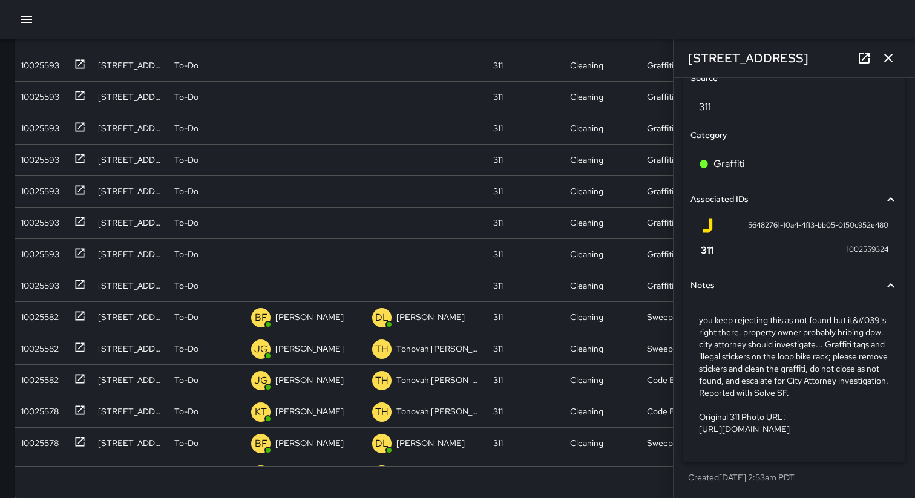
scroll to position [217, 0]
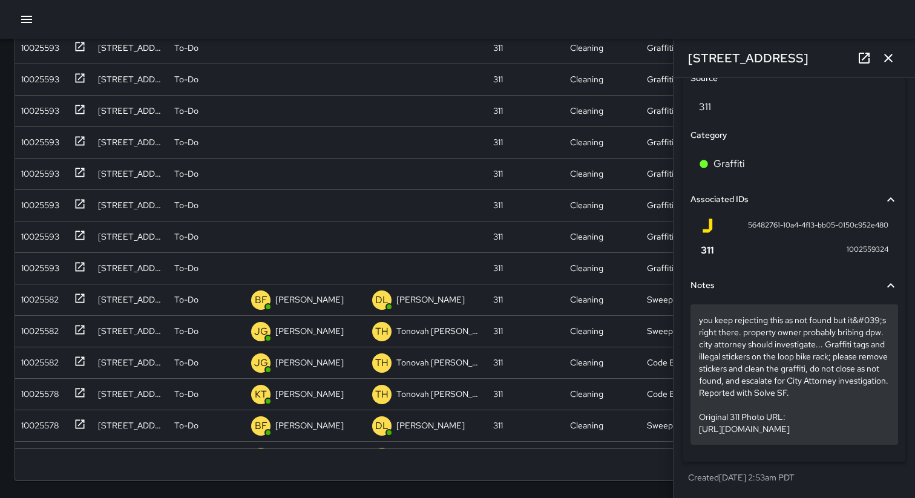
drag, startPoint x: 699, startPoint y: 407, endPoint x: 867, endPoint y: 432, distance: 169.5
click at [867, 432] on p "you keep rejecting this as not found but it&#039;s right there. property owner …" at bounding box center [794, 374] width 191 height 121
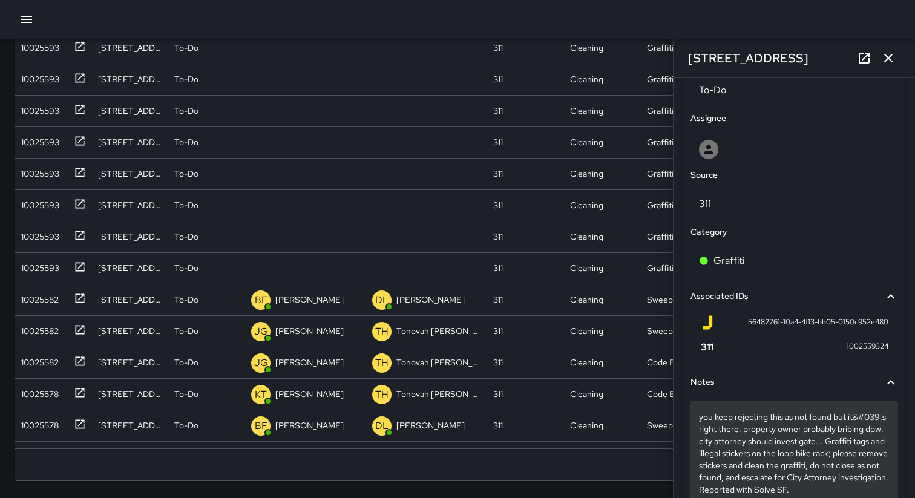
scroll to position [723, 0]
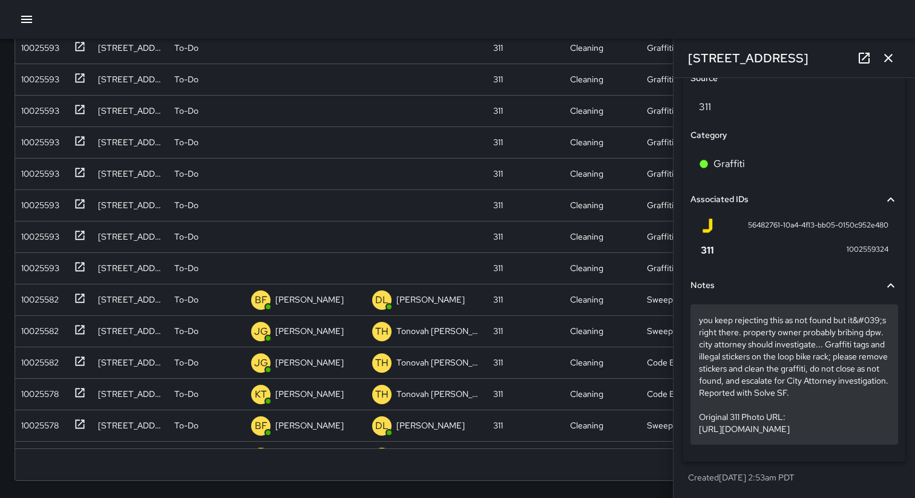
drag, startPoint x: 870, startPoint y: 430, endPoint x: 699, endPoint y: 405, distance: 172.5
click at [699, 405] on p "you keep rejecting this as not found but it&#039;s right there. property owner …" at bounding box center [794, 374] width 191 height 121
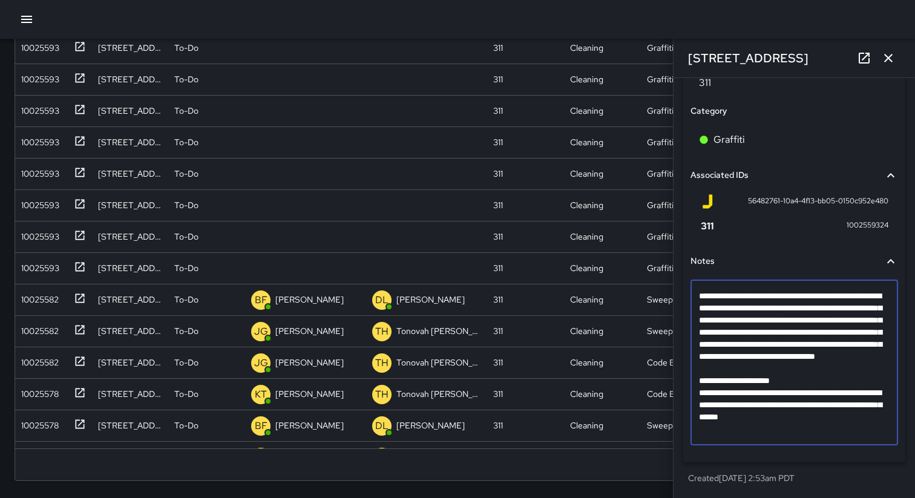
drag, startPoint x: 877, startPoint y: 428, endPoint x: 690, endPoint y: 407, distance: 188.2
click at [690, 407] on div "**********" at bounding box center [794, 351] width 212 height 212
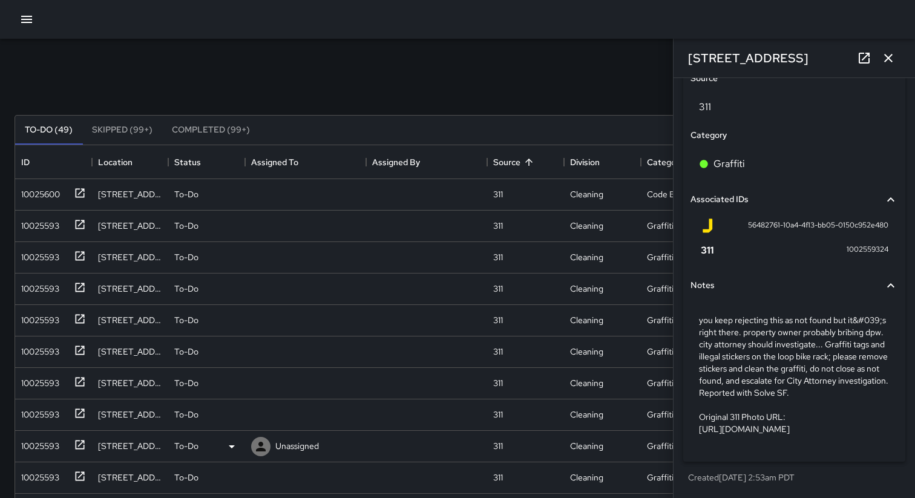
scroll to position [0, 0]
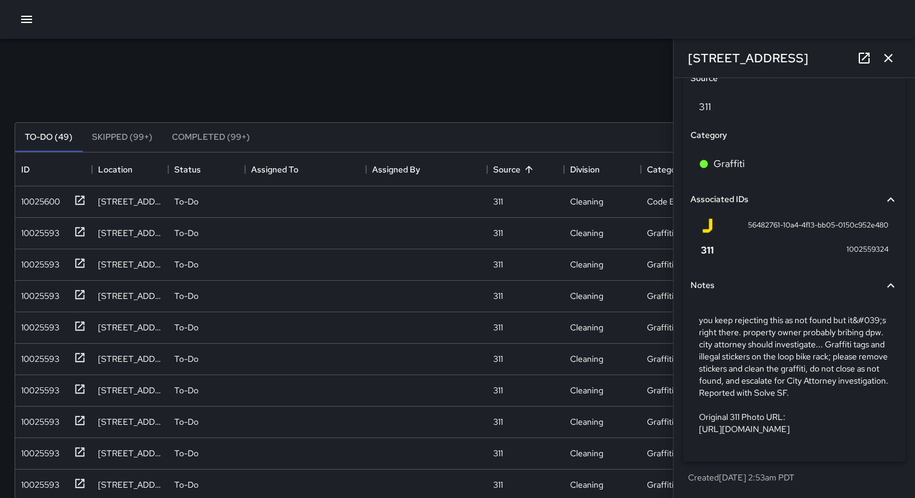
click at [533, 82] on div "Search Search New Task" at bounding box center [457, 93] width 891 height 63
click at [549, 70] on div "Search Search New Task" at bounding box center [457, 93] width 891 height 63
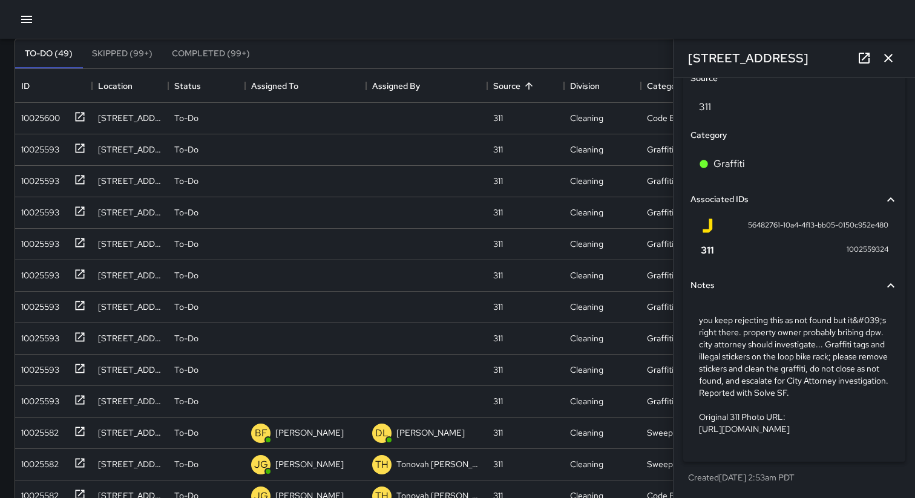
scroll to position [100, 0]
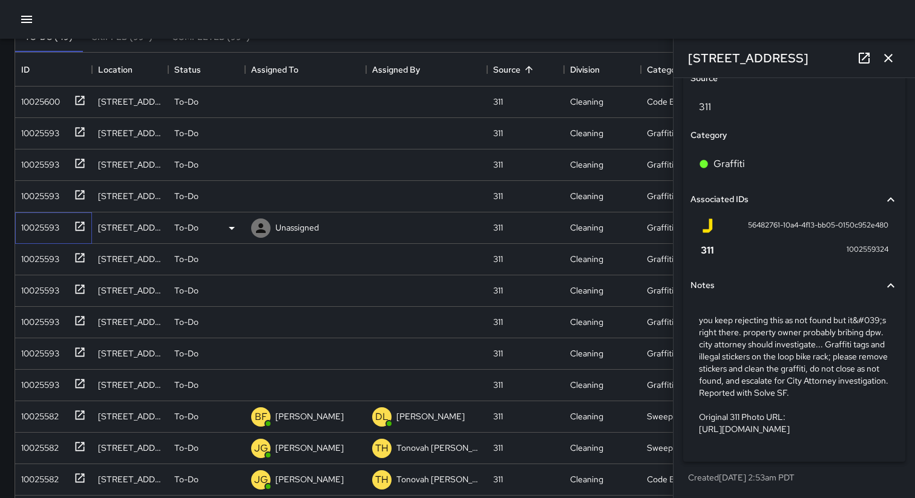
click at [41, 239] on div "10025593" at bounding box center [53, 227] width 77 height 31
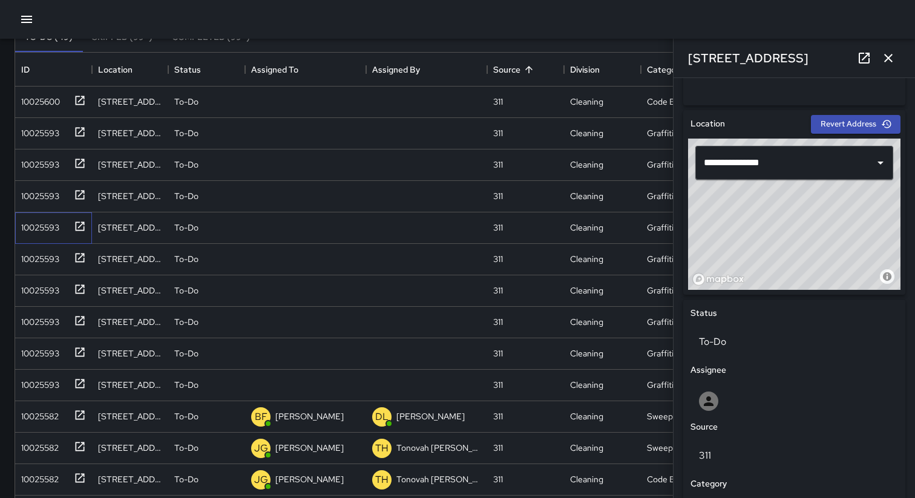
scroll to position [735, 0]
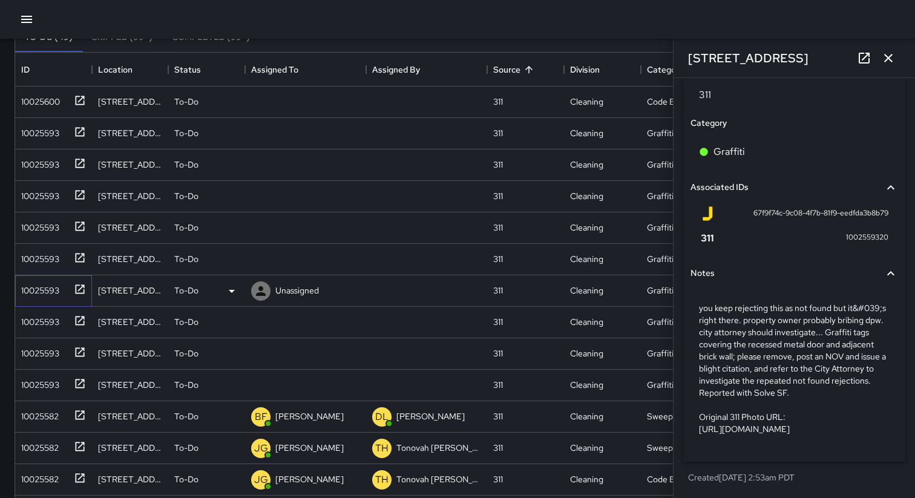
click at [34, 291] on div "10025593" at bounding box center [37, 288] width 43 height 17
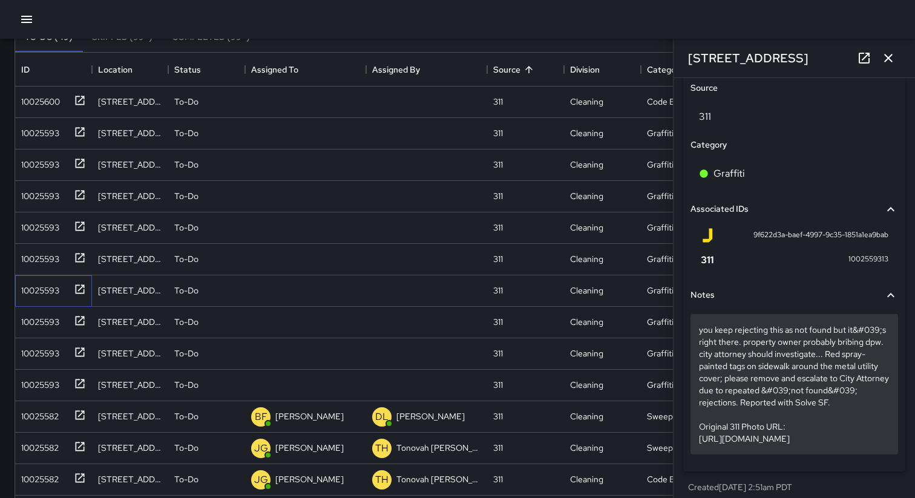
scroll to position [681, 0]
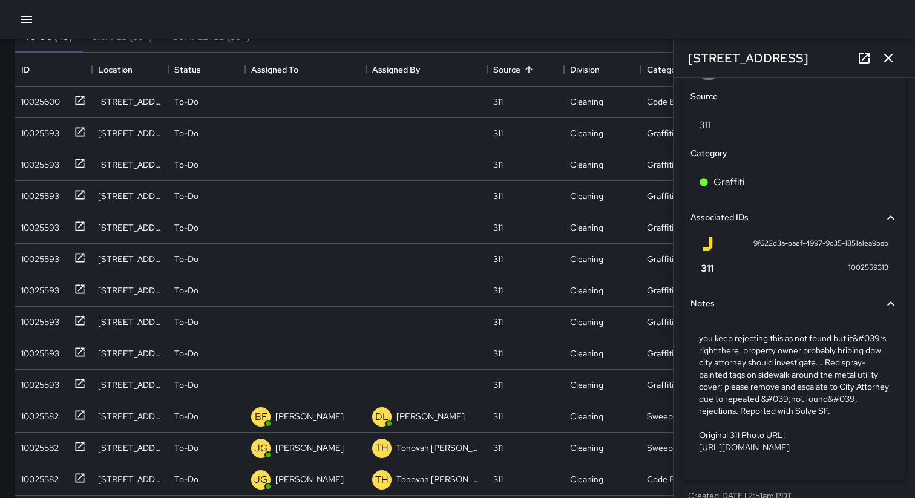
click at [813, 239] on span "9f622d3a-baef-4997-9c35-1851a1ea9bab" at bounding box center [820, 244] width 135 height 12
copy div "9f622d3a-baef-4997-9c35-1851a1ea9bab"
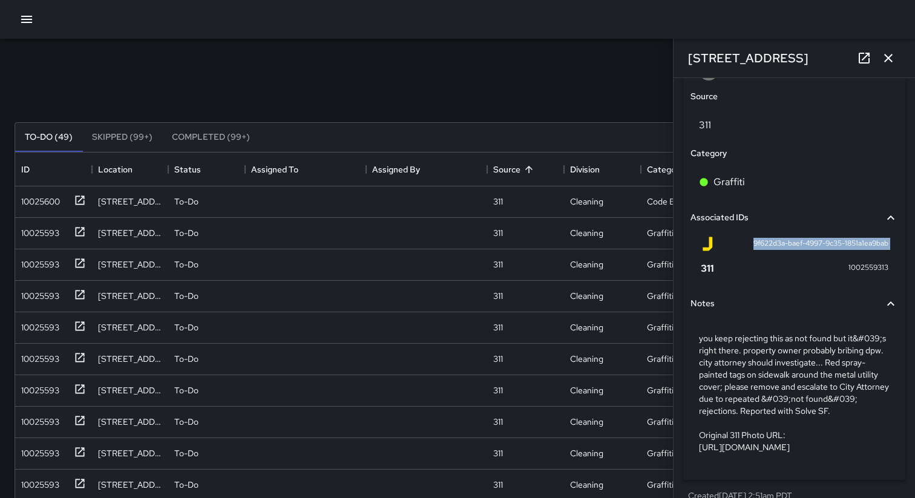
click at [862, 57] on icon at bounding box center [864, 58] width 15 height 15
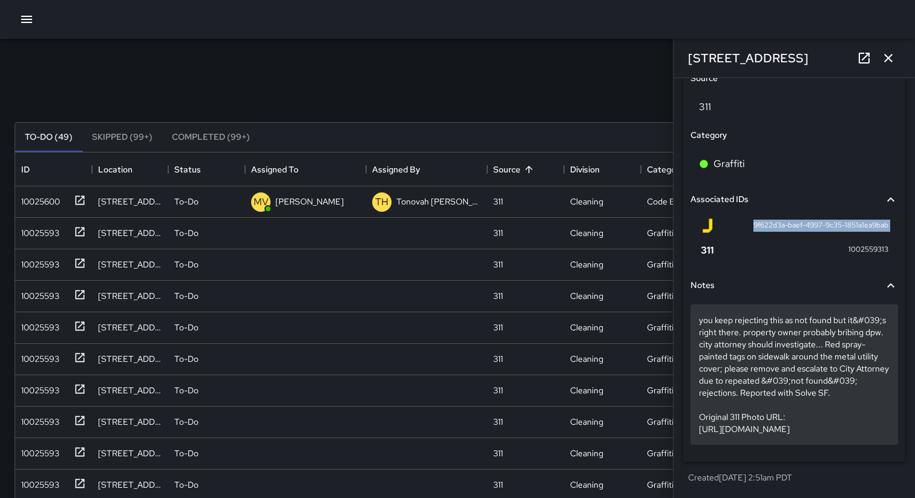
scroll to position [723, 0]
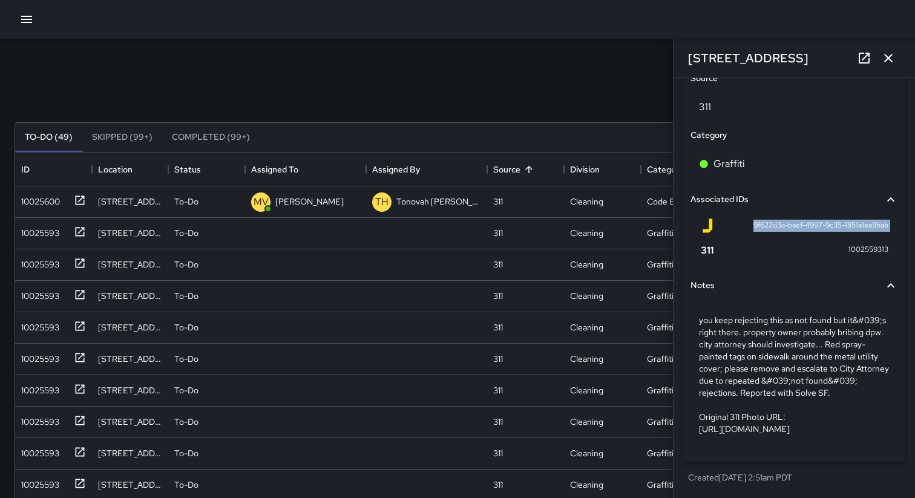
click at [741, 218] on div "9f622d3a-baef-4997-9c35-1851a1ea9bab" at bounding box center [794, 225] width 188 height 15
click at [564, 79] on div "Search Search New Task" at bounding box center [457, 93] width 891 height 63
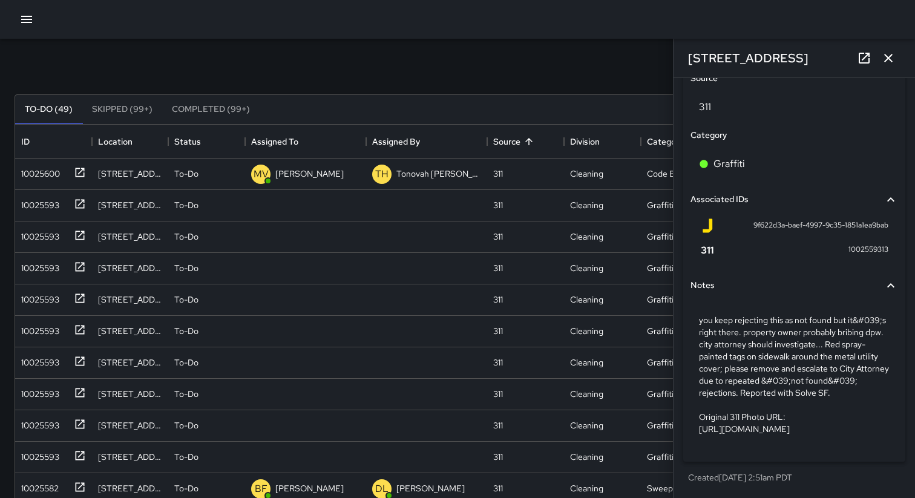
scroll to position [30, 0]
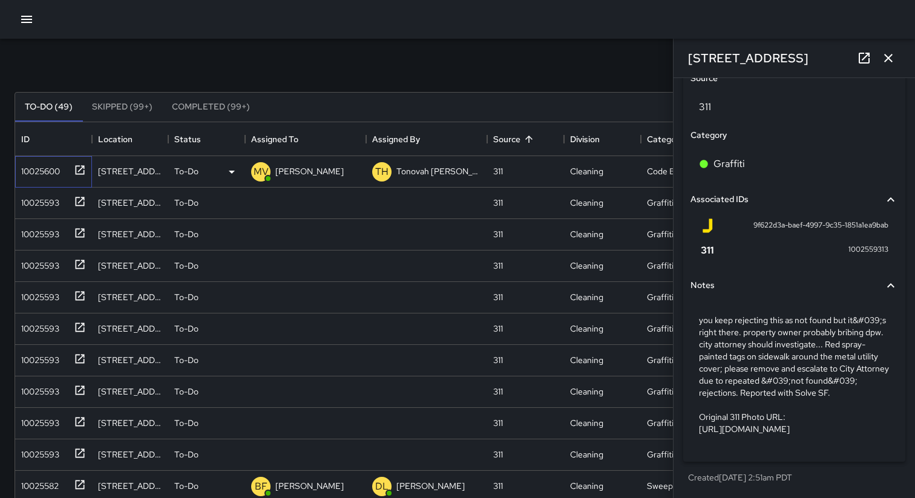
click at [43, 172] on div "10025600" at bounding box center [38, 168] width 44 height 17
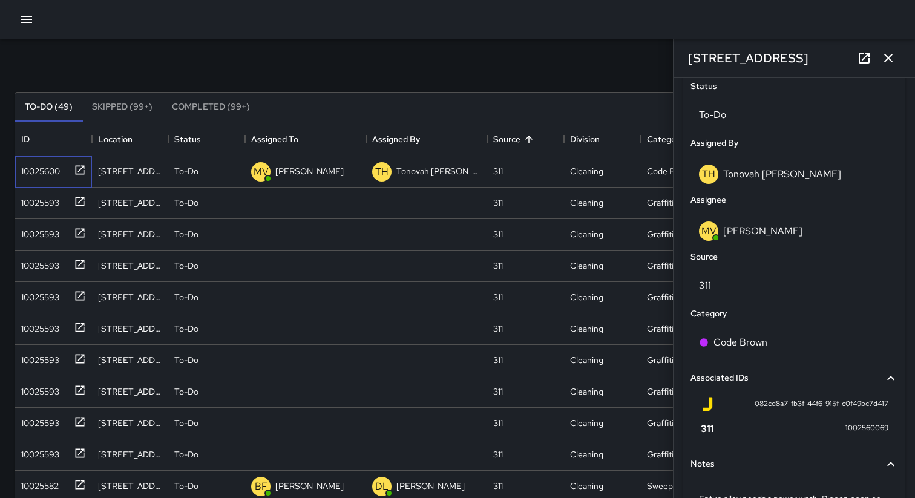
scroll to position [670, 0]
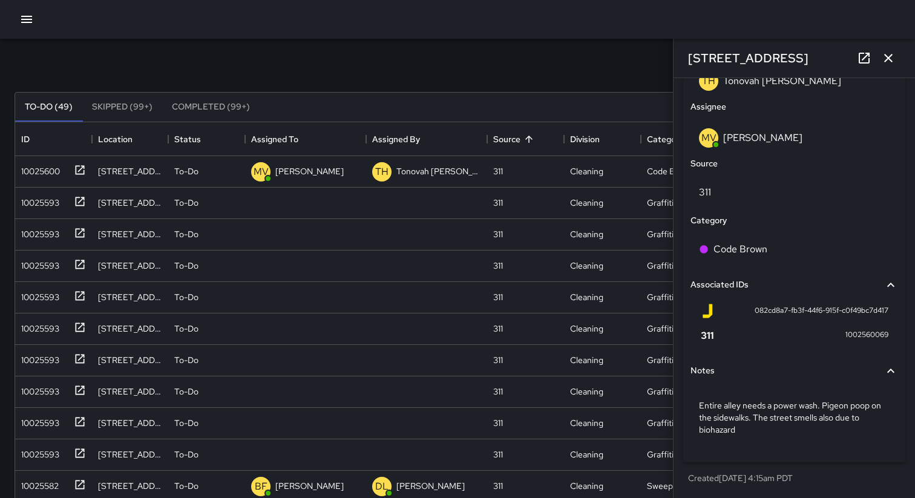
click at [885, 60] on icon "button" at bounding box center [888, 58] width 15 height 15
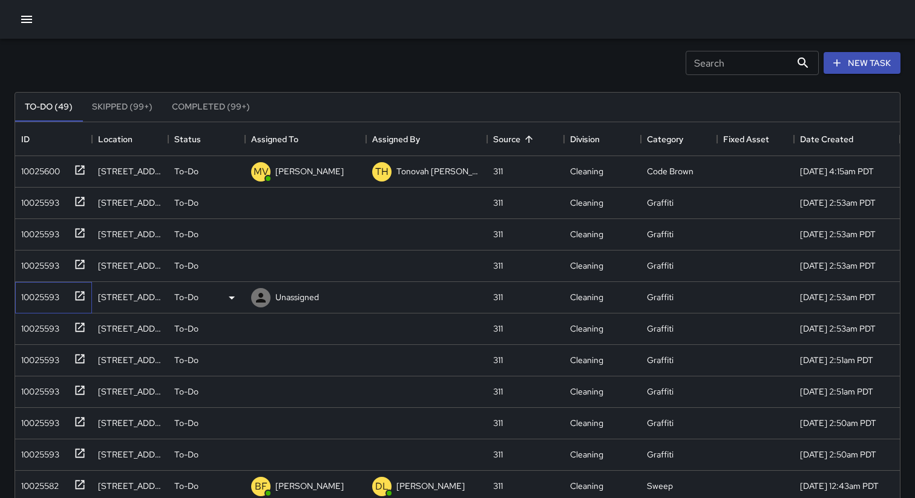
click at [38, 294] on div "10025593" at bounding box center [37, 294] width 43 height 17
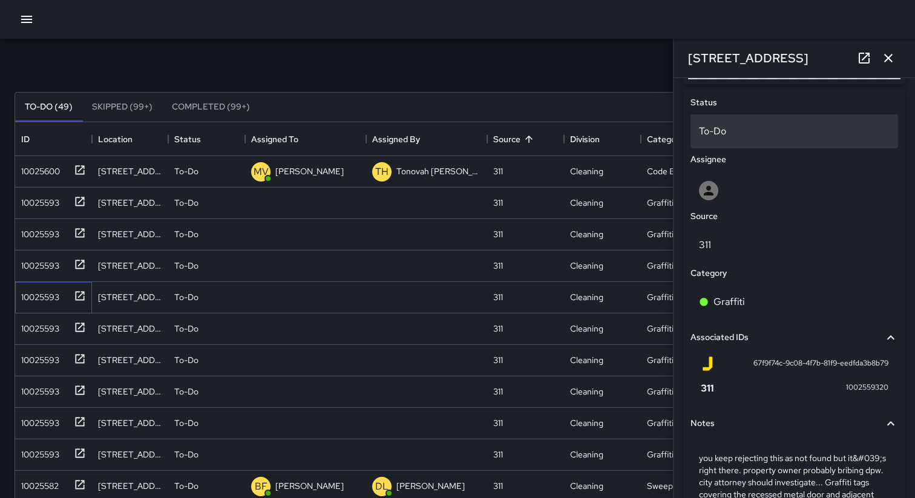
scroll to position [559, 0]
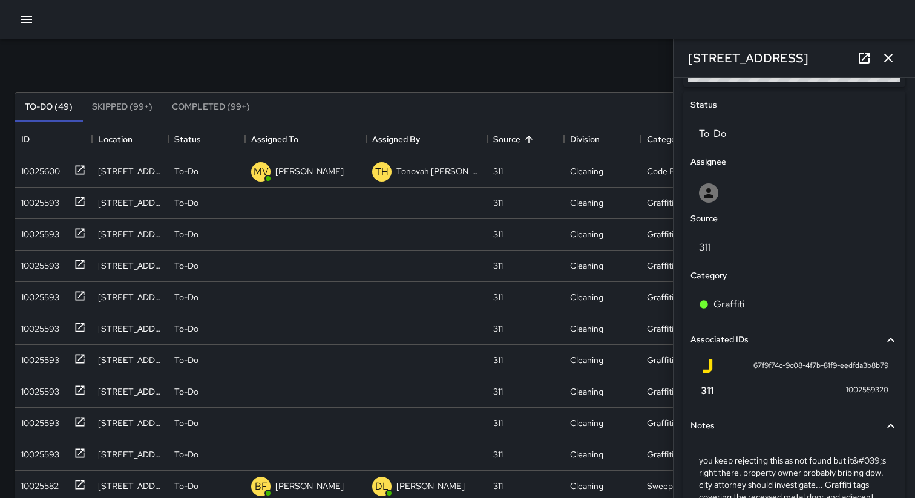
click at [864, 58] on icon at bounding box center [864, 58] width 11 height 11
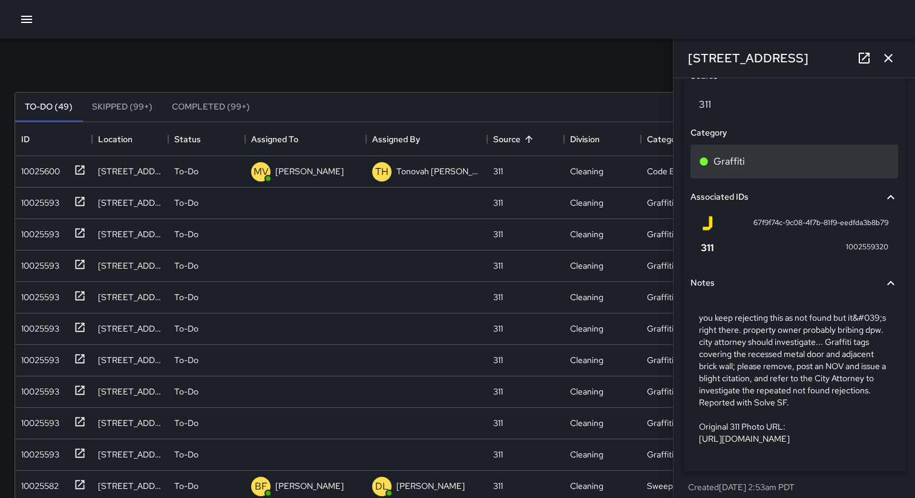
scroll to position [735, 0]
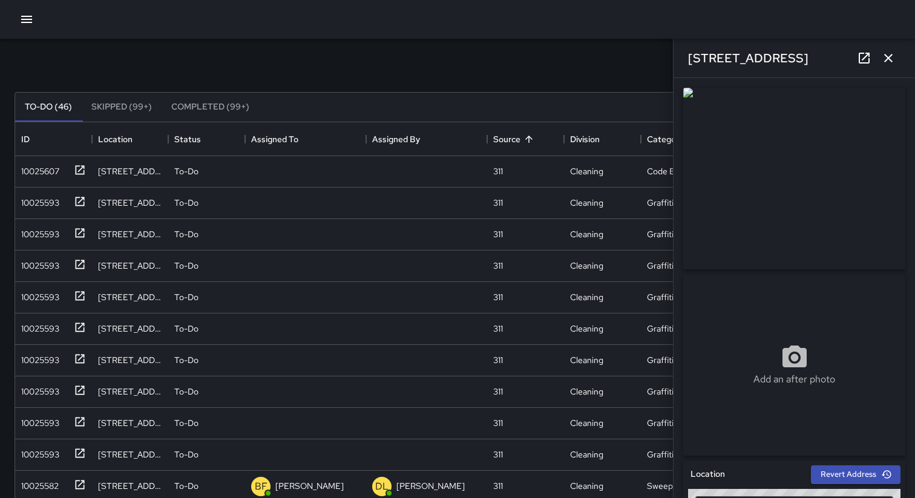
click at [568, 65] on div "Search Search New Task" at bounding box center [457, 62] width 891 height 63
click at [887, 54] on icon "button" at bounding box center [888, 58] width 15 height 15
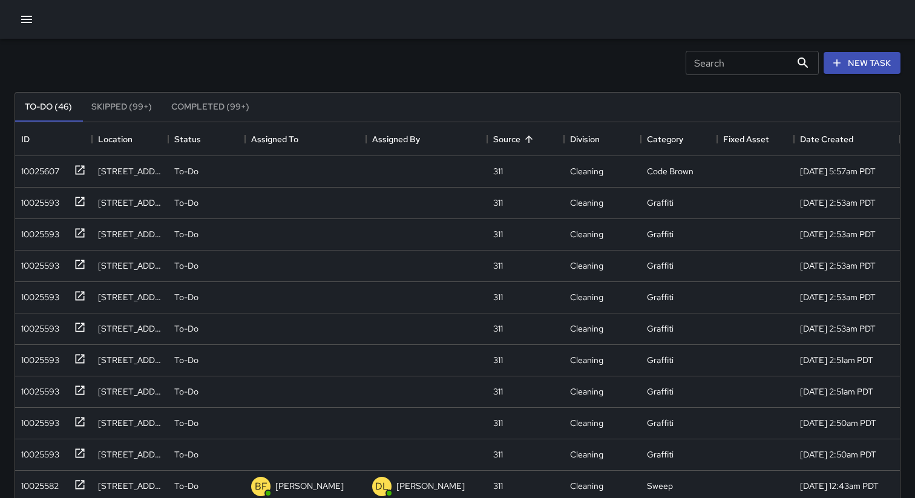
click at [575, 61] on div "Search Search New Task" at bounding box center [457, 62] width 891 height 63
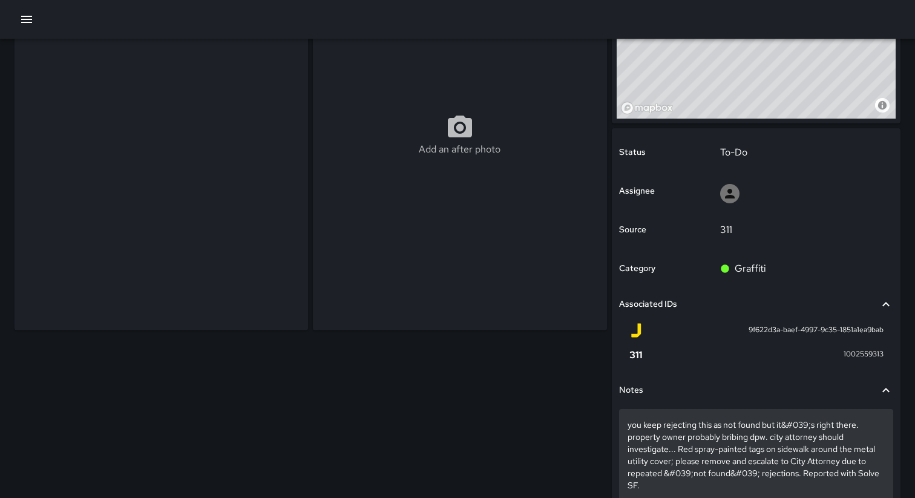
scroll to position [143, 0]
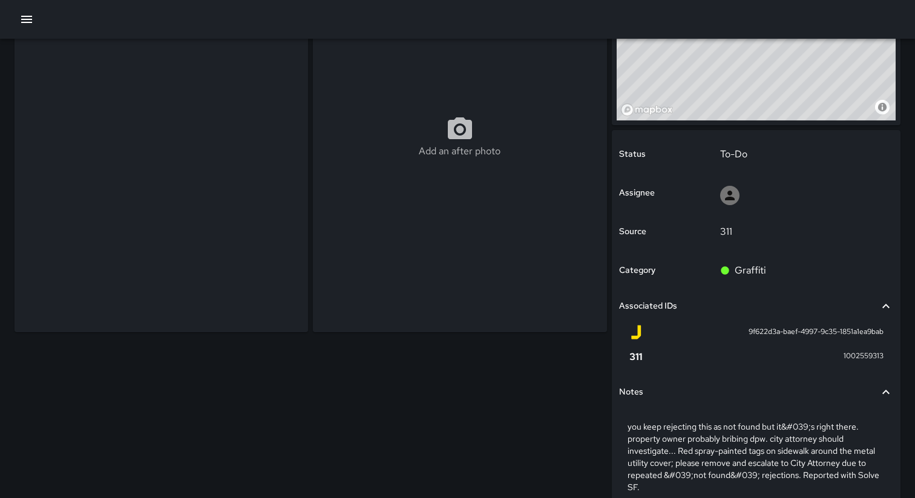
click at [778, 330] on span "9f622d3a-baef-4997-9c35-1851a1ea9bab" at bounding box center [816, 332] width 135 height 12
copy div "9f622d3a-baef-4997-9c35-1851a1ea9bab"
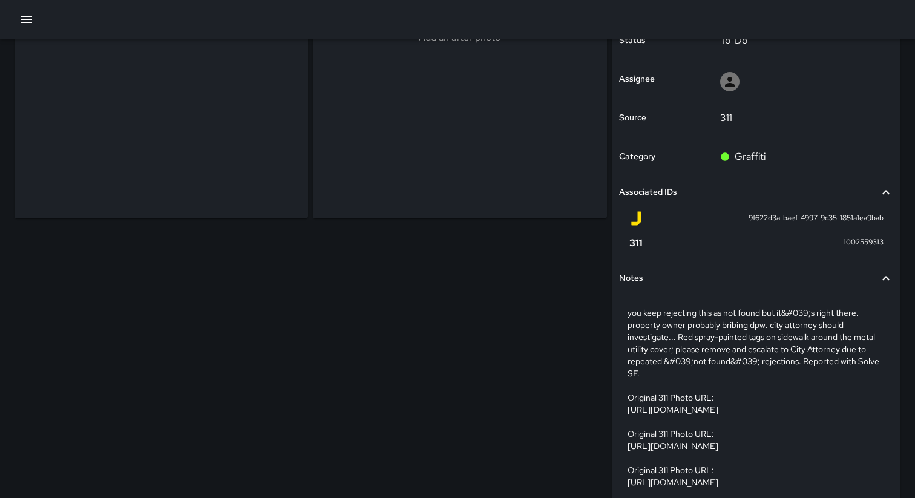
scroll to position [0, 0]
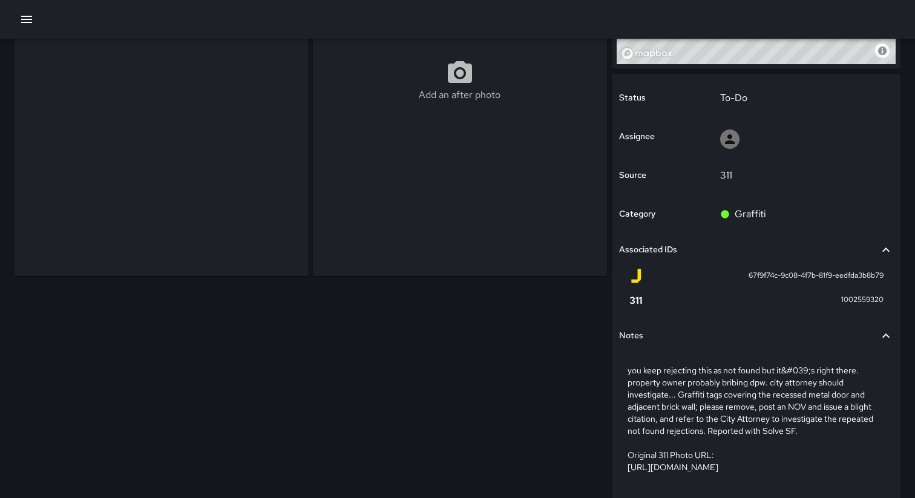
scroll to position [257, 0]
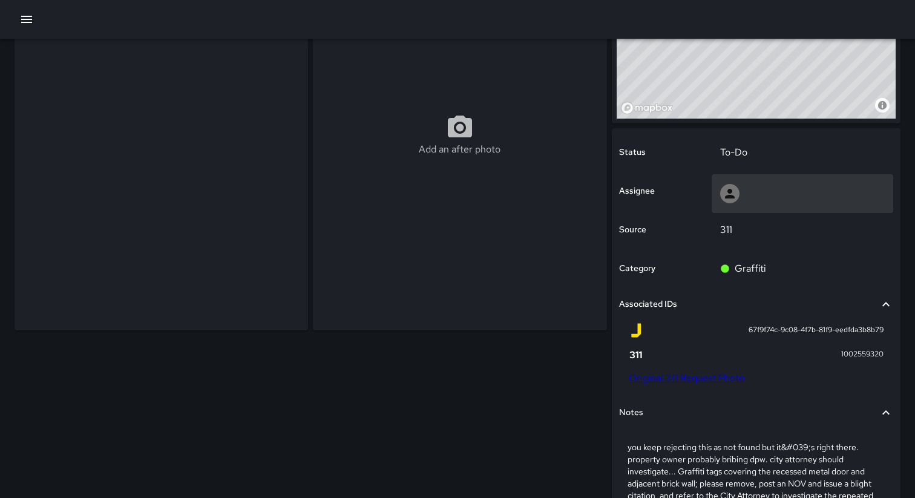
scroll to position [279, 0]
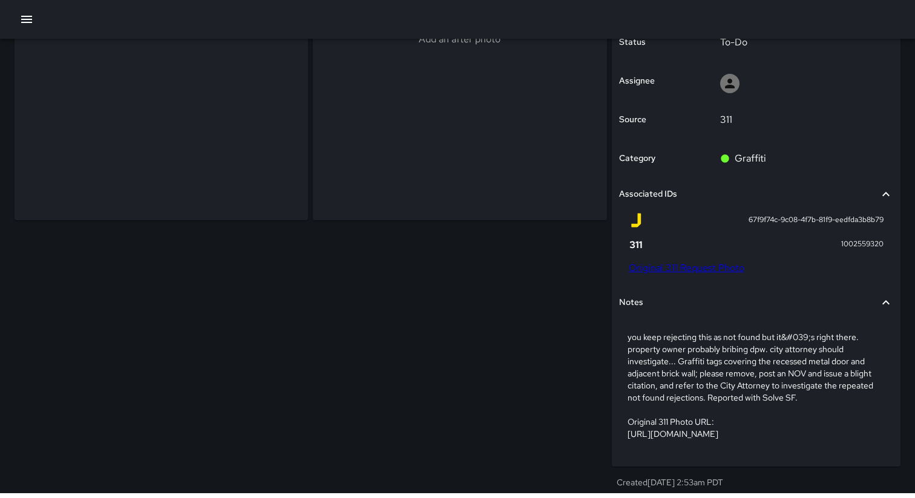
click at [514, 262] on div "Add an after photo" at bounding box center [308, 161] width 597 height 674
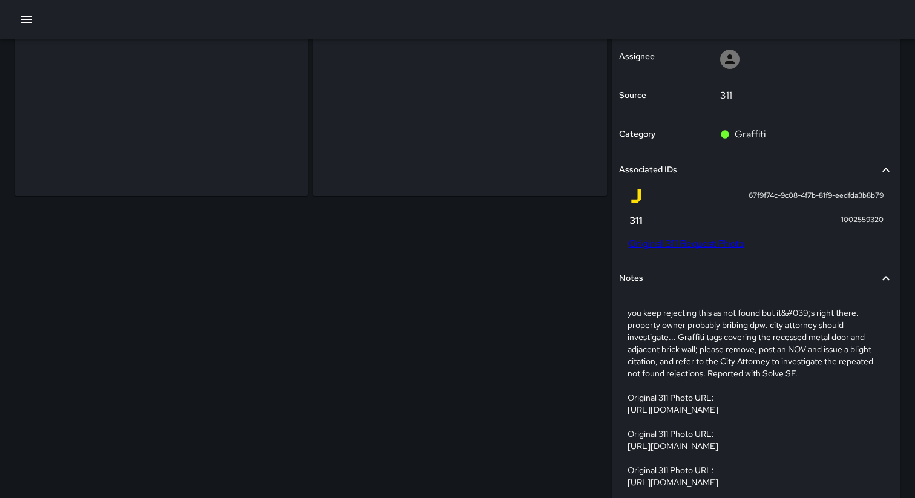
scroll to position [0, 0]
